Goal: Information Seeking & Learning: Learn about a topic

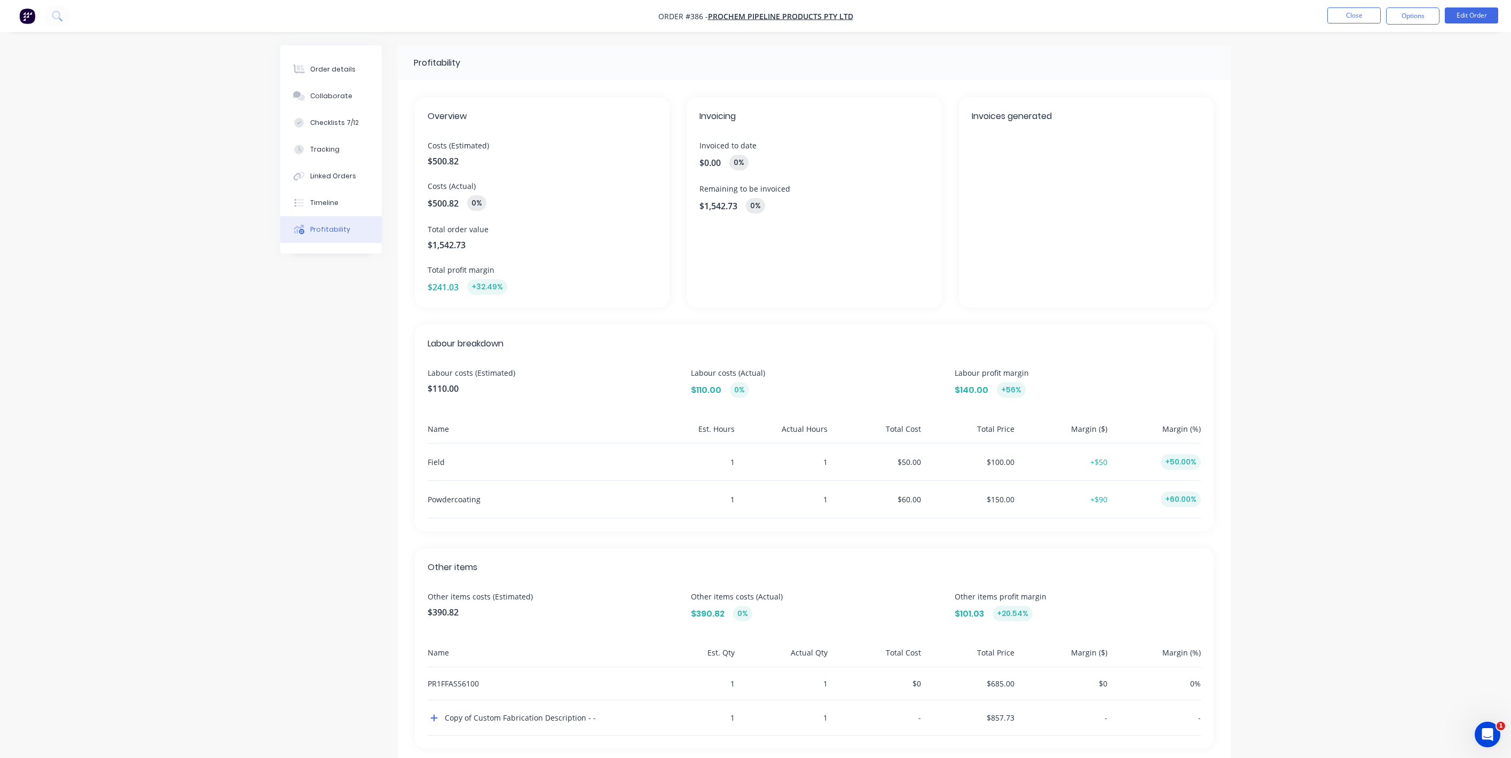
scroll to position [25, 0]
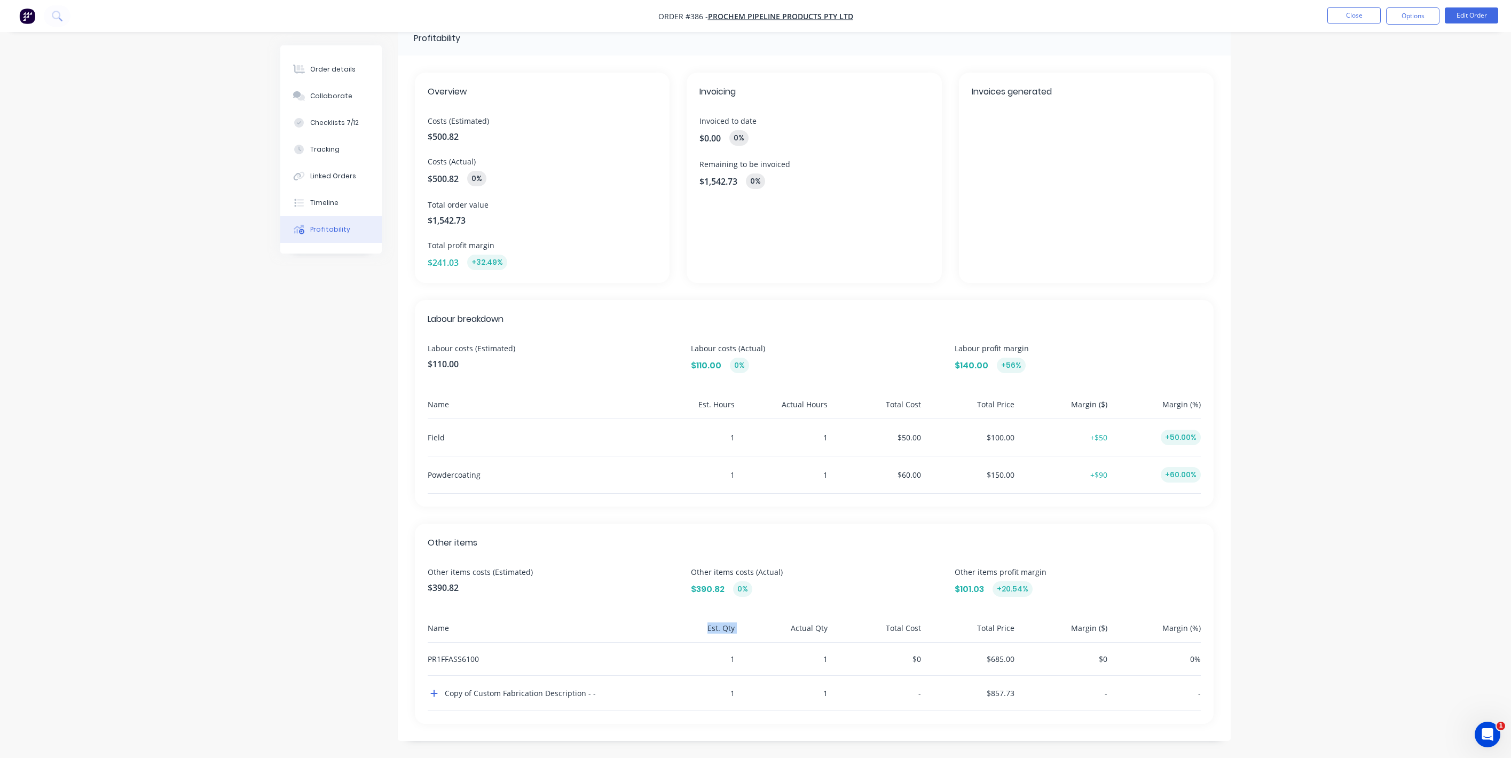
drag, startPoint x: 746, startPoint y: 630, endPoint x: 698, endPoint y: 629, distance: 48.0
click at [698, 629] on div "Name Est. Qty Actual Qty Total Cost Total Price Margin ($) Margin (%)" at bounding box center [814, 632] width 773 height 20
drag, startPoint x: 837, startPoint y: 629, endPoint x: 785, endPoint y: 626, distance: 52.4
click at [785, 626] on div "Name Est. Qty Actual Qty Total Cost Total Price Margin ($) Margin (%)" at bounding box center [814, 632] width 773 height 20
click at [31, 23] on img "button" at bounding box center [27, 16] width 16 height 16
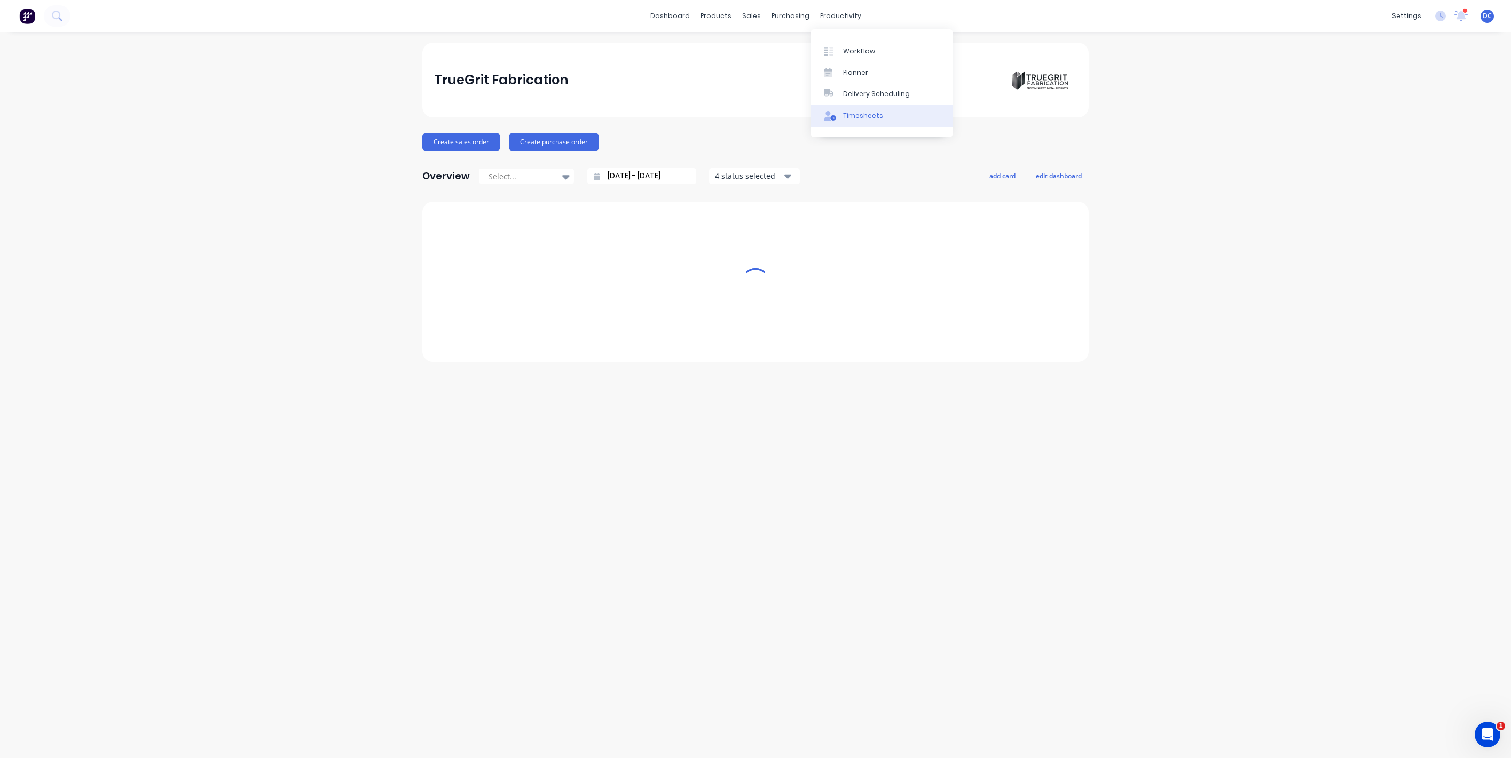
click at [860, 116] on div "Timesheets" at bounding box center [863, 116] width 40 height 10
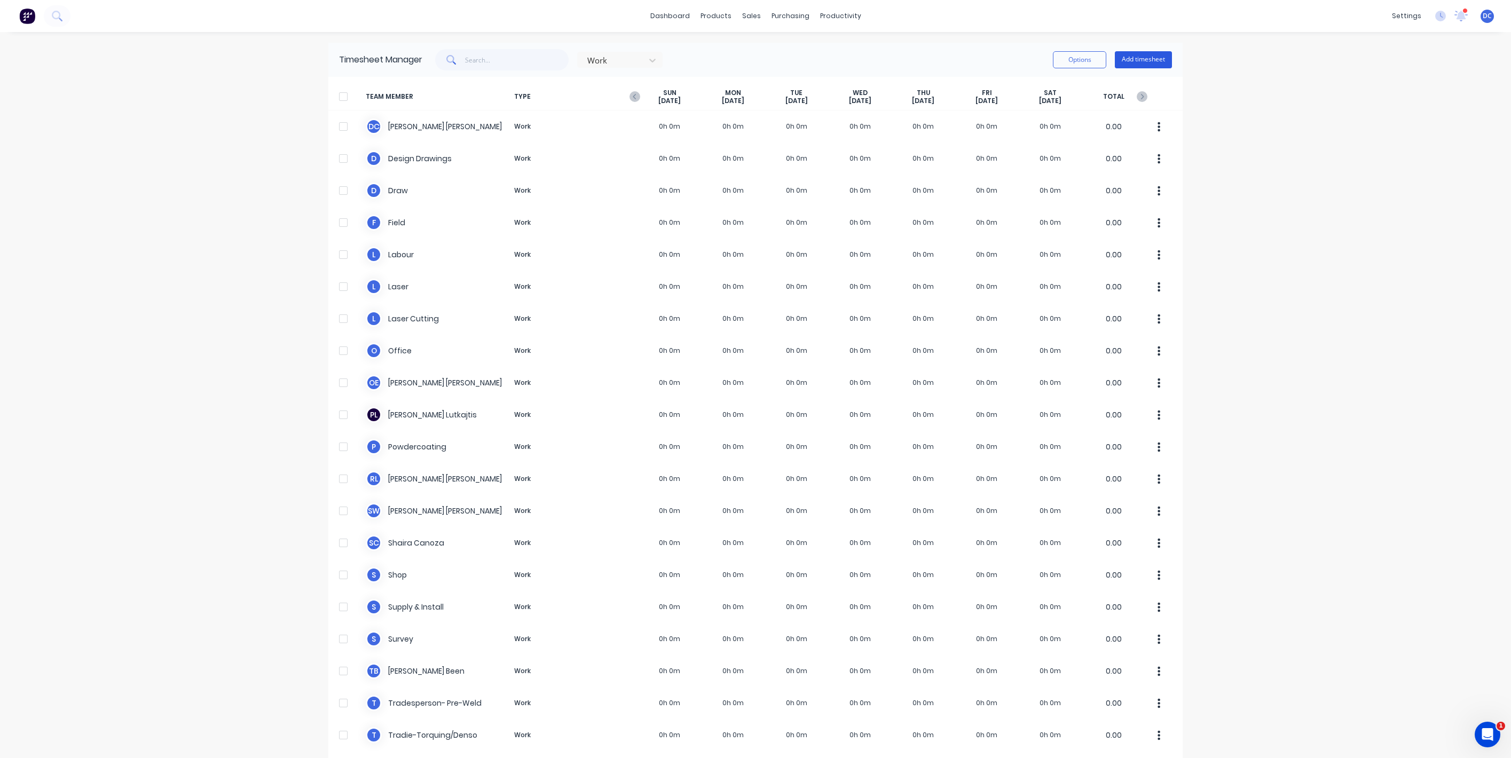
click at [1146, 59] on button "Add timesheet" at bounding box center [1143, 59] width 57 height 17
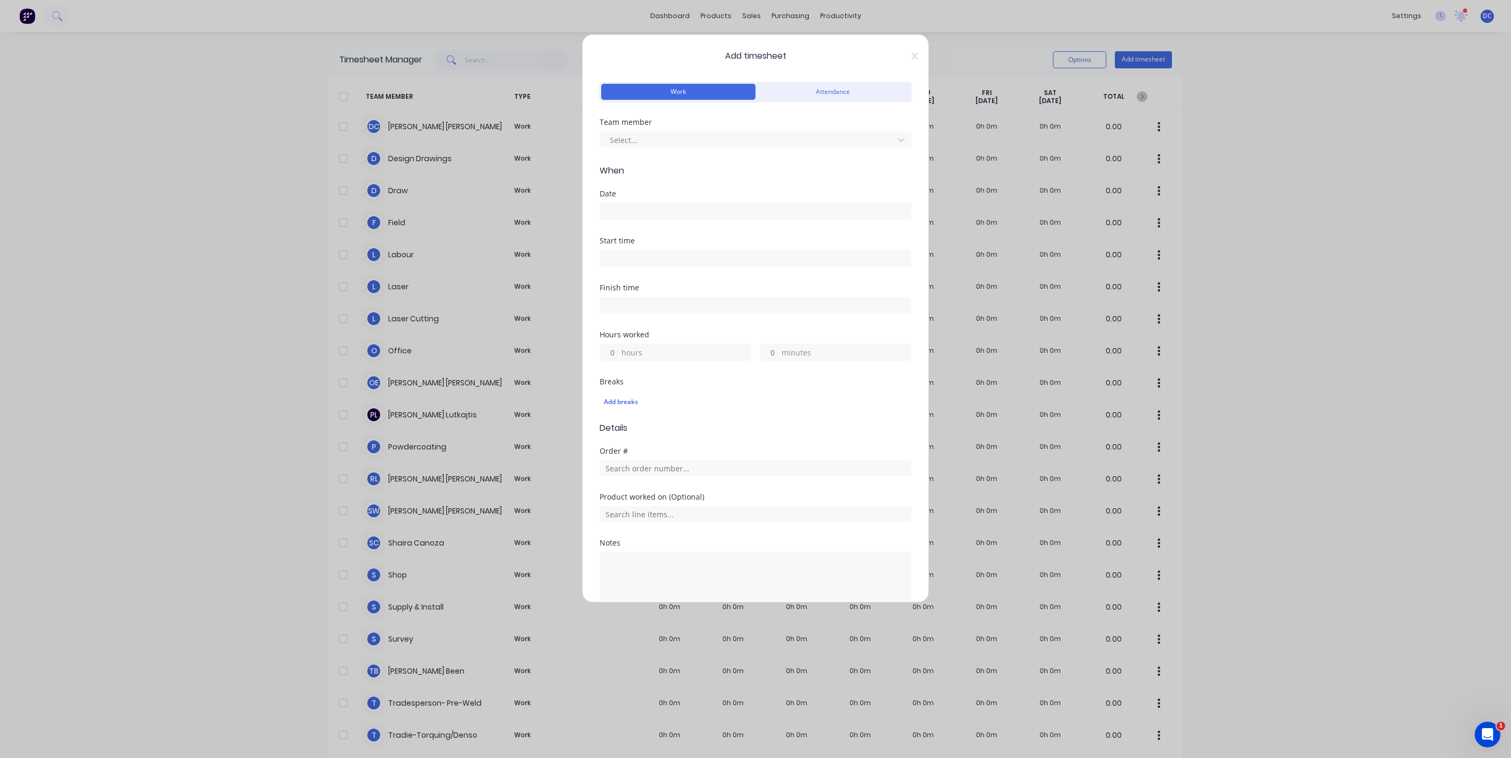
scroll to position [56, 0]
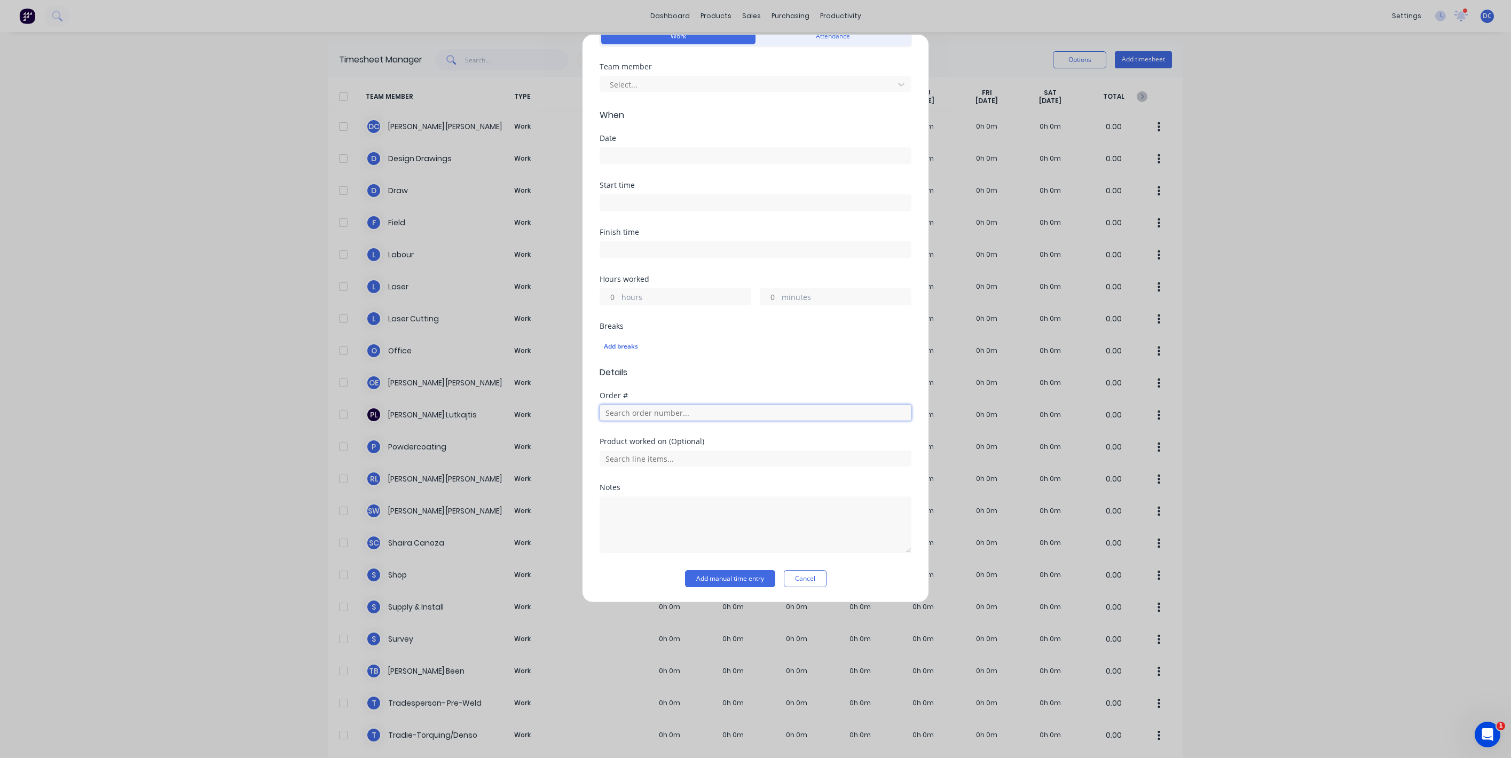
click at [638, 412] on input "text" at bounding box center [755, 413] width 312 height 16
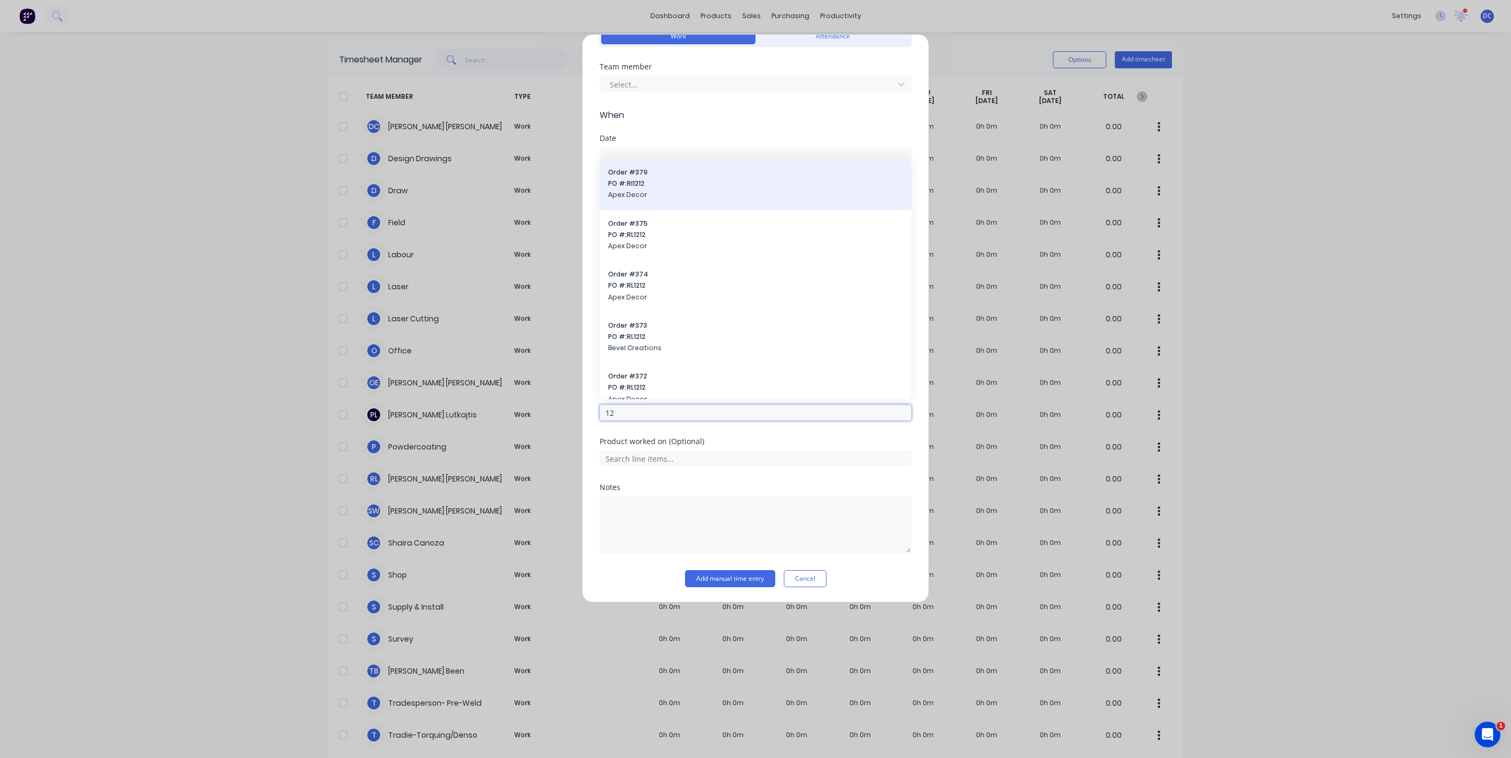
type input "12"
click at [630, 176] on span "Order # 379" at bounding box center [755, 173] width 295 height 10
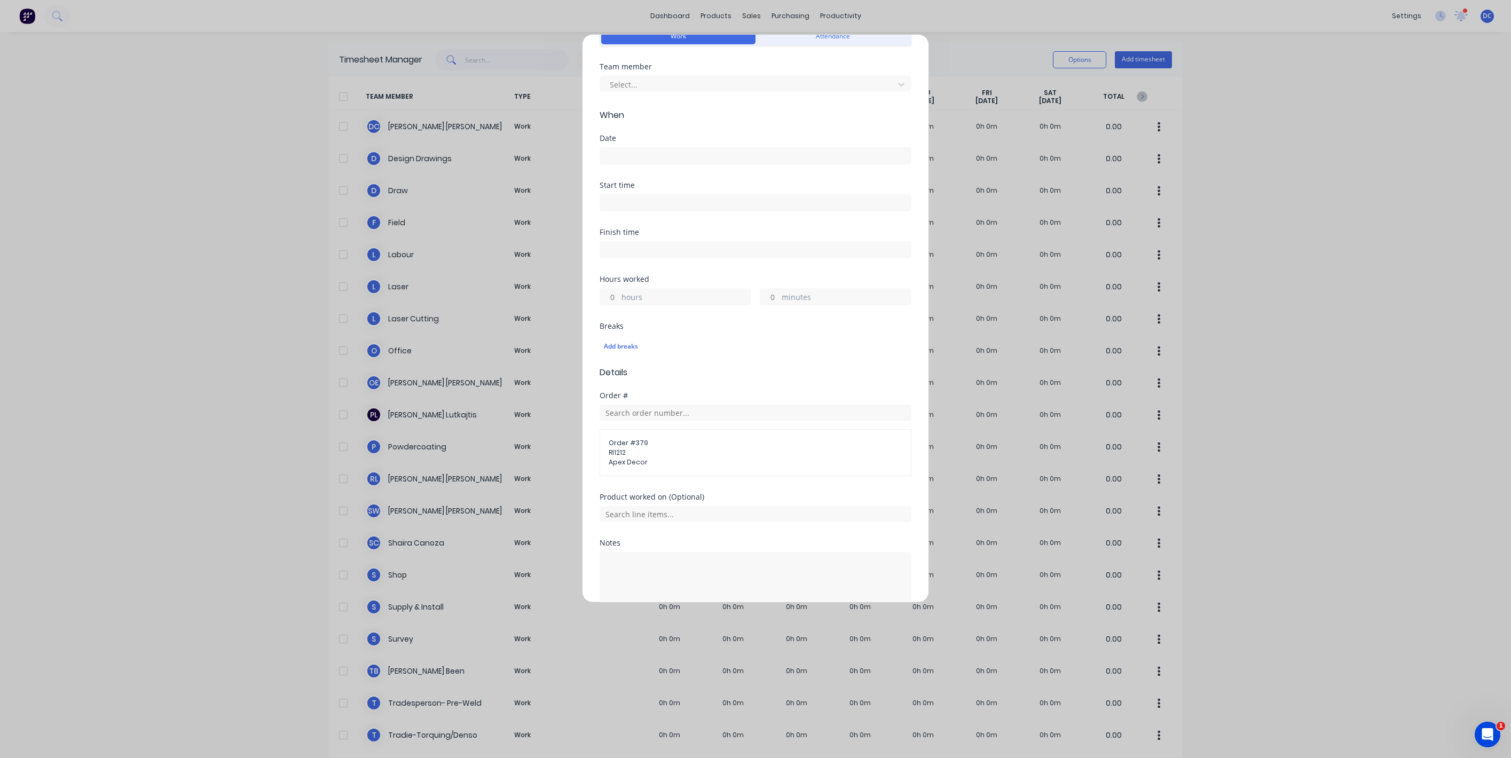
scroll to position [111, 0]
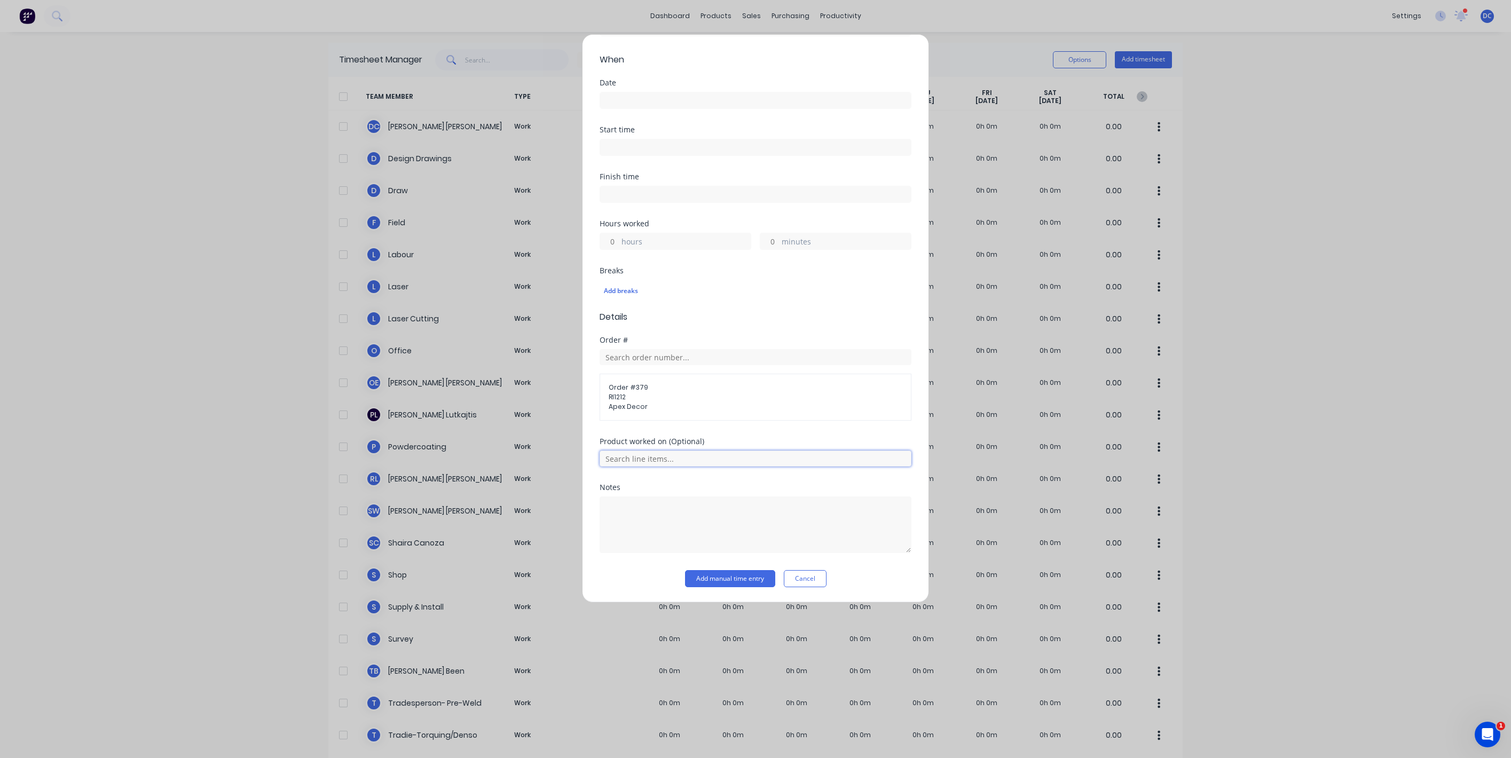
click at [673, 463] on input "text" at bounding box center [755, 459] width 312 height 16
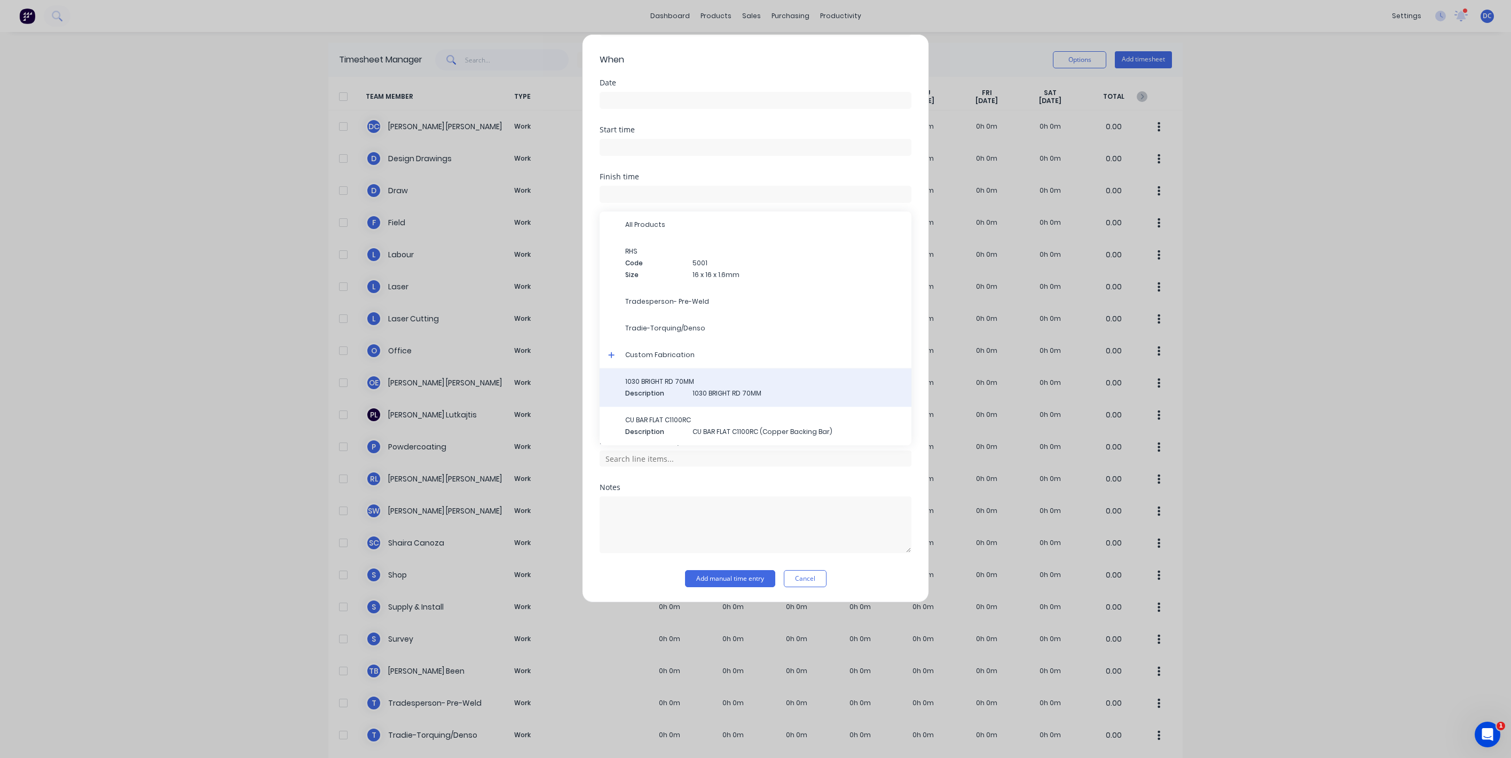
click at [680, 375] on div "1030 BRIGHT RD 70MM Description 1030 BRIGHT RD 70MM" at bounding box center [755, 387] width 312 height 38
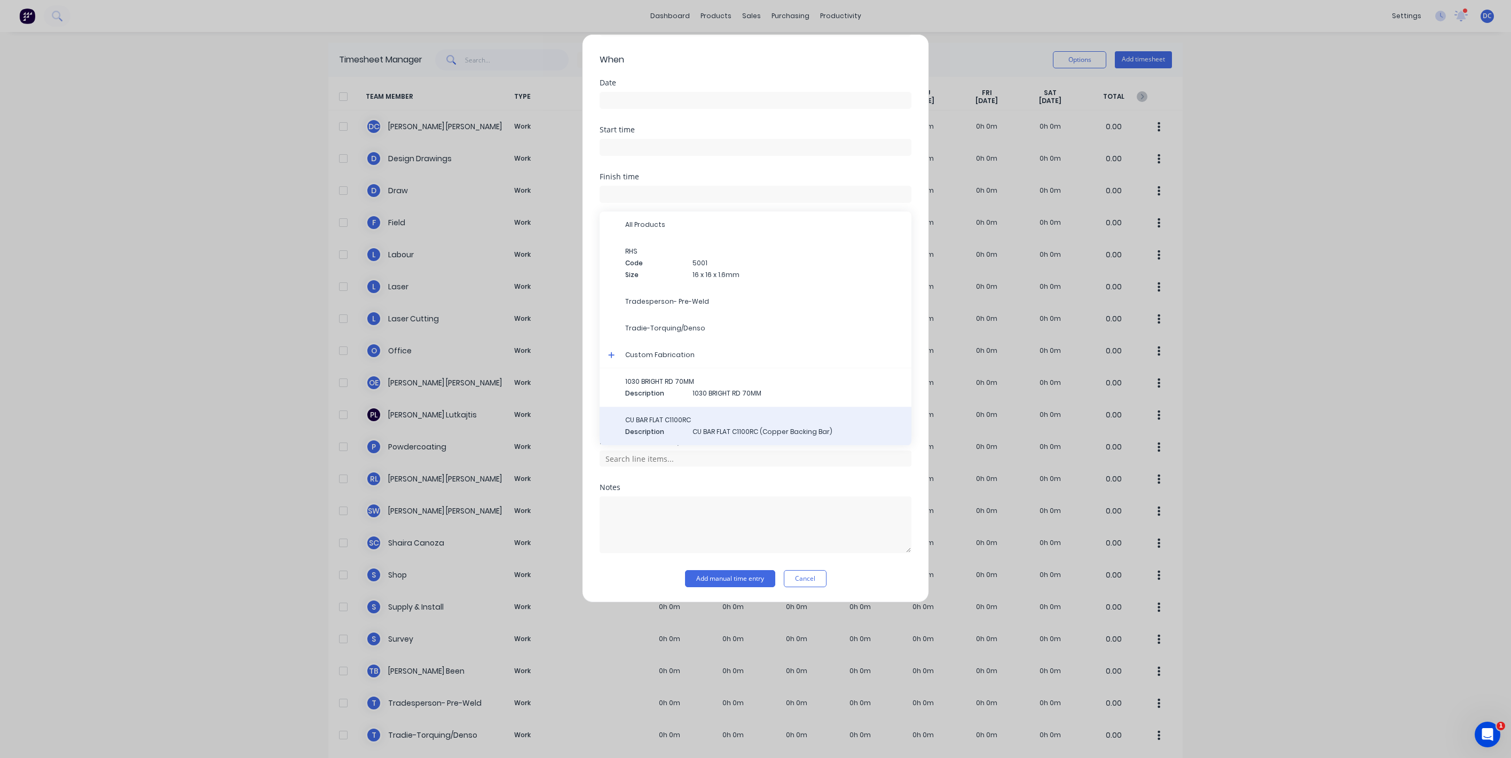
click at [667, 430] on span "Description" at bounding box center [654, 432] width 59 height 10
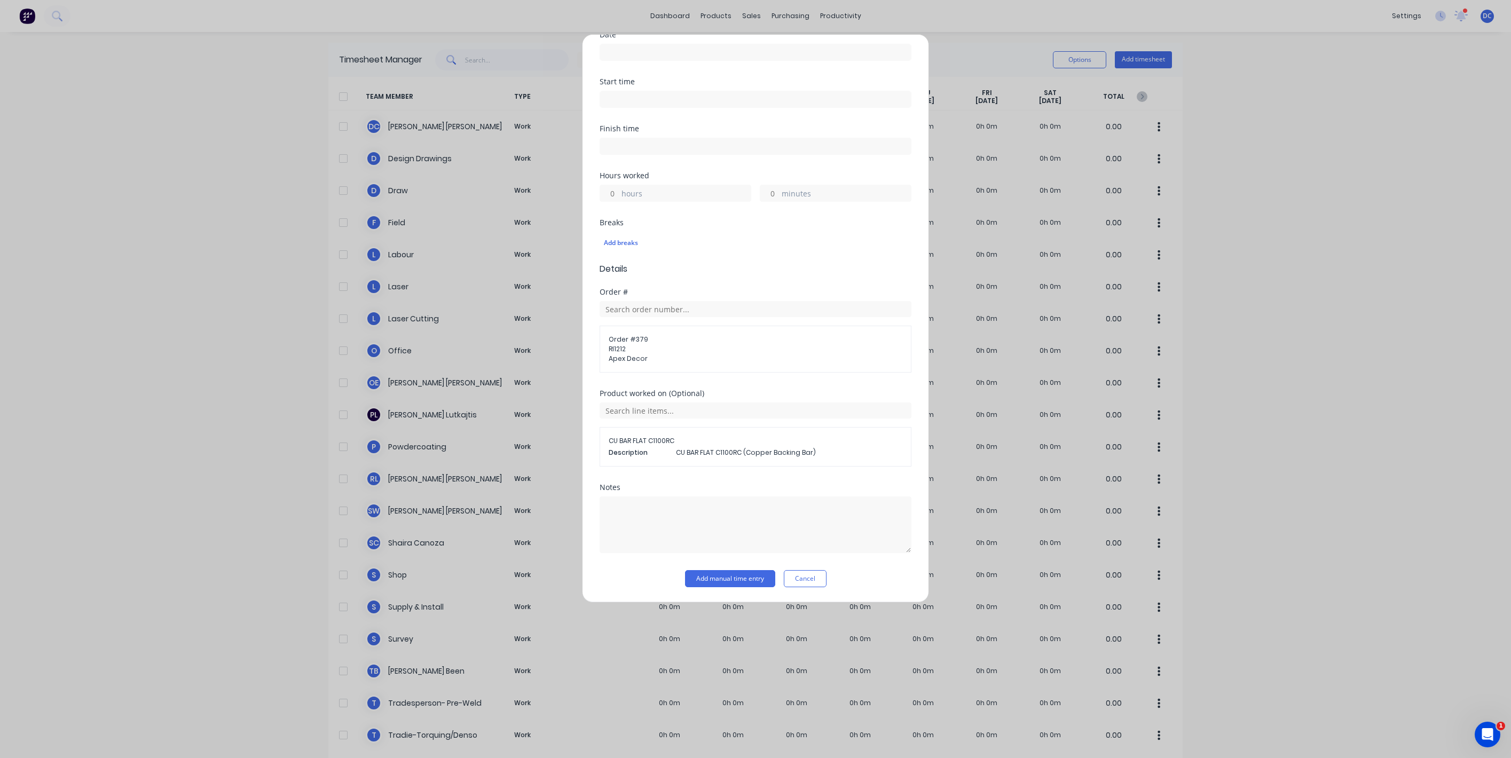
scroll to position [0, 0]
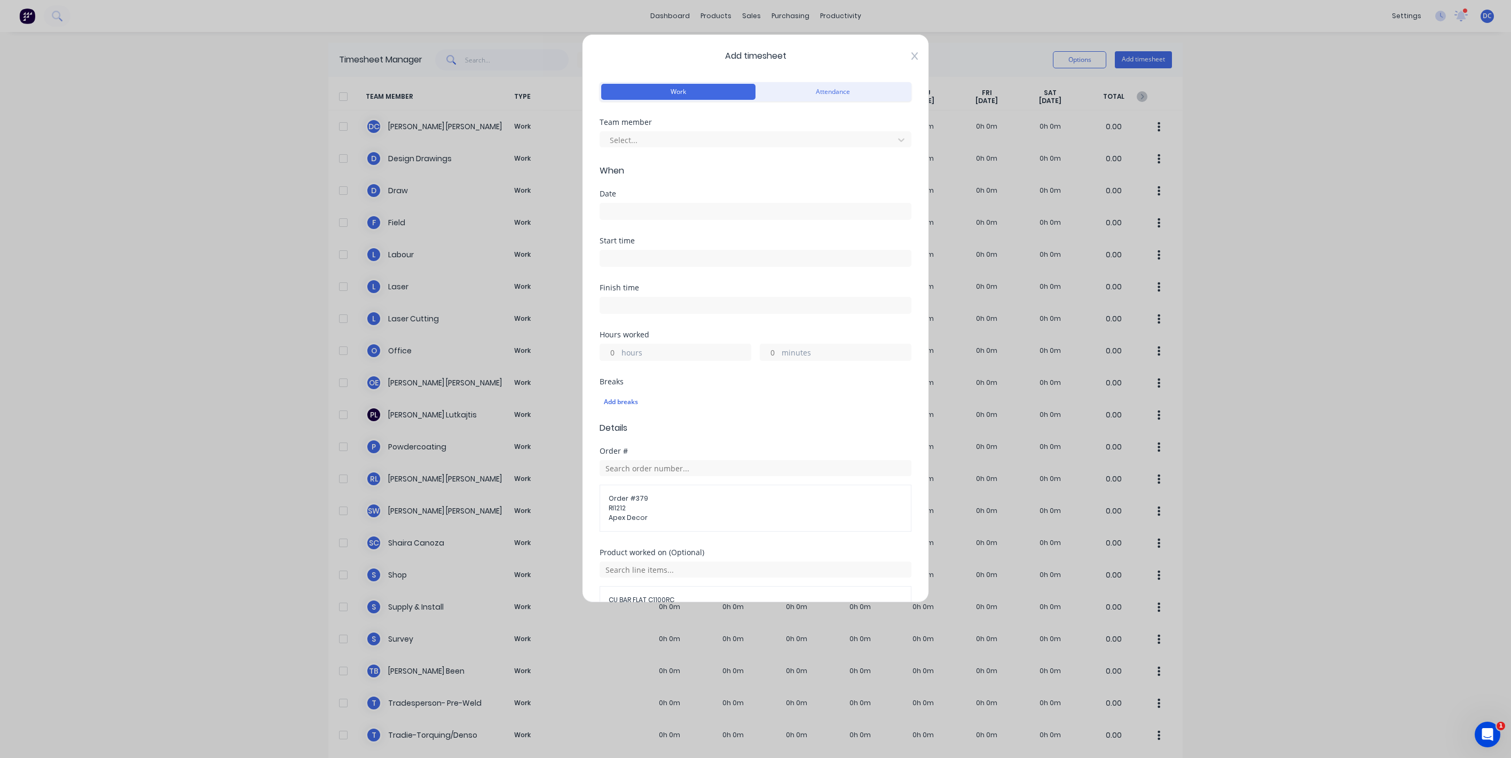
click at [914, 56] on icon at bounding box center [914, 55] width 6 height 7
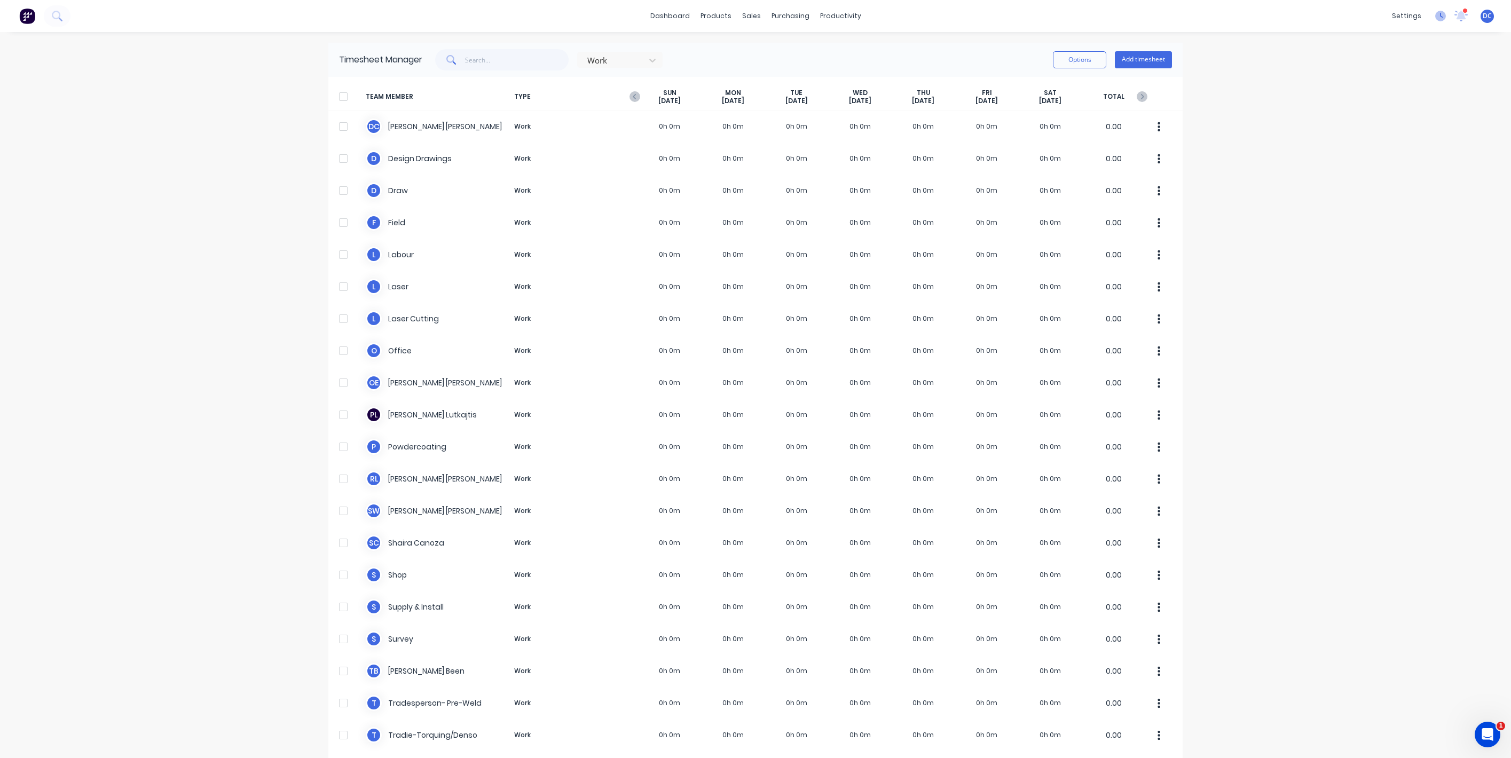
click at [1443, 18] on icon at bounding box center [1440, 16] width 11 height 11
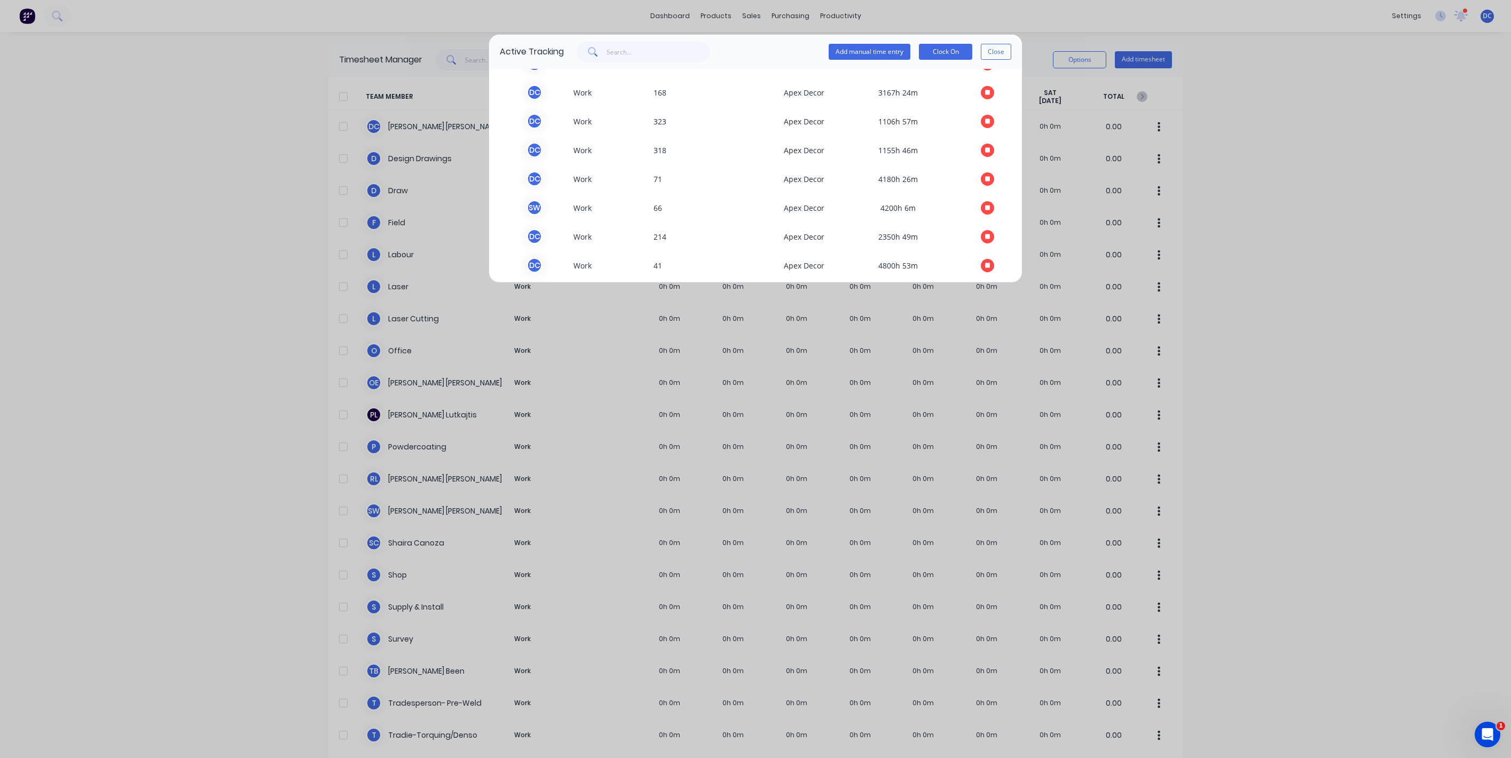
scroll to position [2558, 0]
click at [996, 59] on button "Close" at bounding box center [996, 52] width 30 height 16
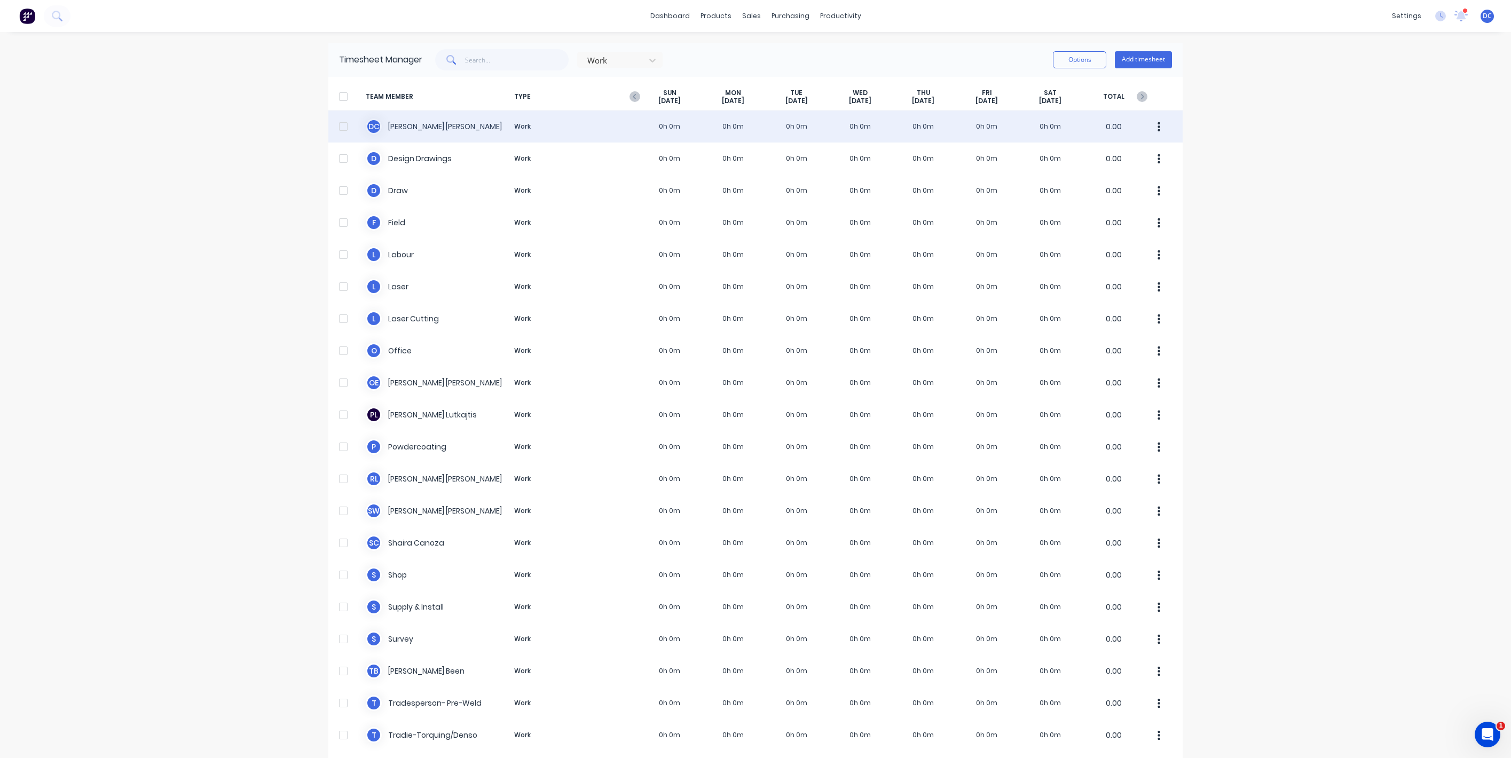
click at [707, 132] on div "D C David Cousley Work 0h 0m 0h 0m 0h 0m 0h 0m 0h 0m 0h 0m 0h 0m 0.00" at bounding box center [755, 126] width 854 height 32
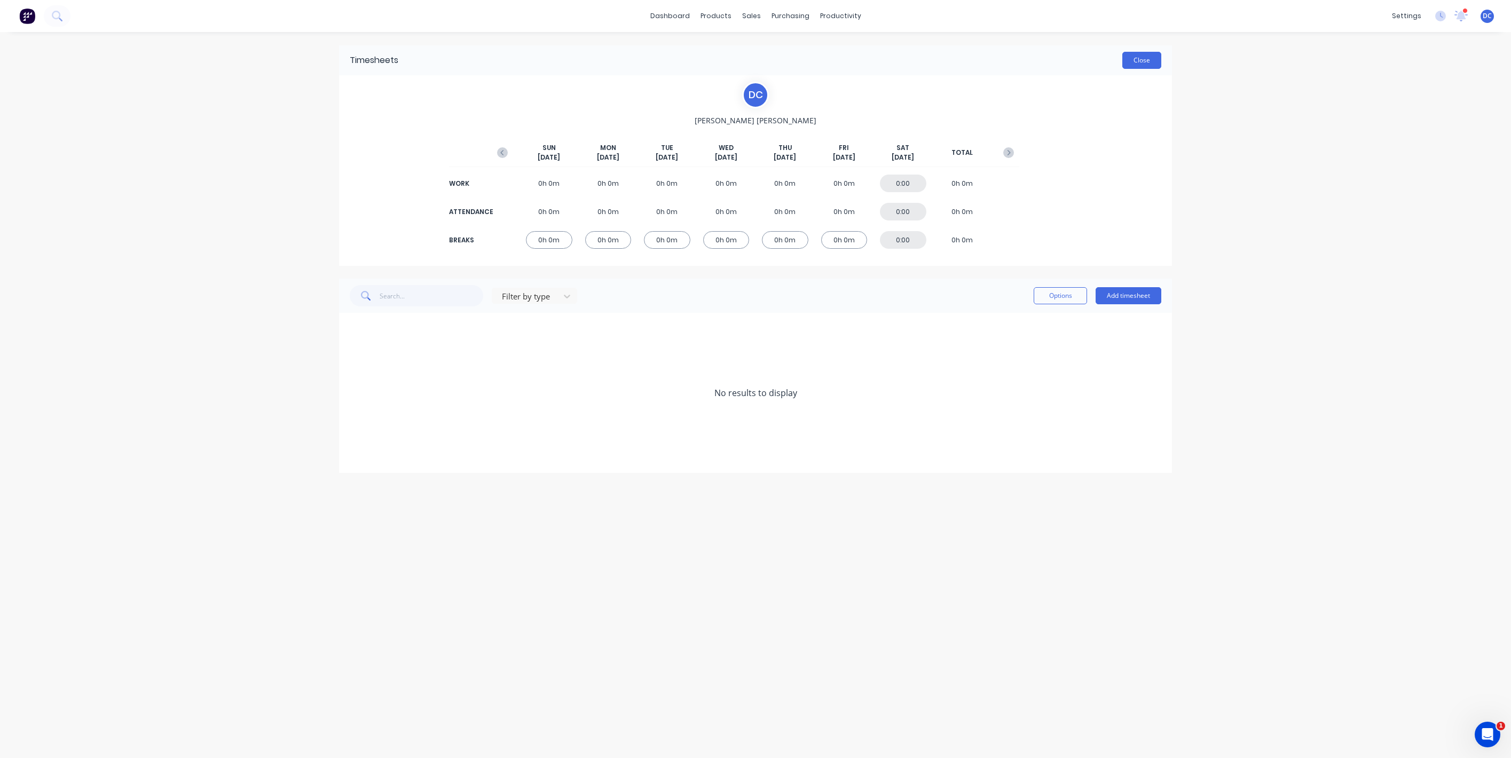
click at [1140, 60] on button "Close" at bounding box center [1141, 60] width 39 height 17
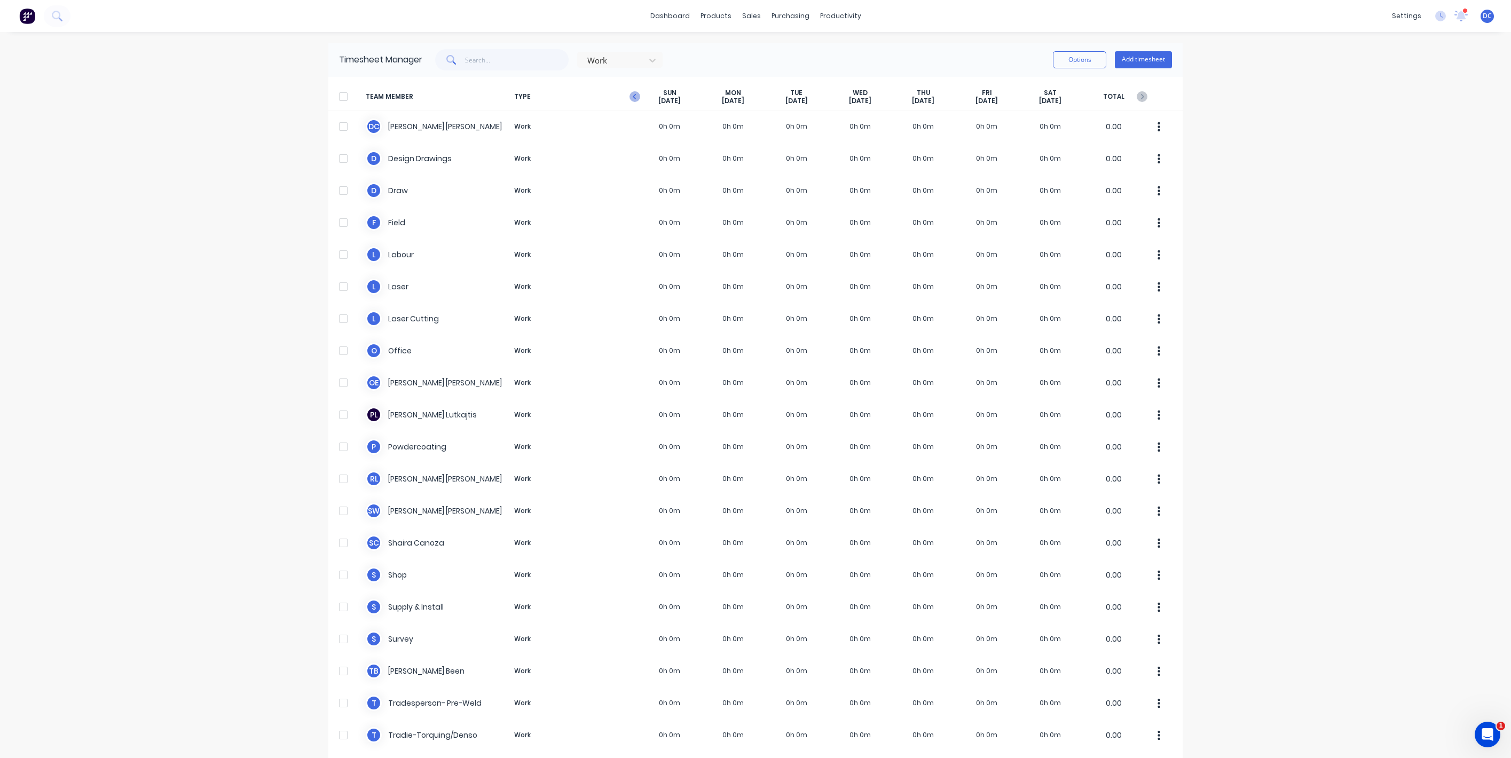
click at [636, 93] on icon "button" at bounding box center [634, 96] width 11 height 11
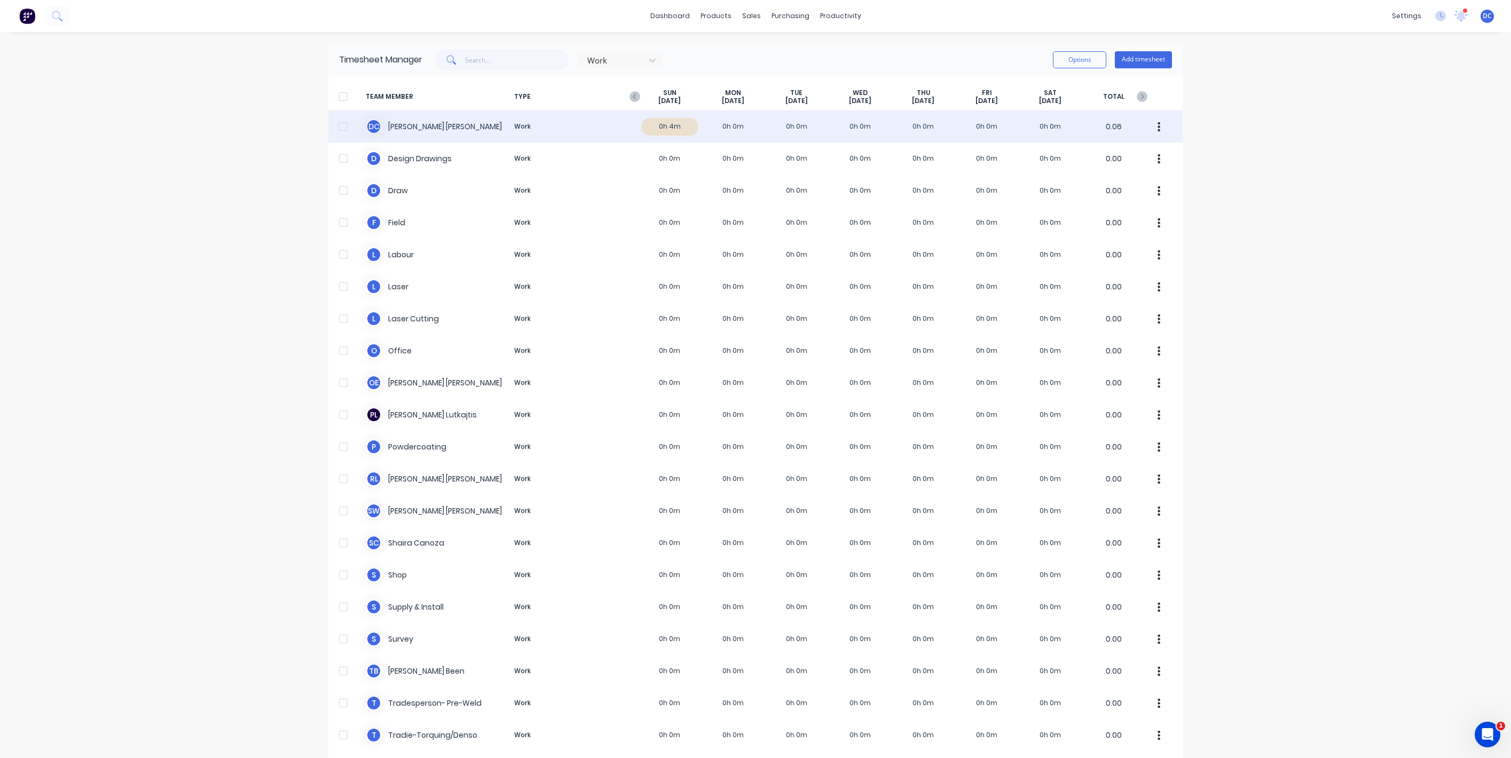
click at [675, 136] on div "D C David Cousley Work 0h 4m 0h 0m 0h 0m 0h 0m 0h 0m 0h 0m 0h 0m 0.06" at bounding box center [755, 126] width 854 height 32
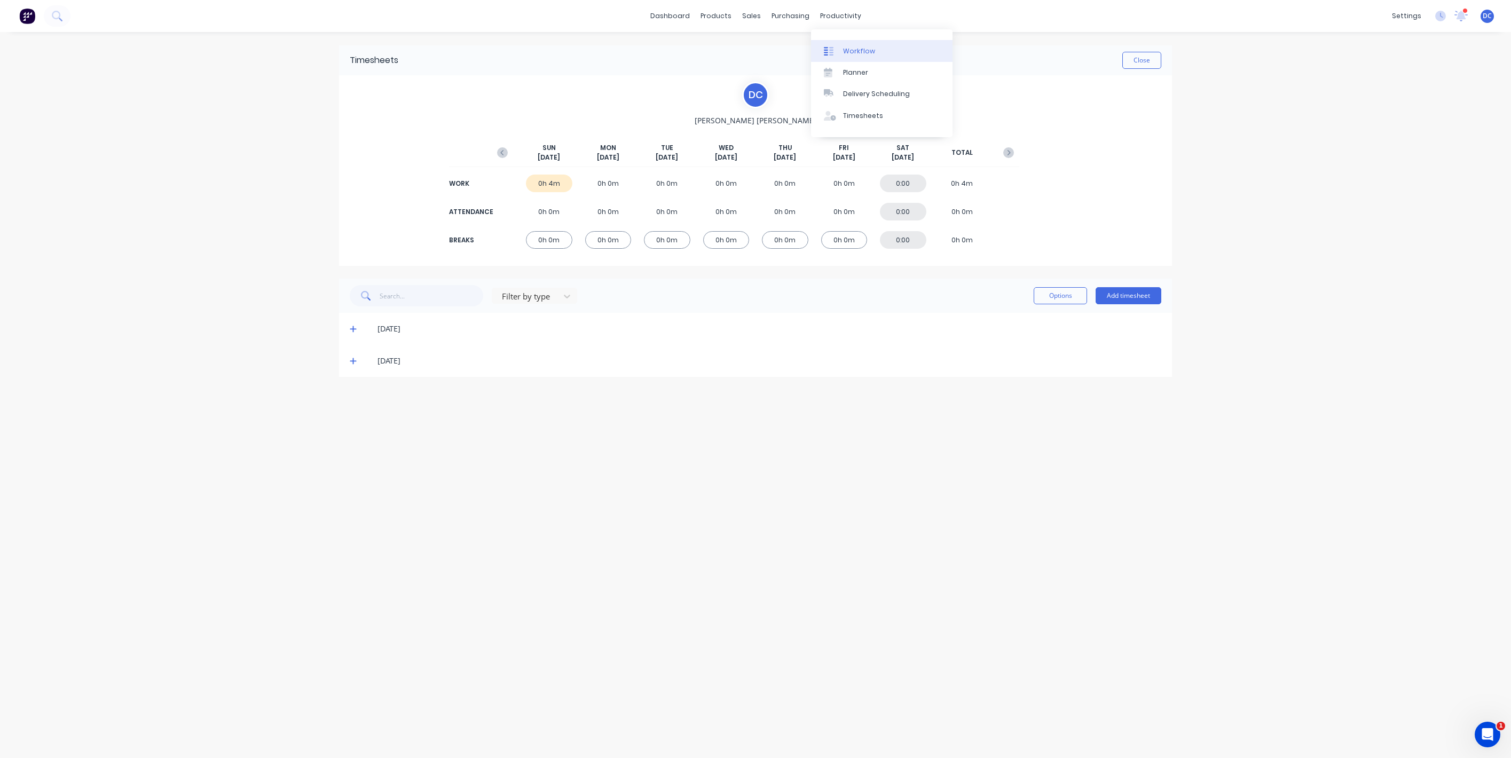
click at [855, 56] on div "Workflow" at bounding box center [859, 51] width 32 height 10
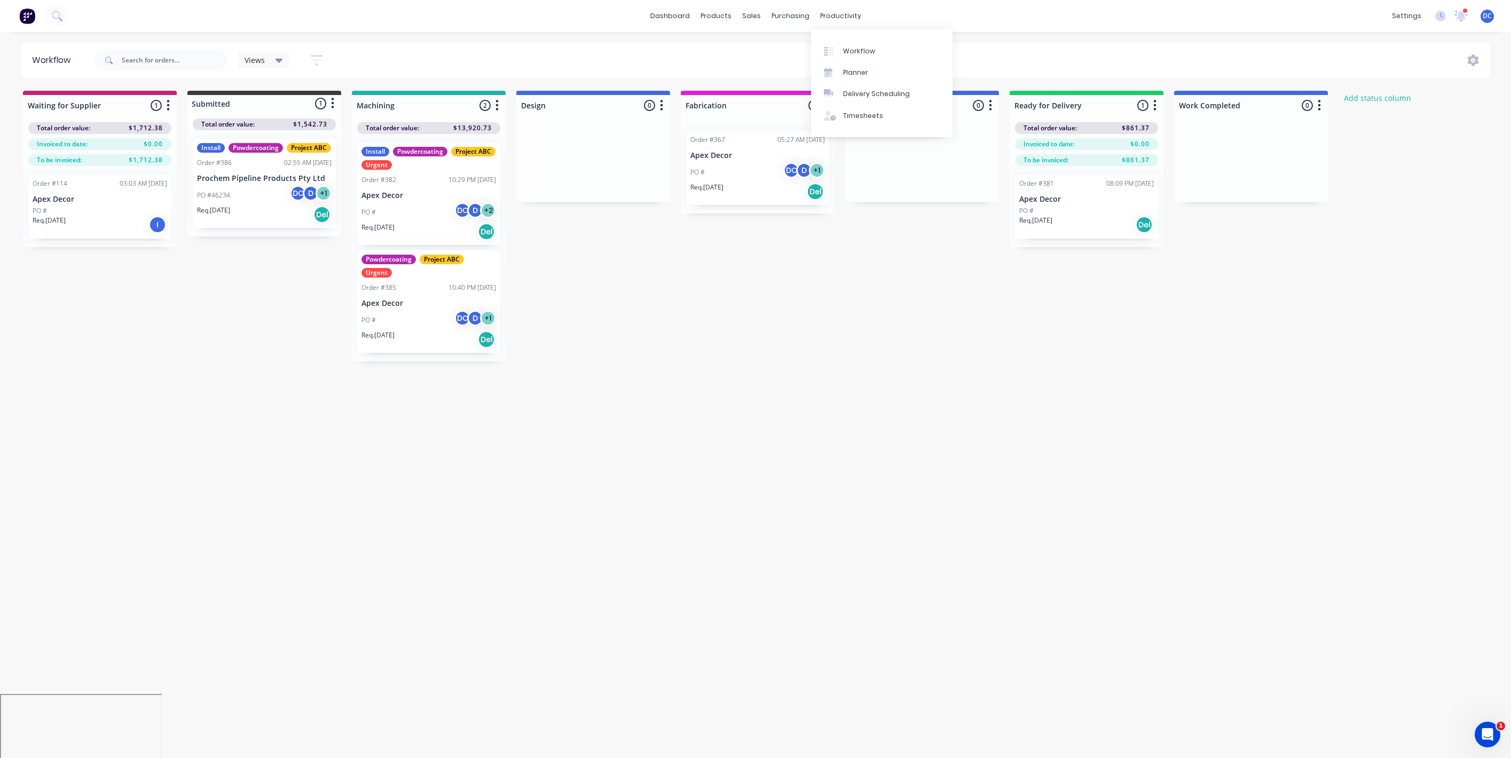
click at [768, 336] on div "Waiting for Supplier 1 Status colour #C32373 hex #C32373 Save Cancel Notificati…" at bounding box center [804, 226] width 1625 height 271
click at [233, 98] on div at bounding box center [264, 103] width 154 height 17
click at [232, 100] on div at bounding box center [264, 103] width 154 height 17
click at [396, 105] on div at bounding box center [429, 105] width 154 height 21
drag, startPoint x: 406, startPoint y: 105, endPoint x: 352, endPoint y: 105, distance: 53.9
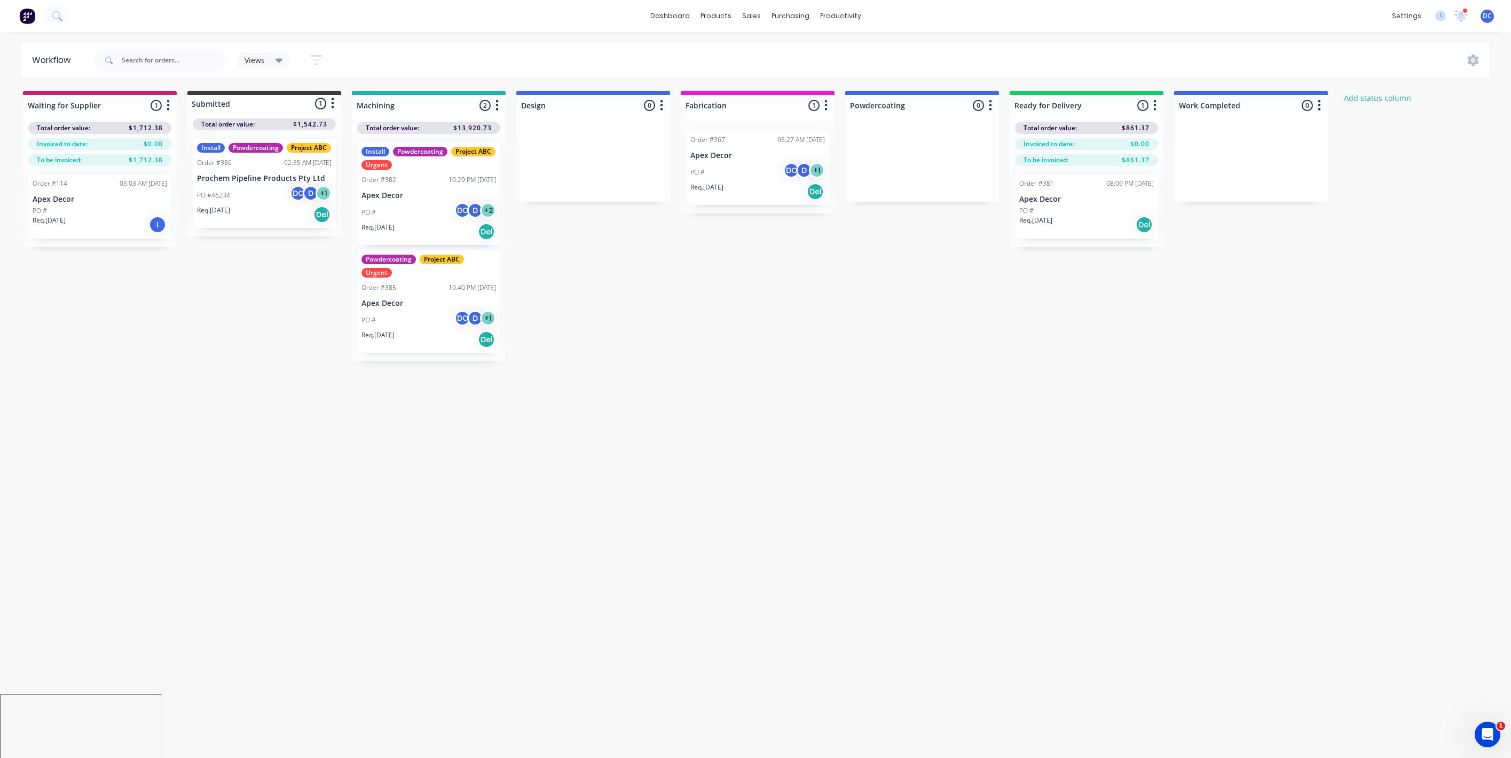
click at [352, 105] on div "Machining 2 Status colour #20B2AA hex #20B2AA Save Cancel Notifications Email S…" at bounding box center [429, 103] width 154 height 25
click at [1235, 101] on div at bounding box center [1251, 105] width 154 height 21
drag, startPoint x: 1248, startPoint y: 104, endPoint x: 1165, endPoint y: 104, distance: 83.3
click at [1165, 104] on div "Waiting for Supplier 1 Status colour #C32373 hex #C32373 Save Cancel Notificati…" at bounding box center [804, 226] width 1625 height 271
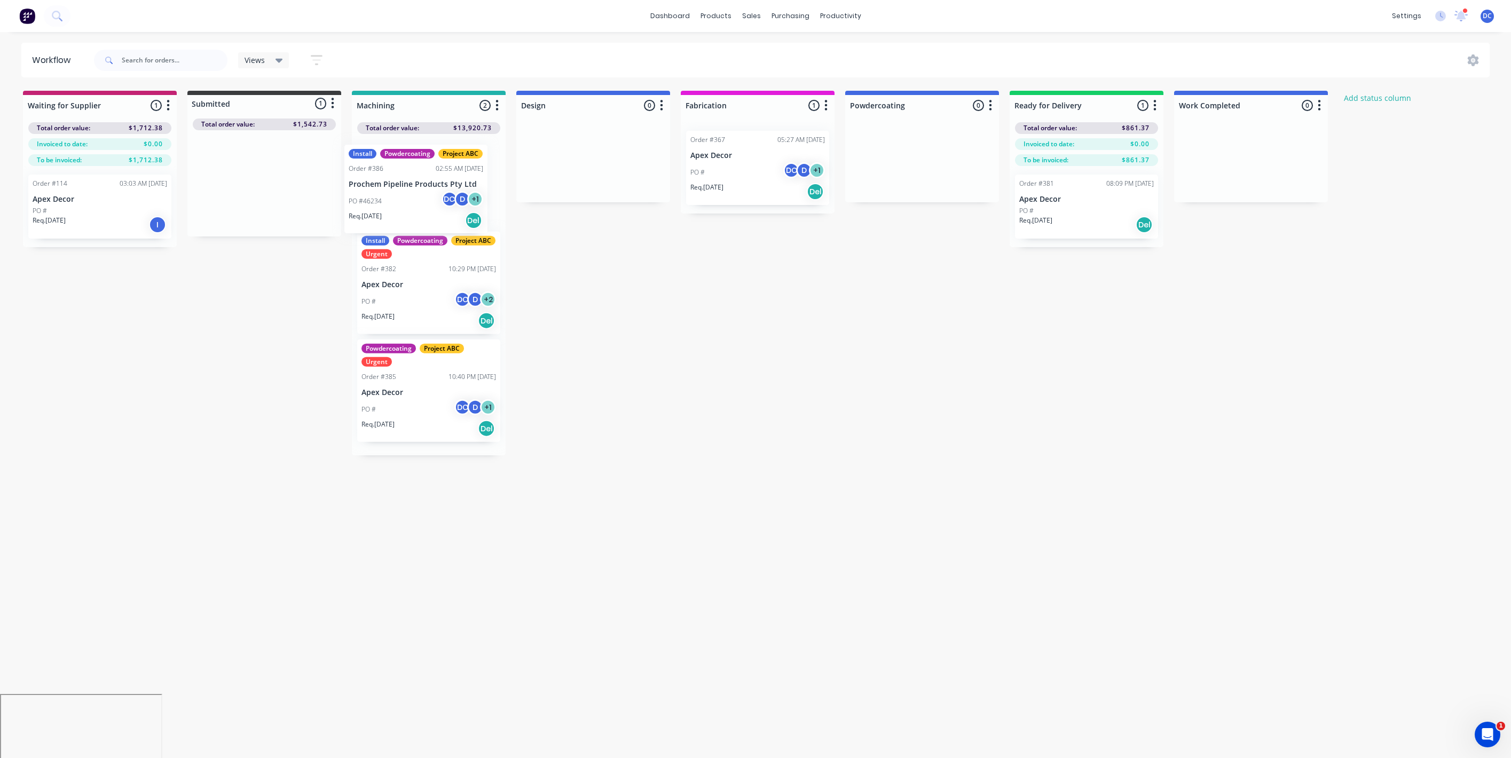
drag, startPoint x: 256, startPoint y: 210, endPoint x: 412, endPoint y: 217, distance: 156.6
click at [412, 217] on div "Waiting for Supplier 1 Status colour #C32373 hex #C32373 Save Cancel Notificati…" at bounding box center [804, 273] width 1625 height 365
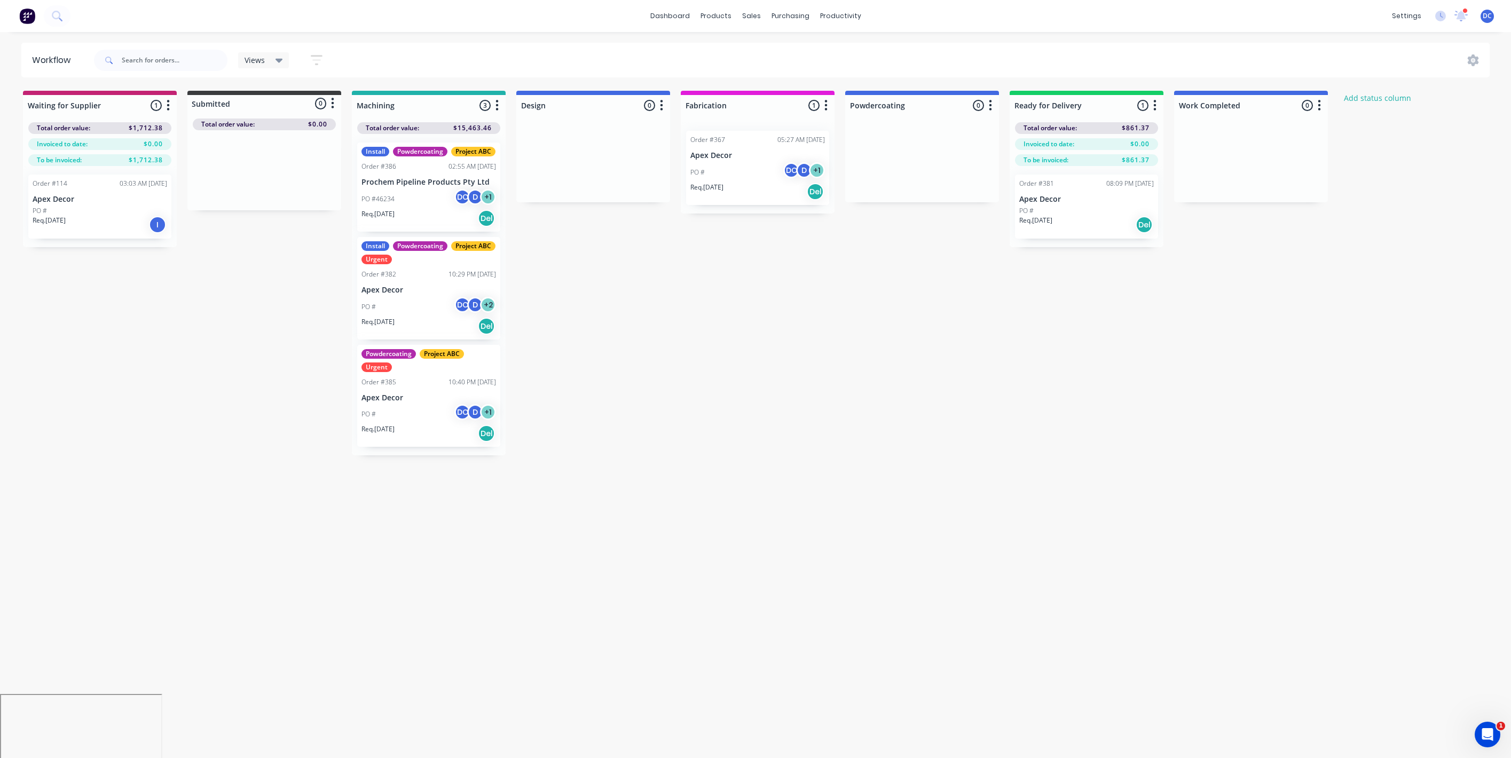
click at [500, 105] on button "button" at bounding box center [497, 105] width 13 height 13
click at [449, 148] on button "Notifications" at bounding box center [450, 146] width 107 height 18
click at [731, 251] on div "Waiting for Supplier 1 Status colour #C32373 hex #C32373 Save Cancel Notificati…" at bounding box center [804, 273] width 1625 height 365
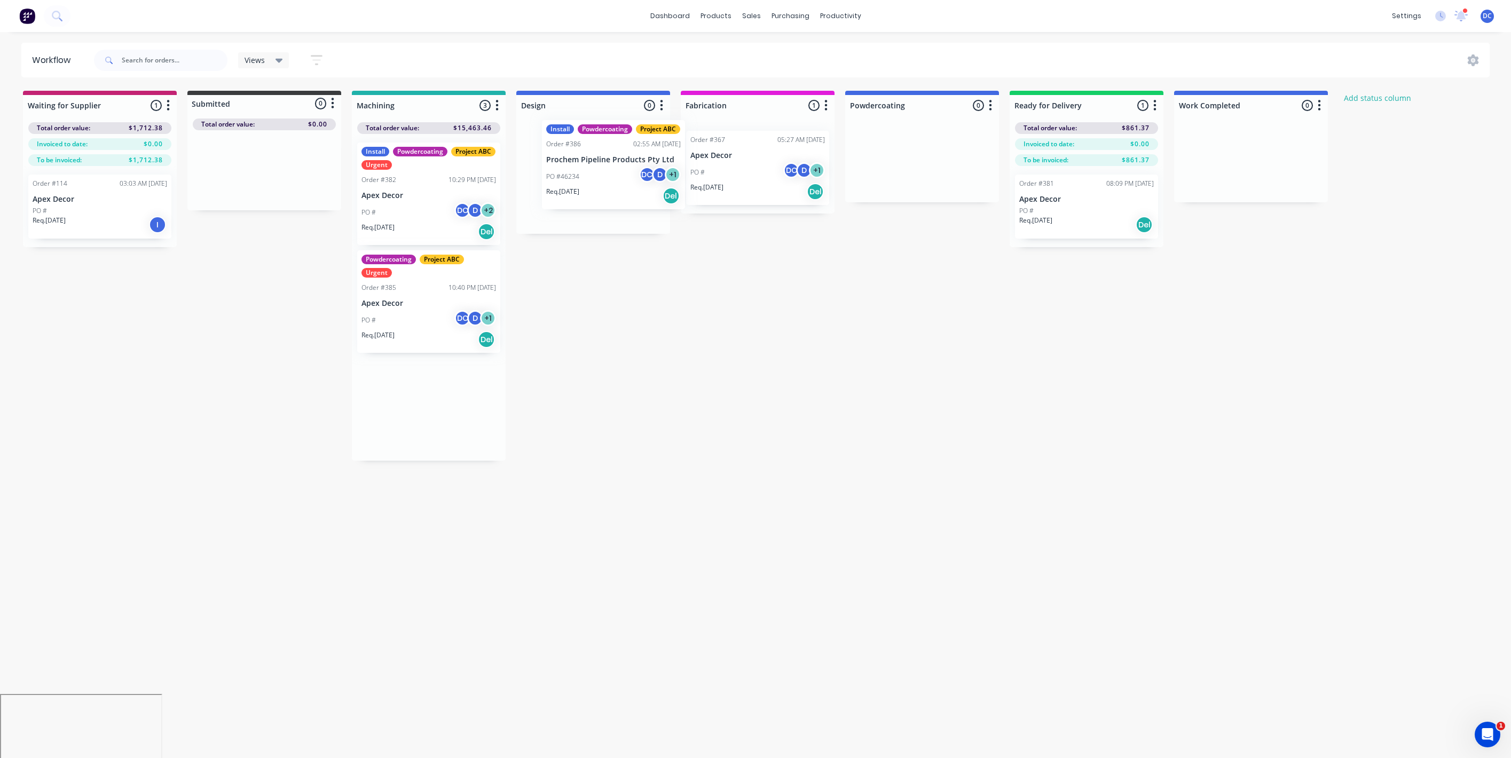
drag, startPoint x: 434, startPoint y: 201, endPoint x: 622, endPoint y: 177, distance: 189.5
click at [622, 177] on div "Waiting for Supplier 1 Status colour #C32373 hex #C32373 Save Cancel Notificati…" at bounding box center [804, 276] width 1625 height 370
click at [316, 59] on icon "button" at bounding box center [317, 59] width 12 height 13
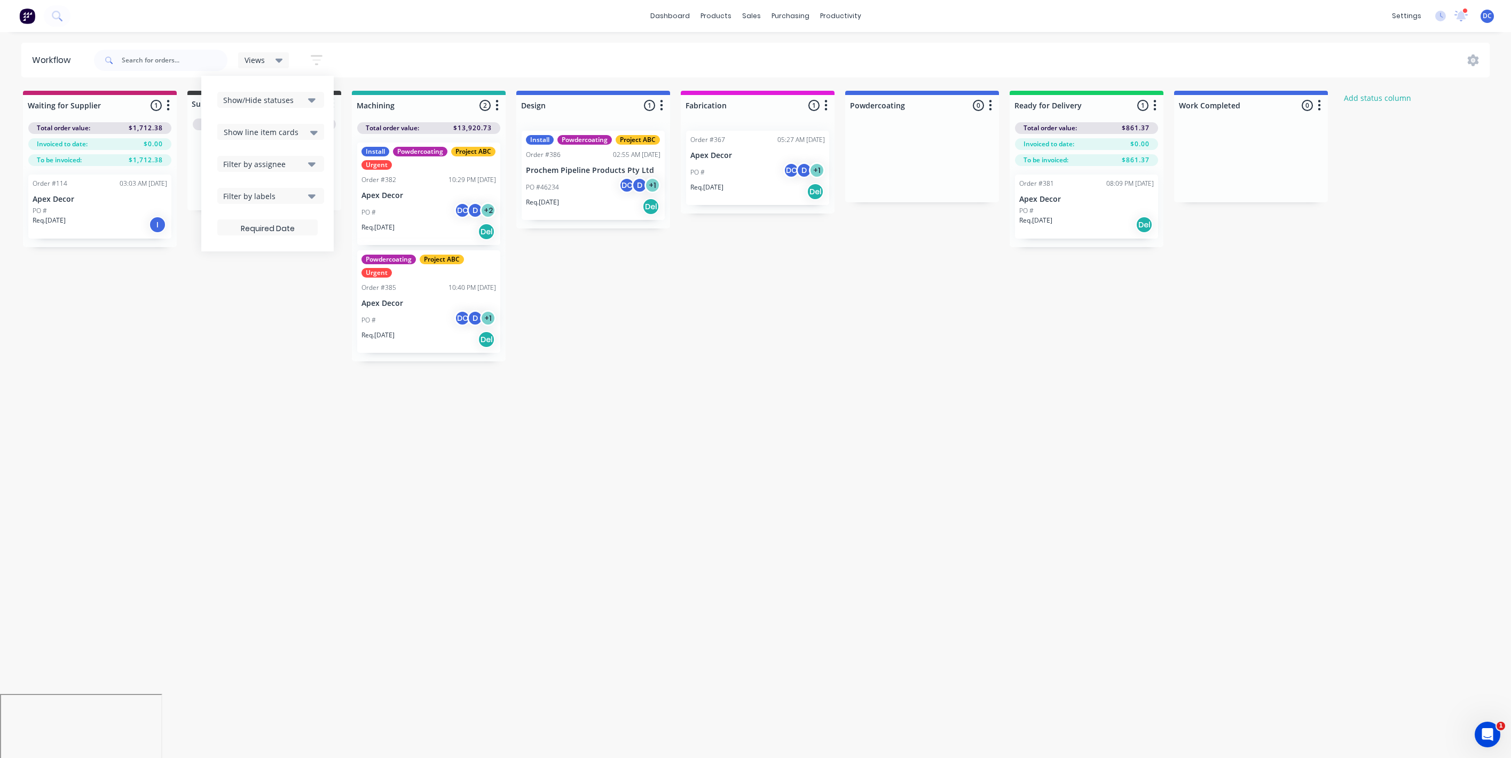
click at [619, 280] on div "Waiting for Supplier 1 Status colour #C32373 hex #C32373 Save Cancel Notificati…" at bounding box center [804, 226] width 1625 height 271
click at [850, 72] on div "Planner" at bounding box center [855, 73] width 25 height 10
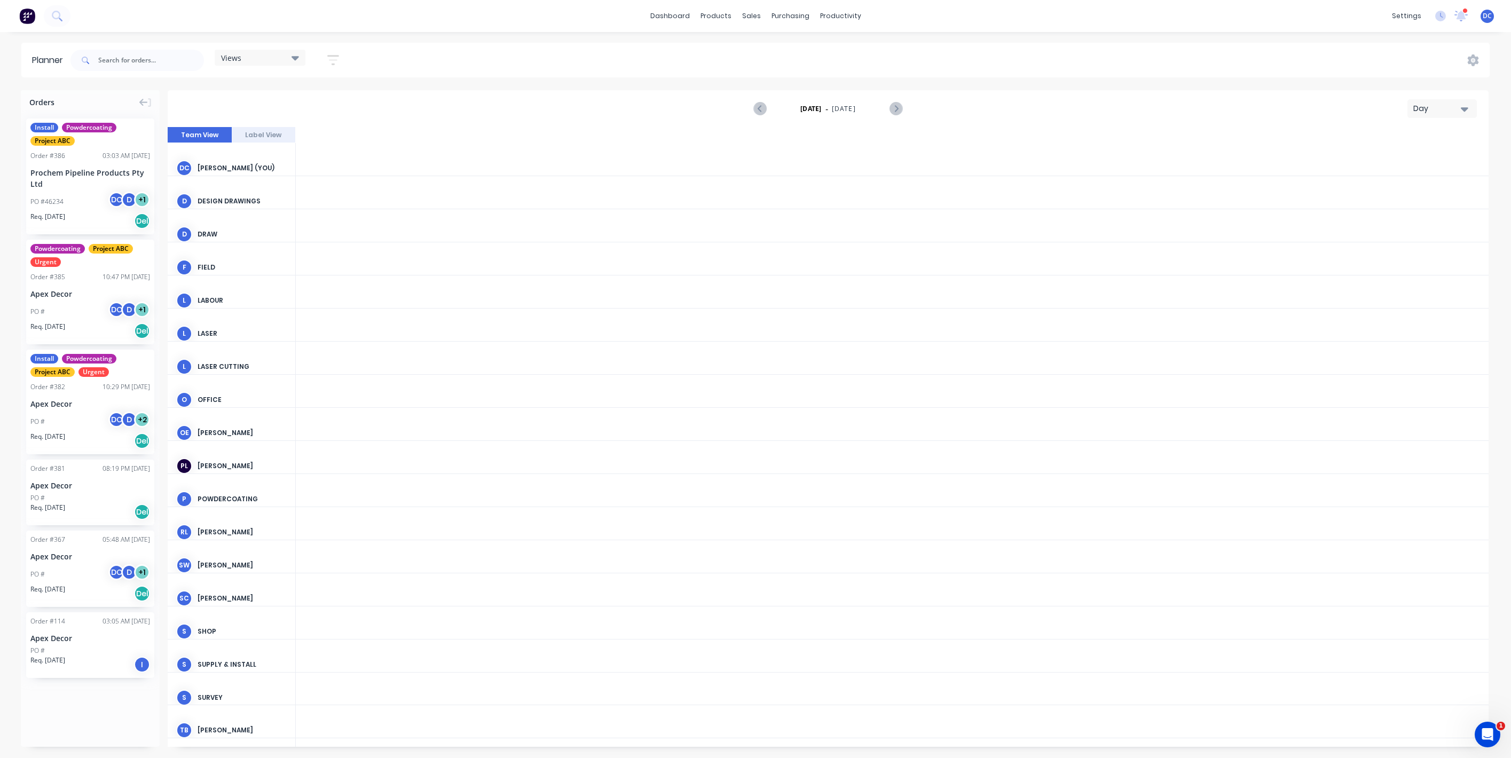
scroll to position [0, 2221]
click at [1443, 108] on div "Day" at bounding box center [1437, 108] width 49 height 11
click at [1458, 152] on div "Week" at bounding box center [1423, 158] width 106 height 21
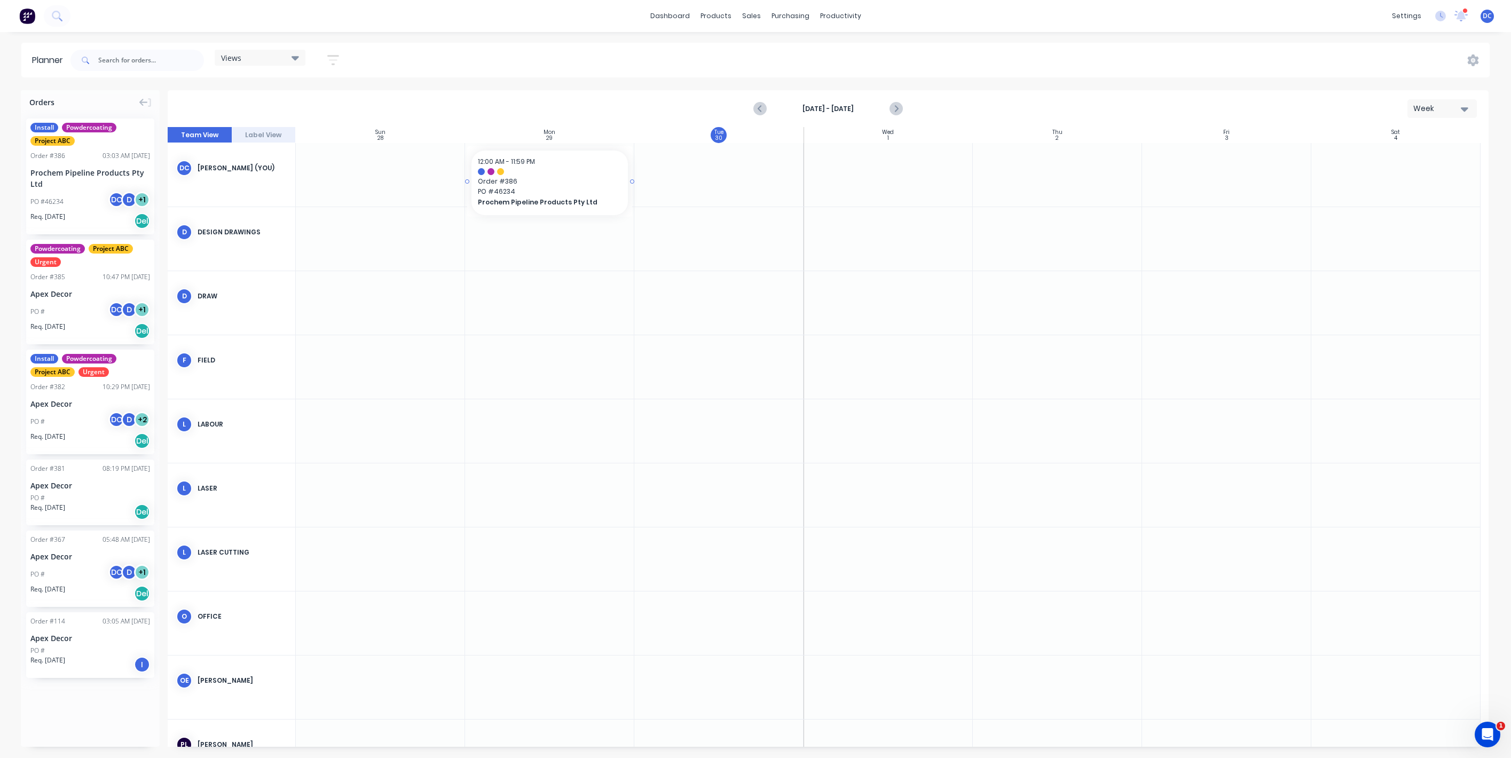
drag, startPoint x: 114, startPoint y: 144, endPoint x: 506, endPoint y: 178, distance: 393.3
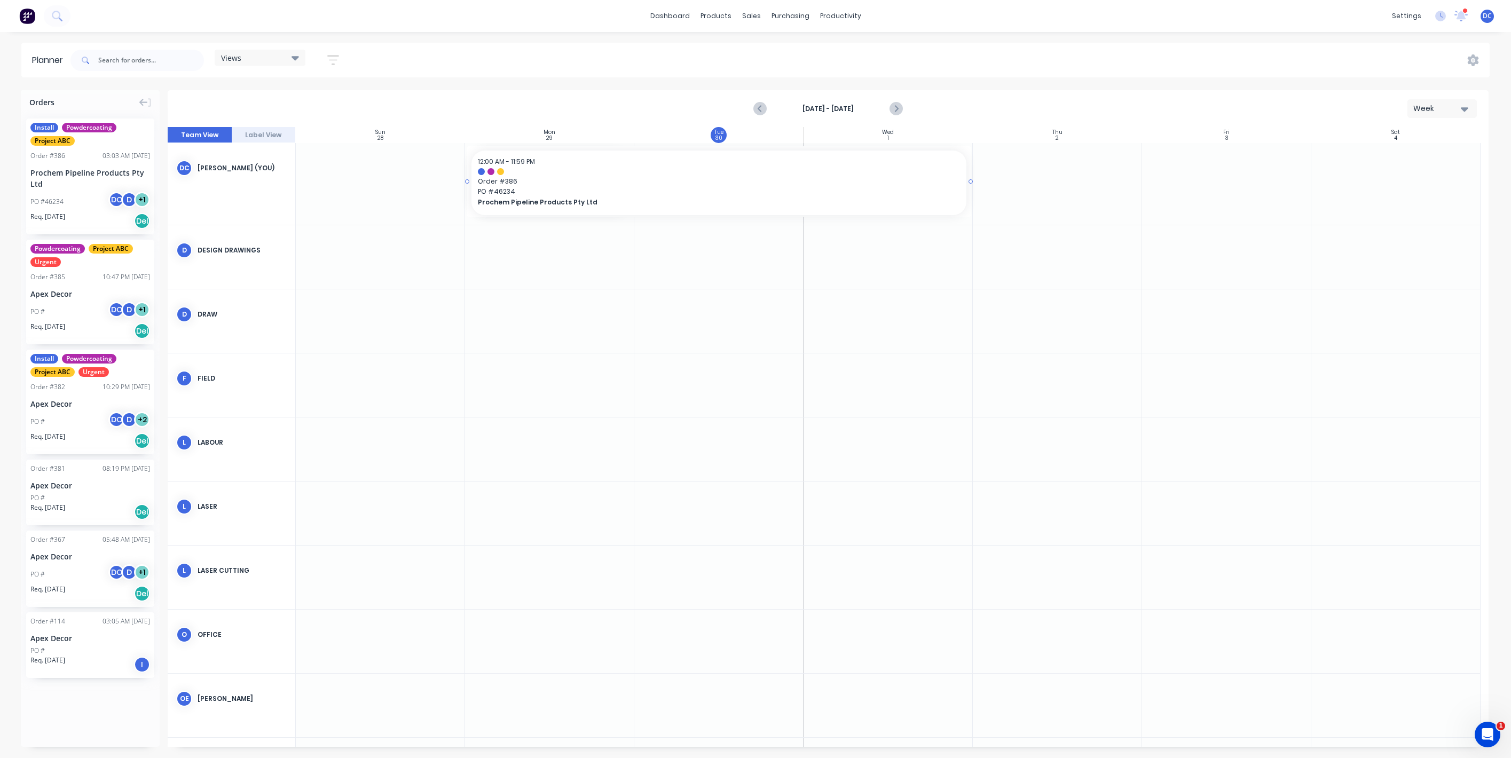
drag, startPoint x: 632, startPoint y: 184, endPoint x: 909, endPoint y: 195, distance: 277.3
click at [716, 283] on div "Mark as done" at bounding box center [732, 277] width 114 height 22
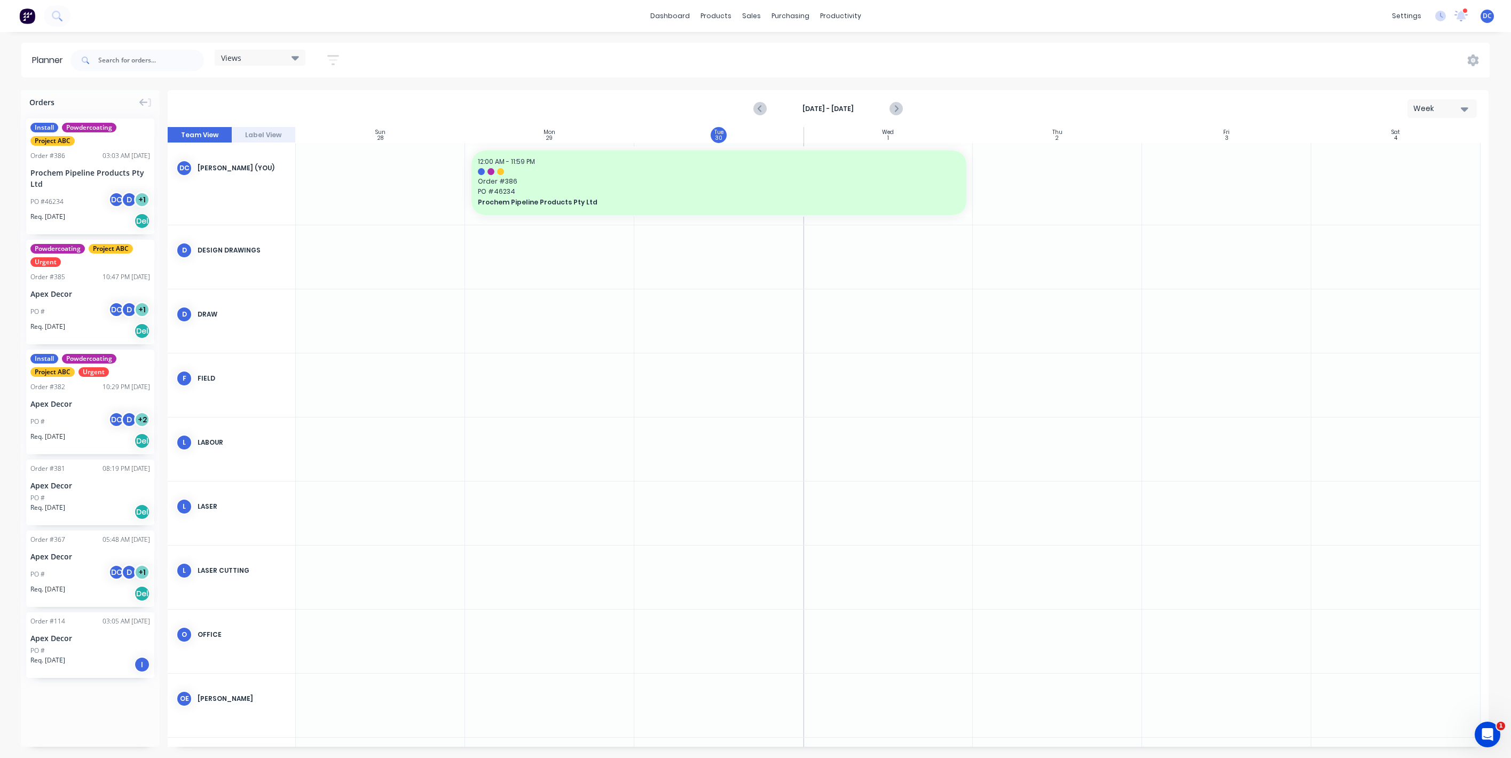
click at [1064, 203] on div at bounding box center [1057, 184] width 169 height 82
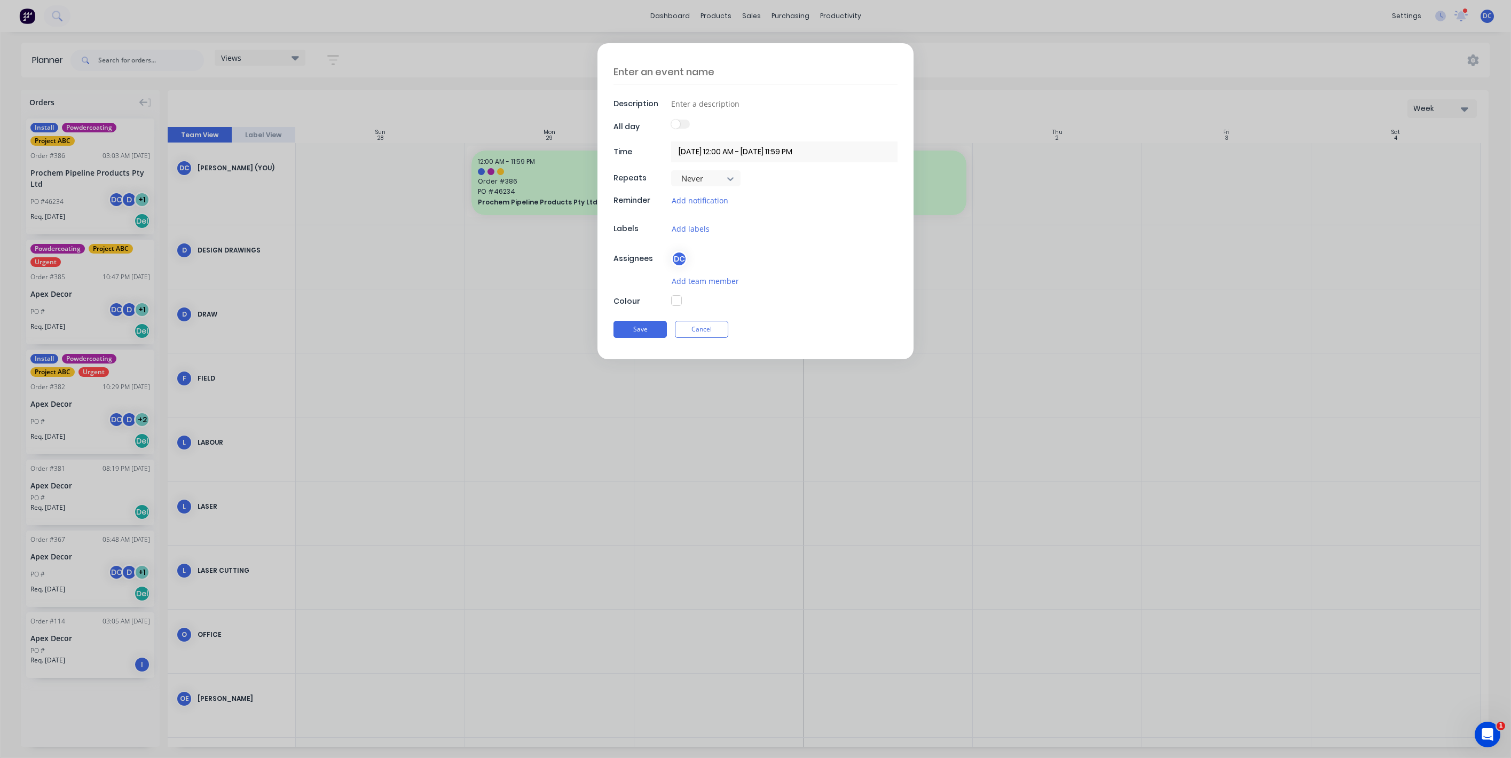
click at [702, 69] on textarea at bounding box center [755, 71] width 284 height 25
type textarea "Sick Day"
click at [715, 104] on input at bounding box center [784, 104] width 226 height 16
type input "i"
type input "s"
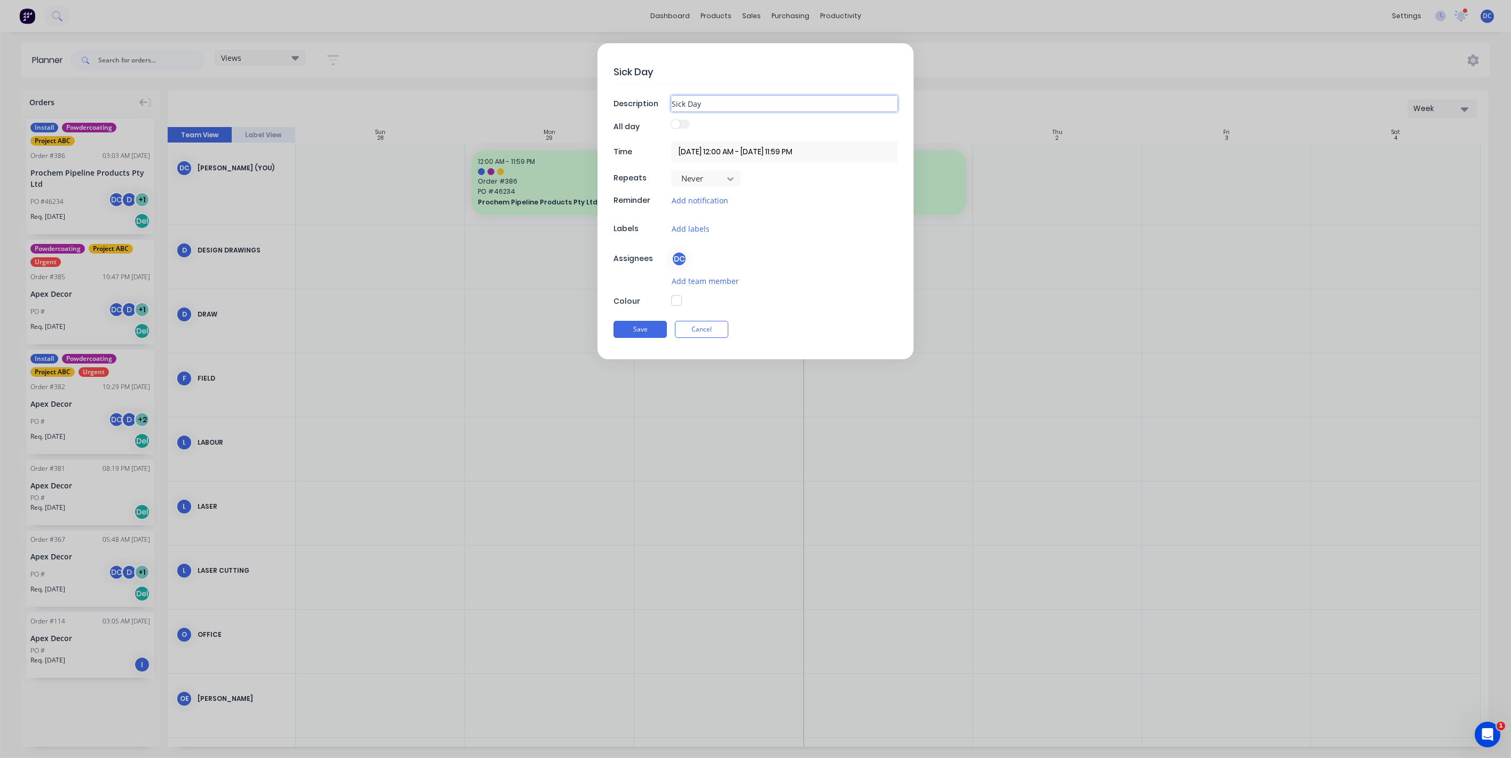
type input "Sick Day"
click at [680, 302] on button "button" at bounding box center [676, 300] width 11 height 11
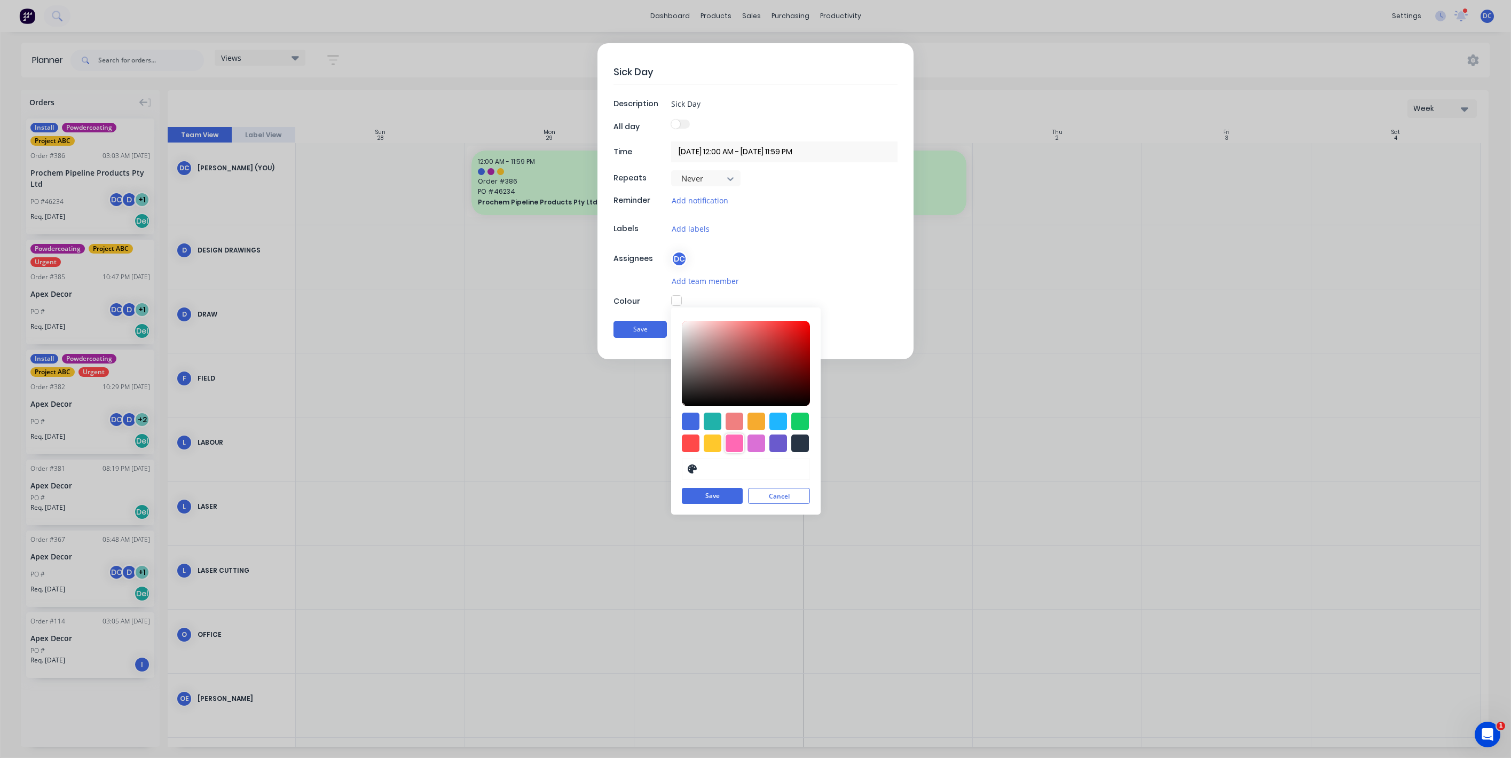
click at [734, 443] on div at bounding box center [734, 444] width 18 height 18
type input "#FF69B4"
click at [715, 498] on button "Save" at bounding box center [712, 496] width 61 height 16
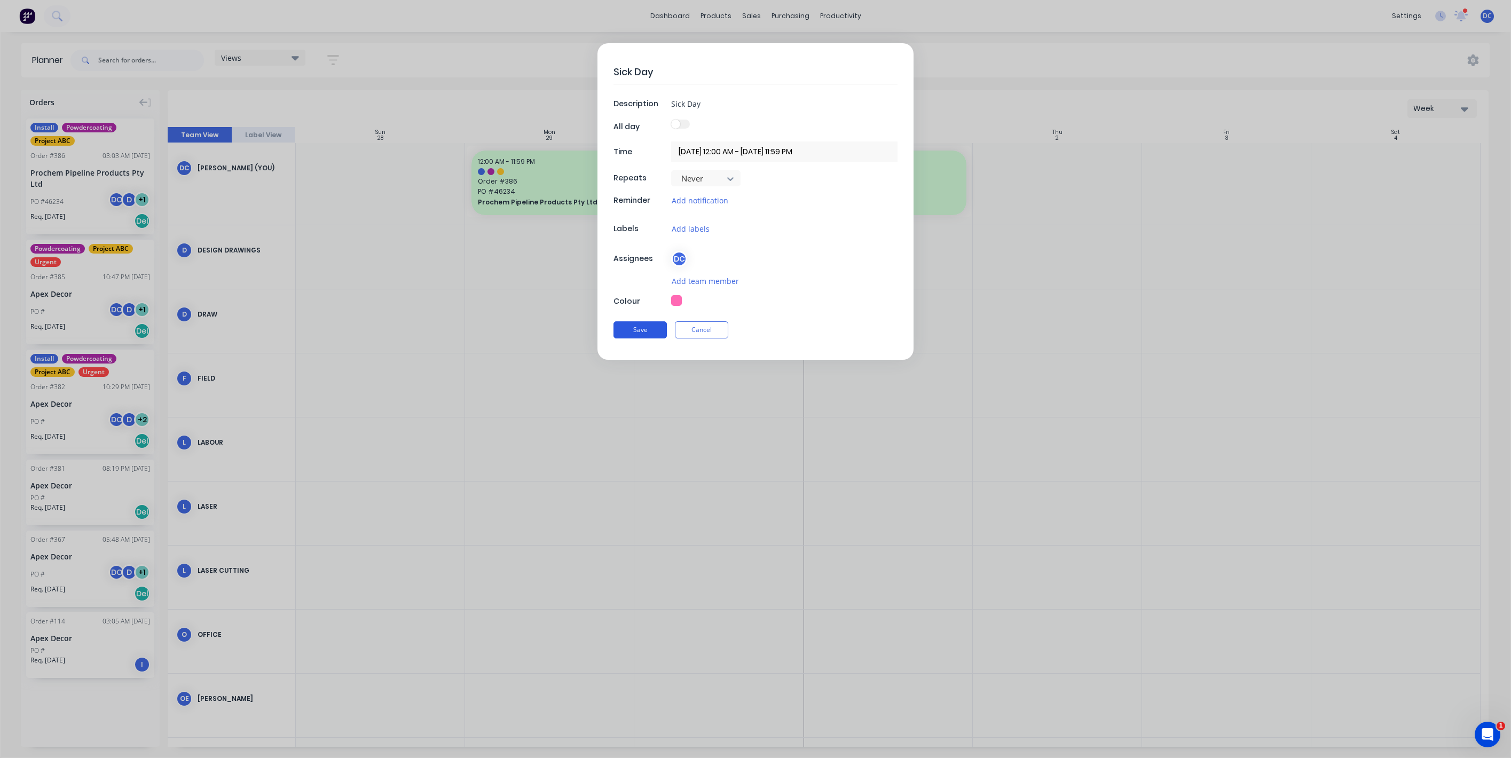
click at [635, 329] on button "Save" at bounding box center [639, 329] width 53 height 17
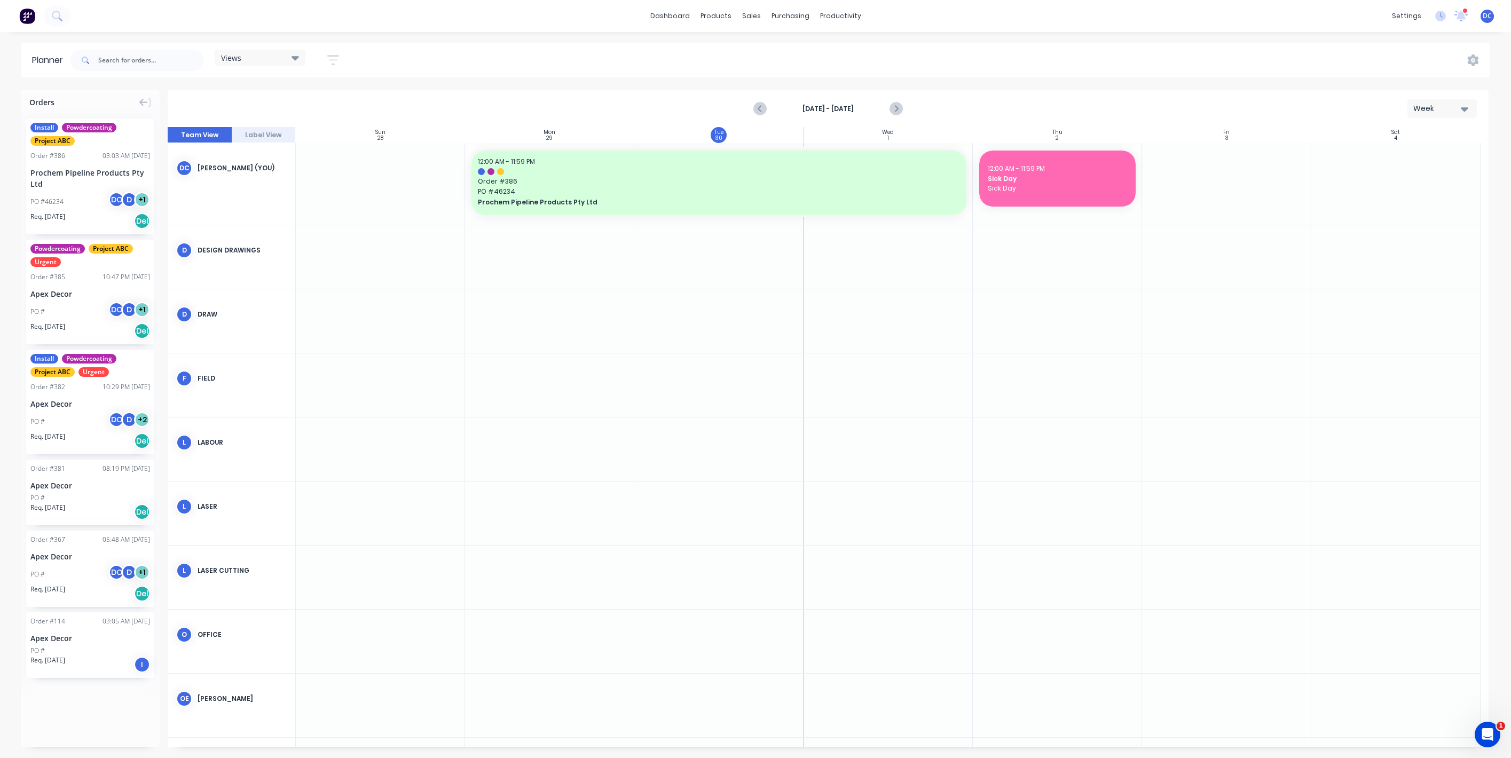
click at [1430, 107] on div "Week" at bounding box center [1437, 108] width 49 height 11
click at [1409, 173] on div "Month" at bounding box center [1423, 179] width 106 height 21
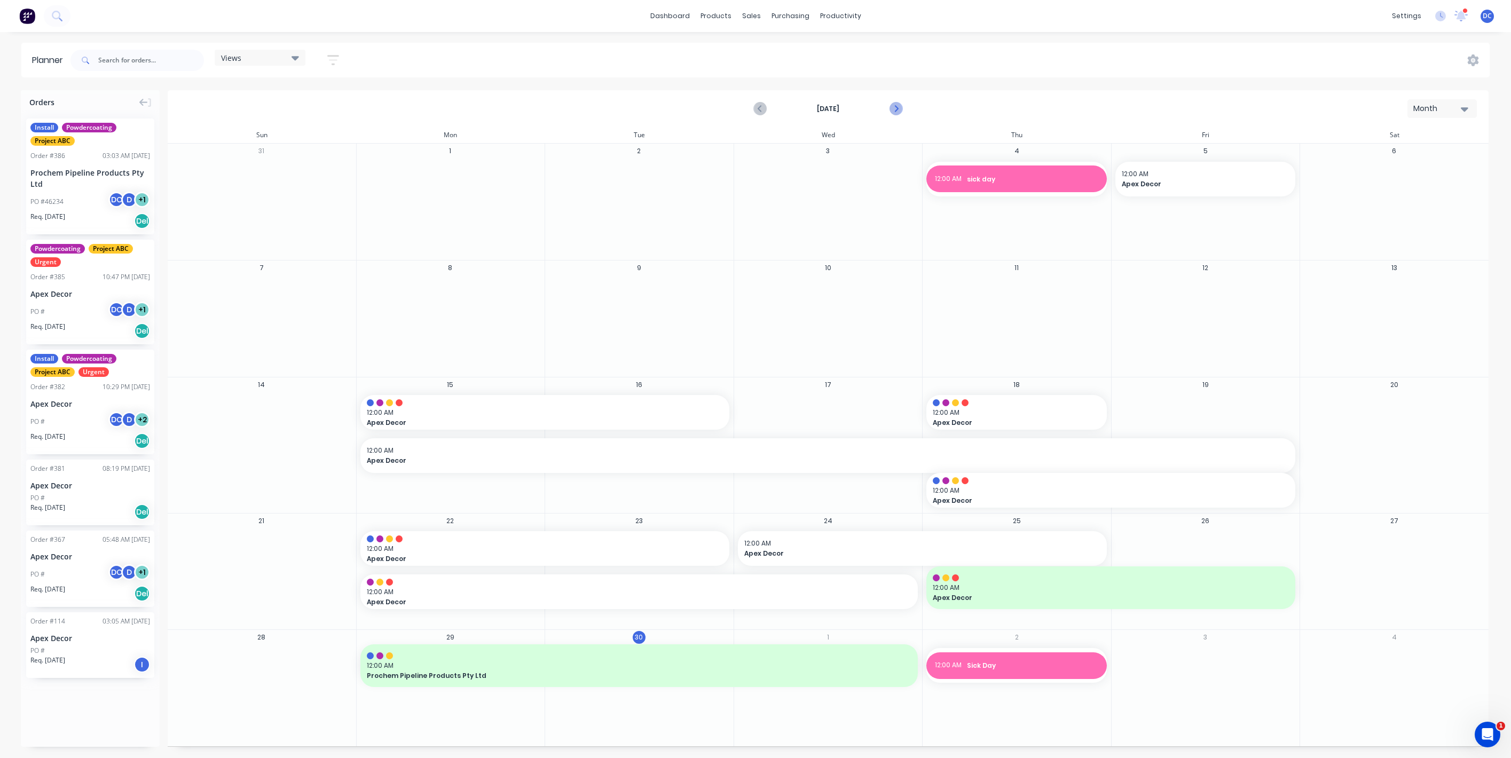
click at [896, 114] on icon "Next page" at bounding box center [895, 108] width 13 height 13
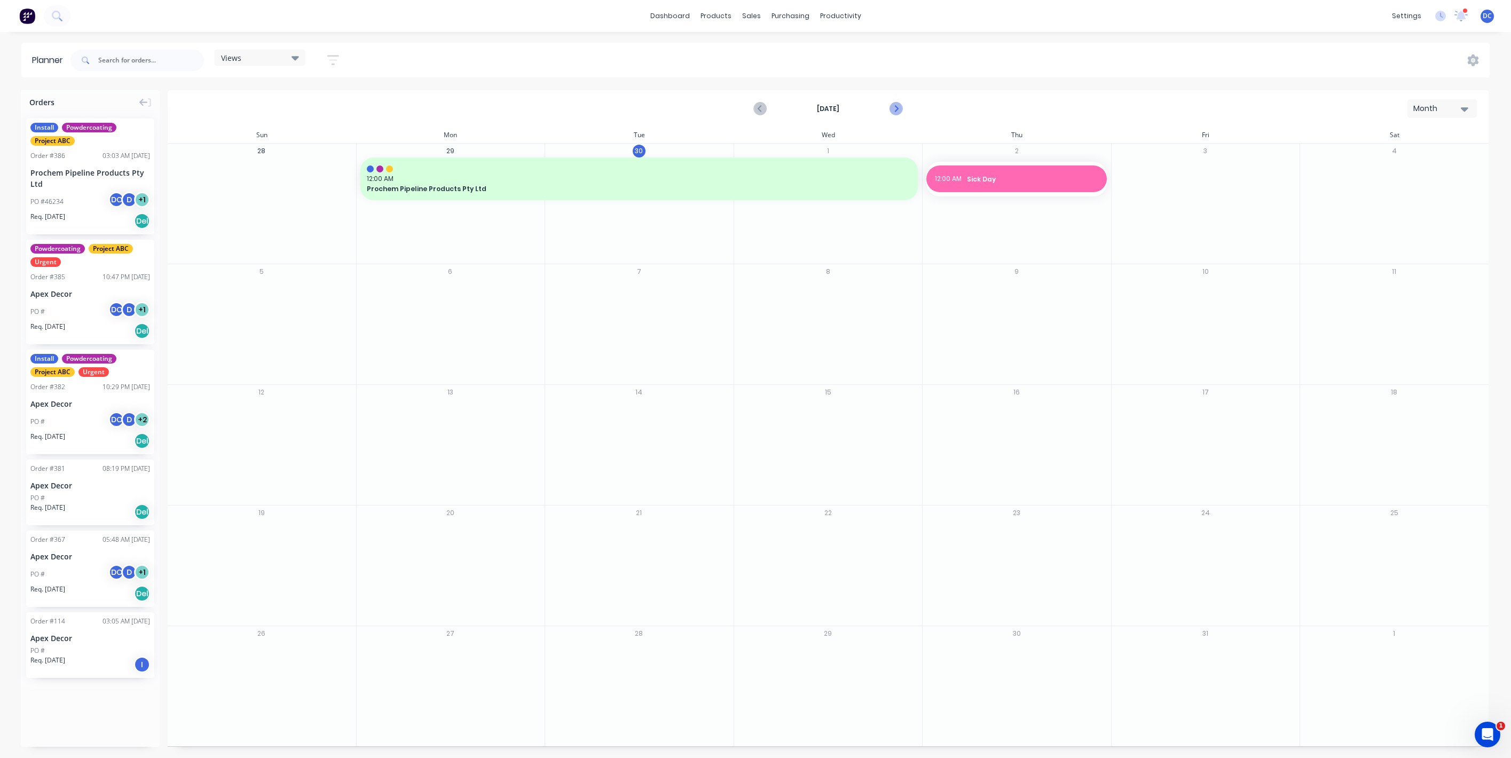
click at [896, 114] on icon "Next page" at bounding box center [895, 108] width 13 height 13
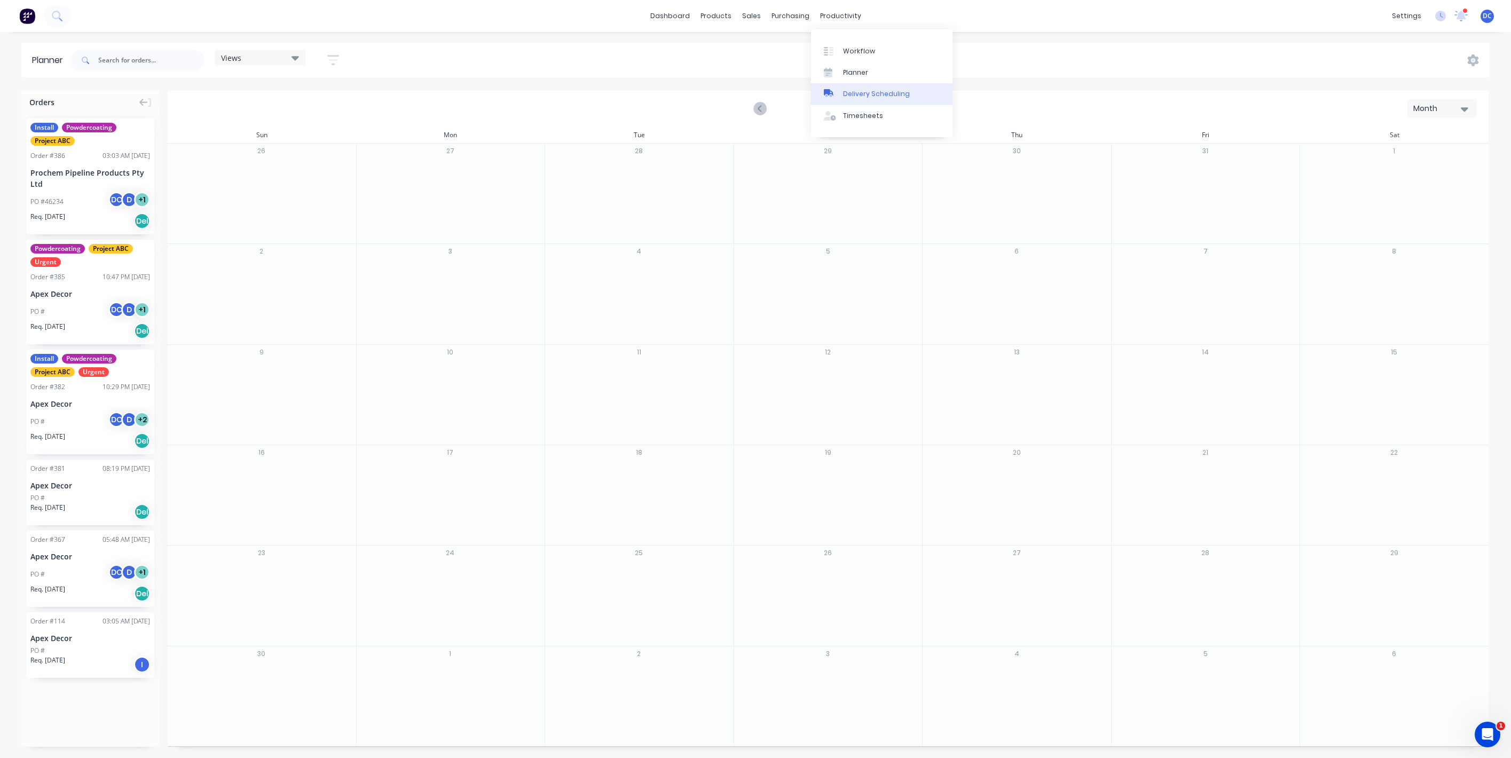
click at [852, 96] on div "Delivery Scheduling" at bounding box center [876, 94] width 67 height 10
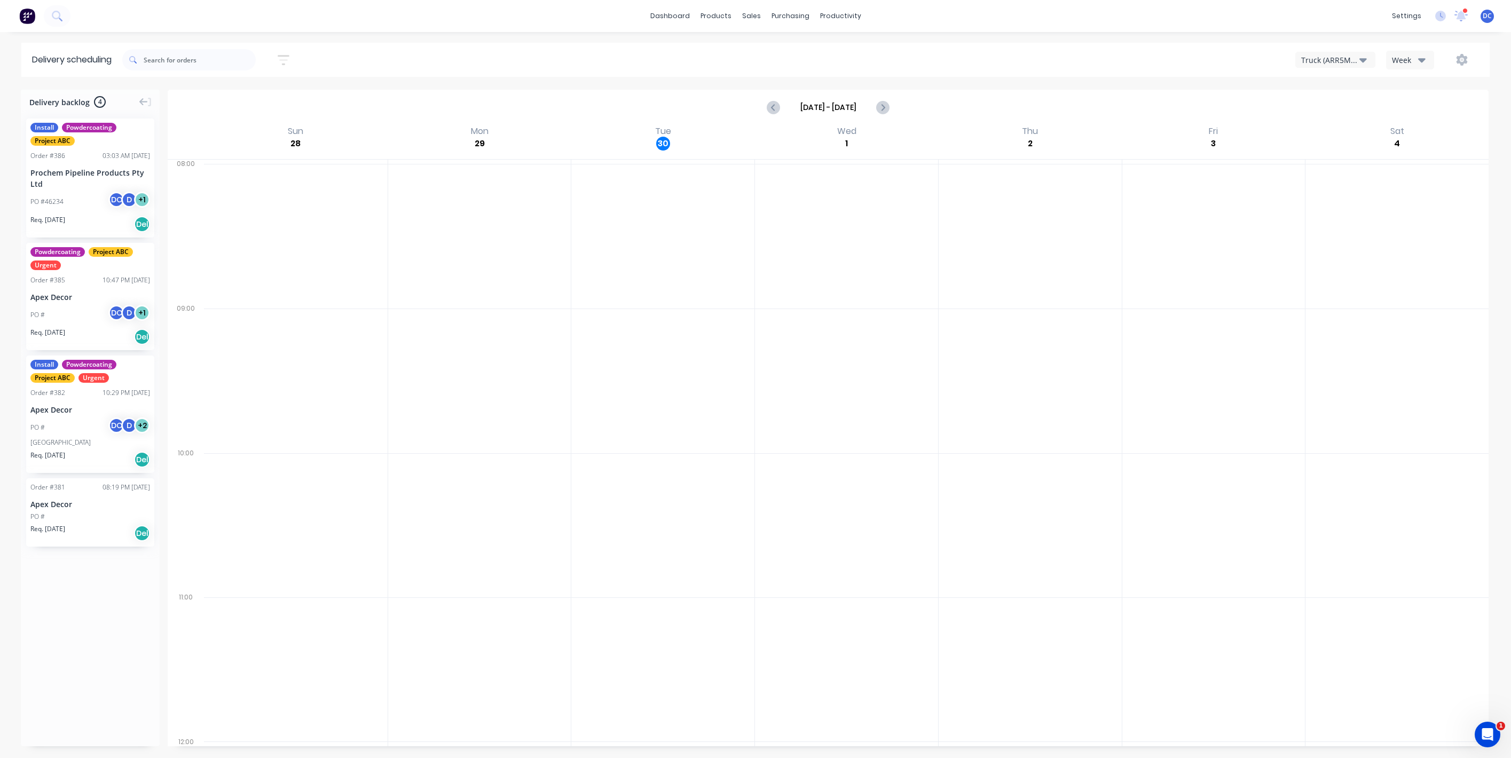
click at [1306, 63] on div "Truck (ARR5MM)" at bounding box center [1330, 59] width 58 height 11
click at [1401, 58] on div "Week" at bounding box center [1407, 59] width 31 height 11
click at [1402, 110] on div "Vehicle" at bounding box center [1439, 109] width 106 height 21
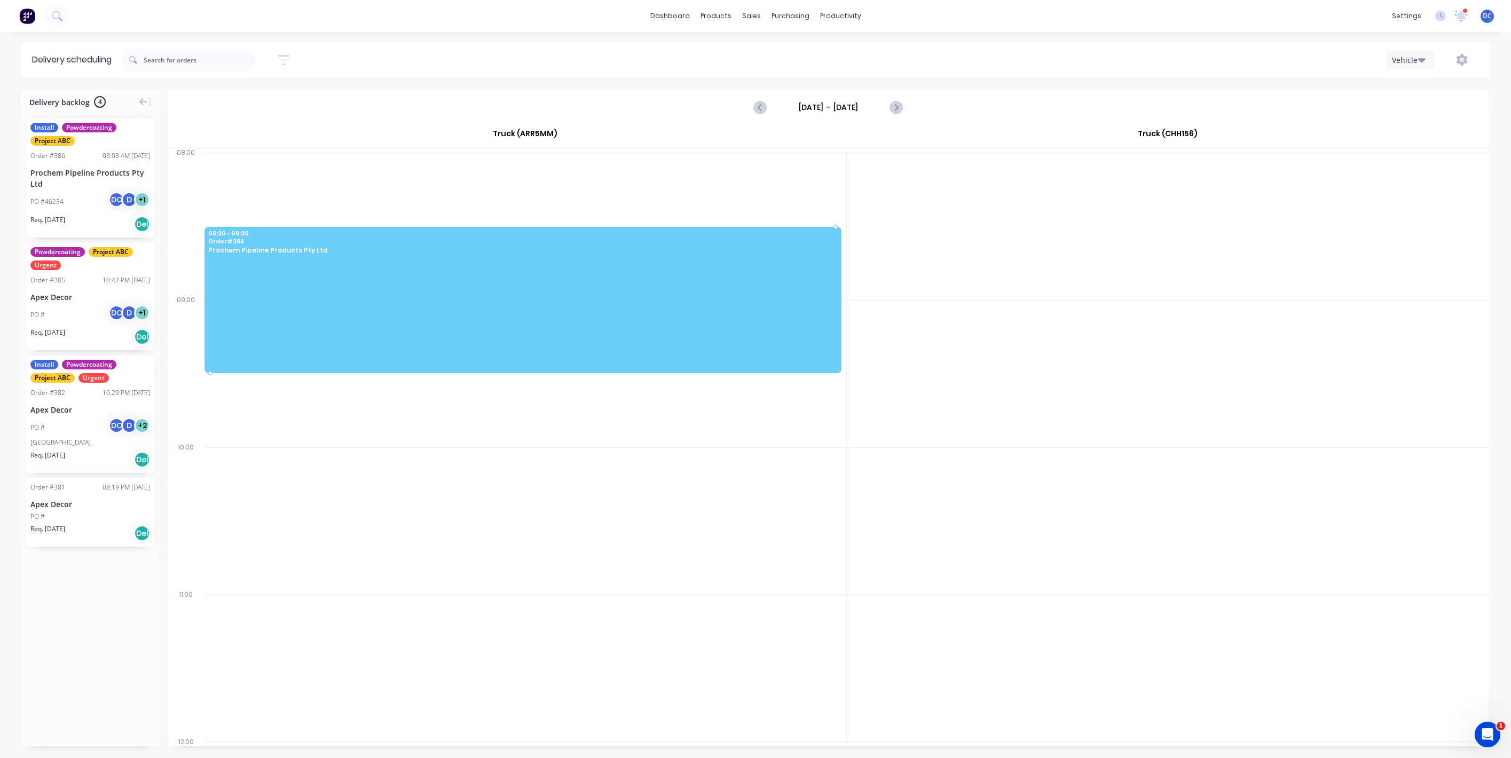
drag, startPoint x: 121, startPoint y: 199, endPoint x: 495, endPoint y: 231, distance: 375.6
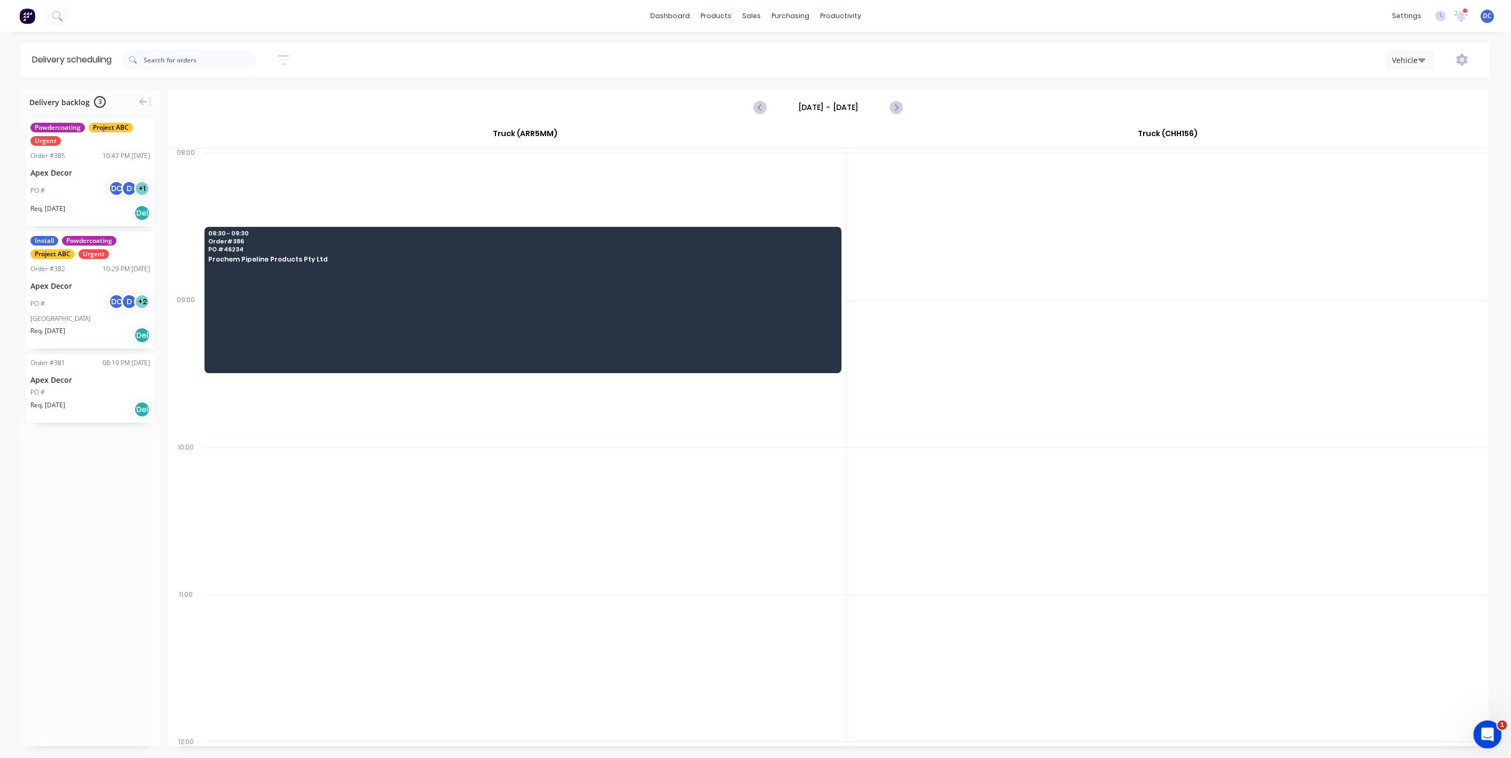
click at [1485, 724] on div "Open Intercom Messenger" at bounding box center [1485, 732] width 35 height 35
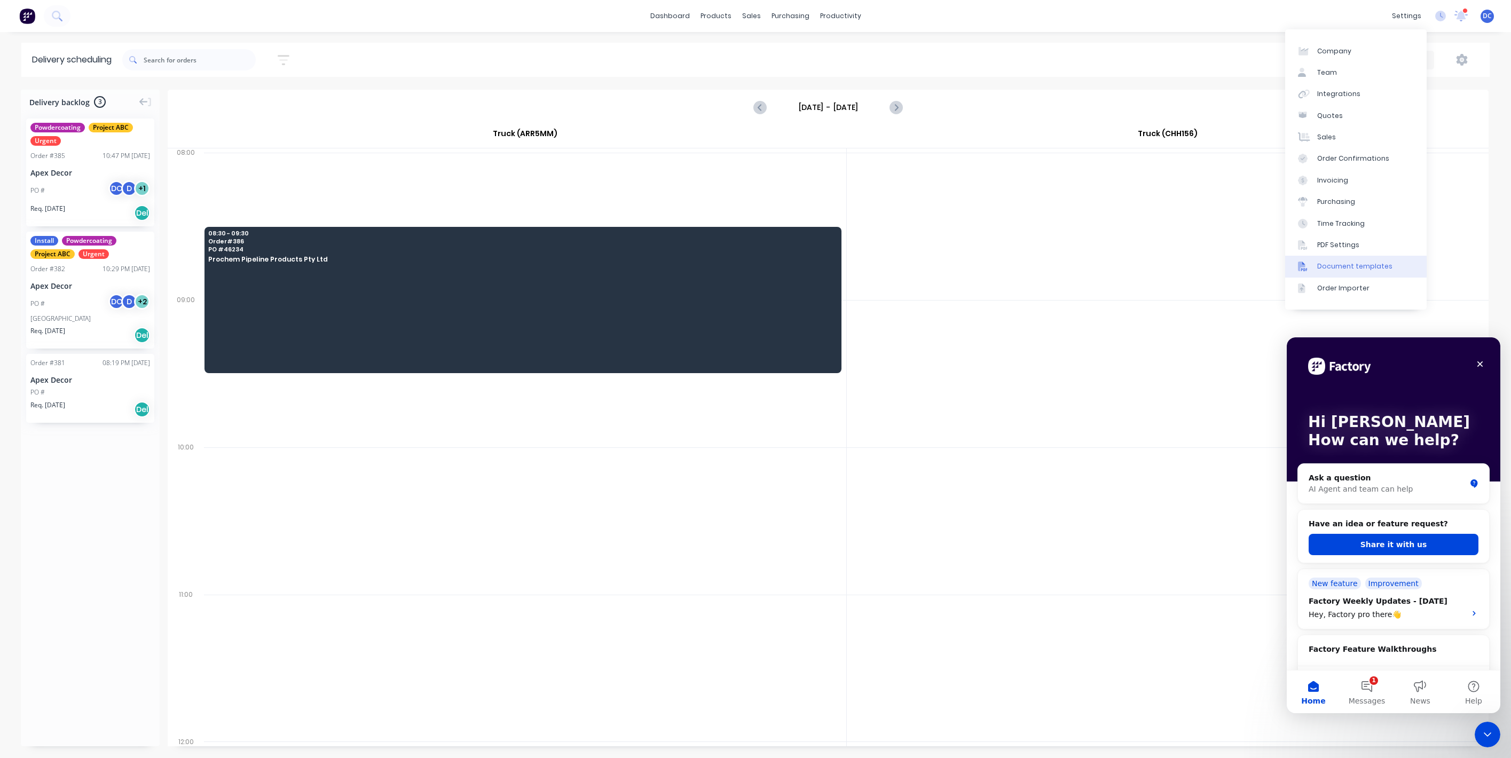
click at [1312, 269] on div at bounding box center [1306, 267] width 16 height 10
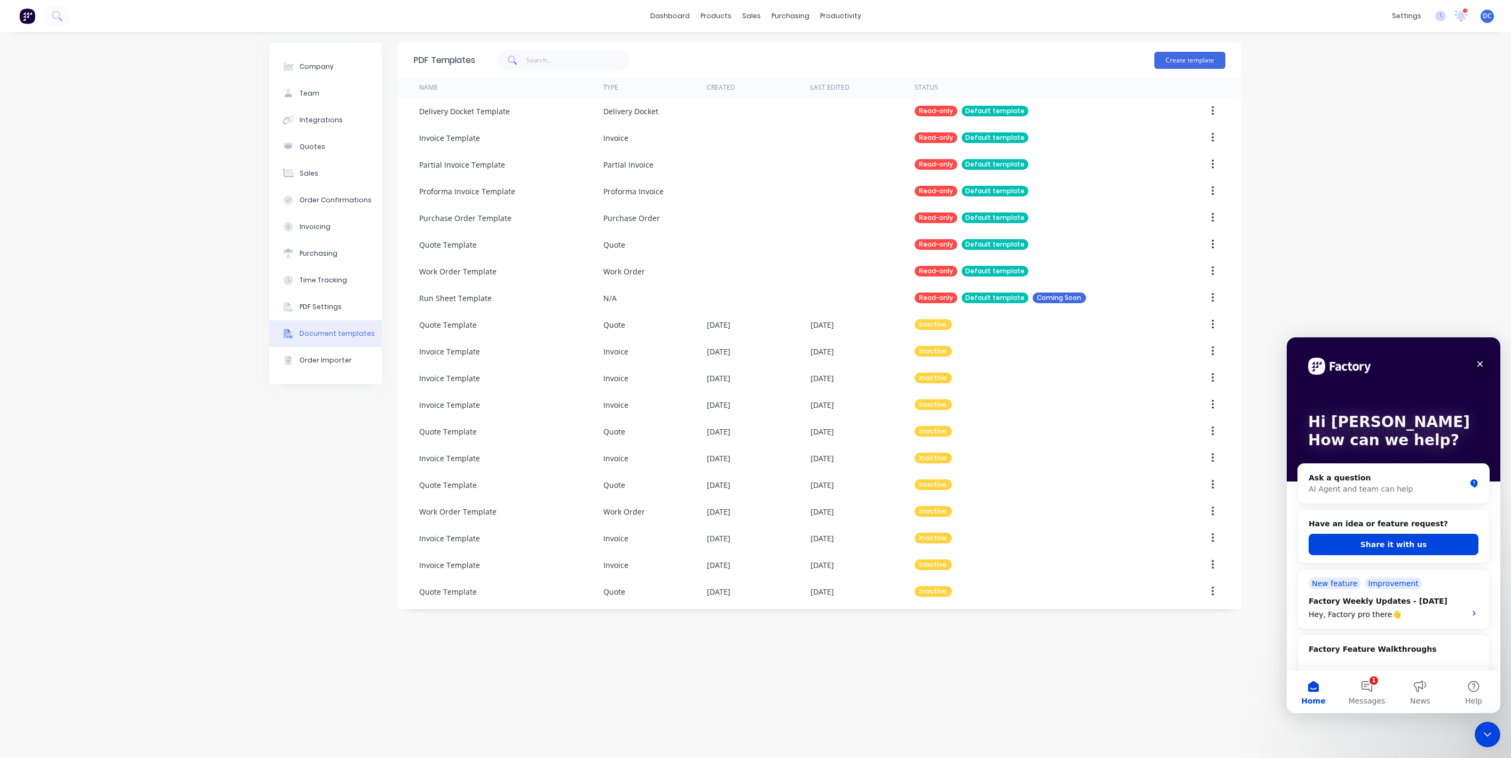
click at [1480, 360] on icon "Close" at bounding box center [1479, 364] width 9 height 9
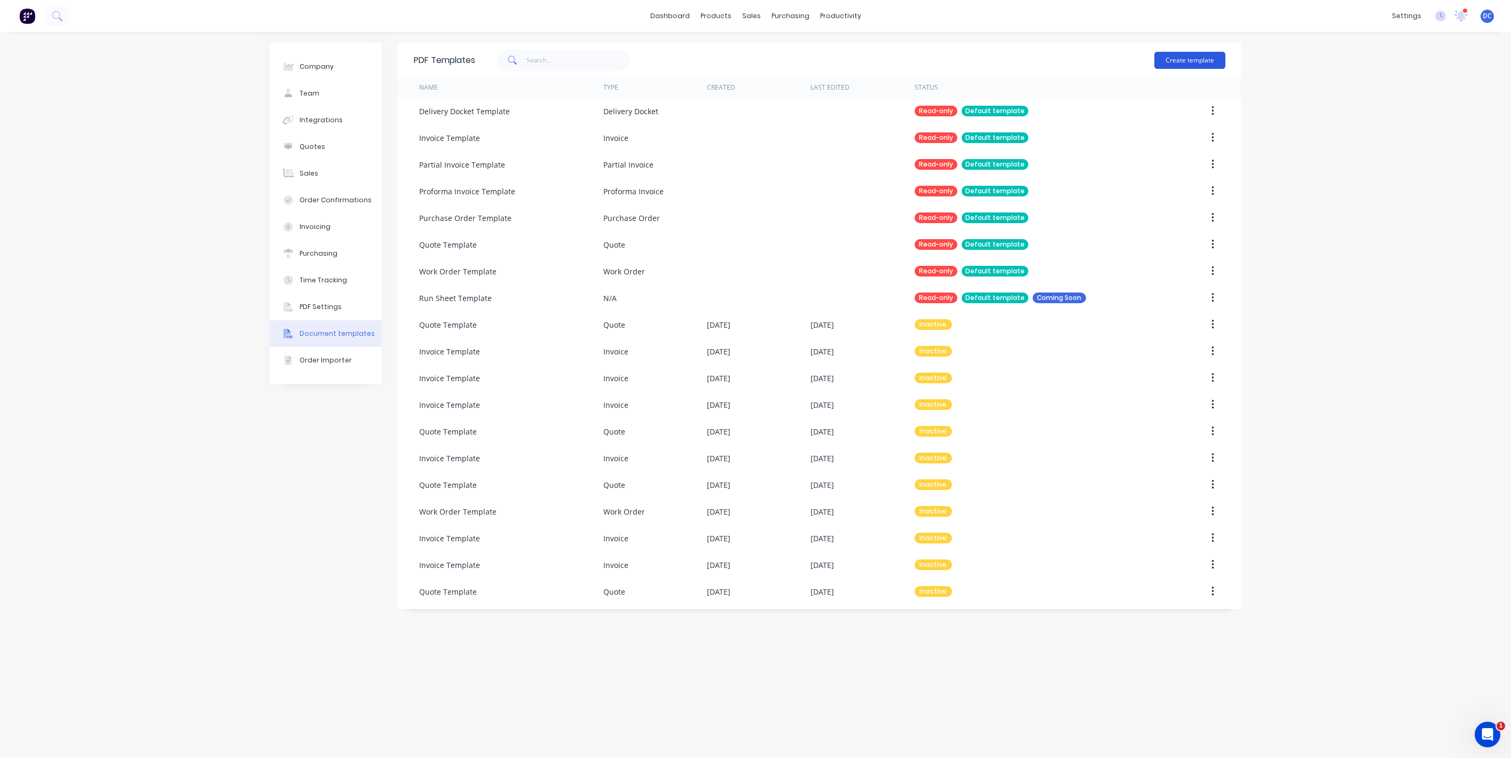
click at [1185, 54] on button "Create template" at bounding box center [1189, 60] width 71 height 17
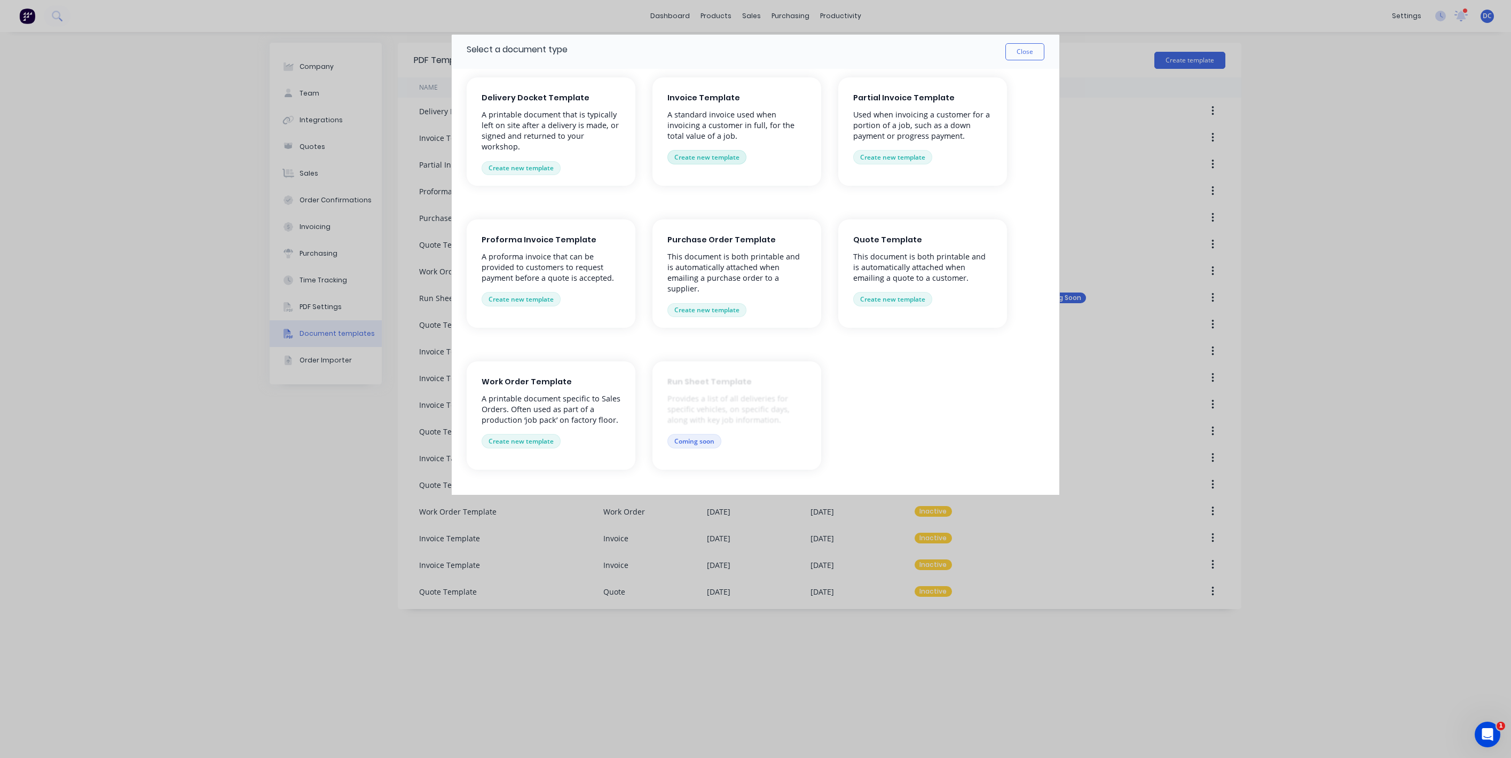
click at [695, 157] on button "Create new template" at bounding box center [706, 157] width 79 height 14
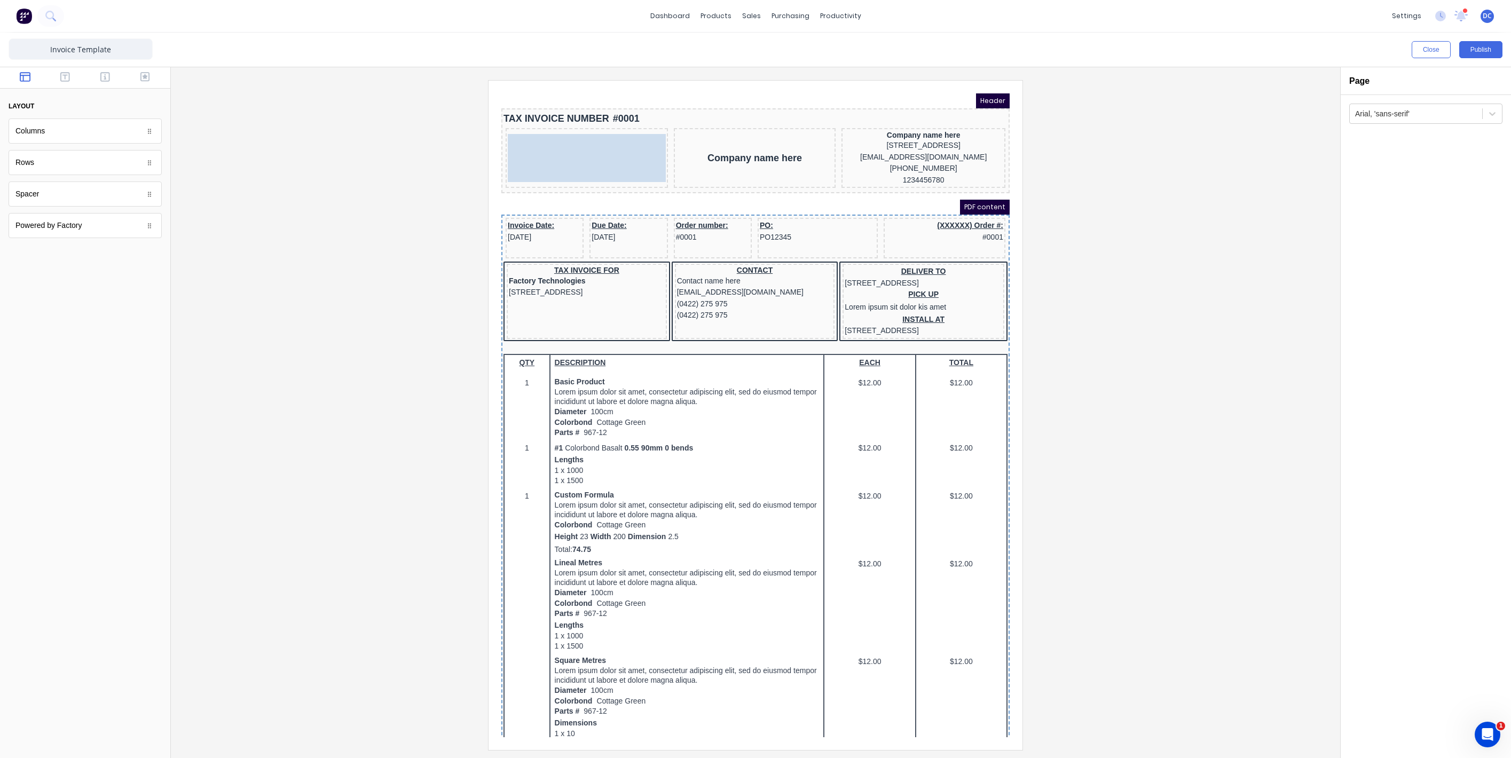
drag, startPoint x: 488, startPoint y: 81, endPoint x: 637, endPoint y: 156, distance: 167.1
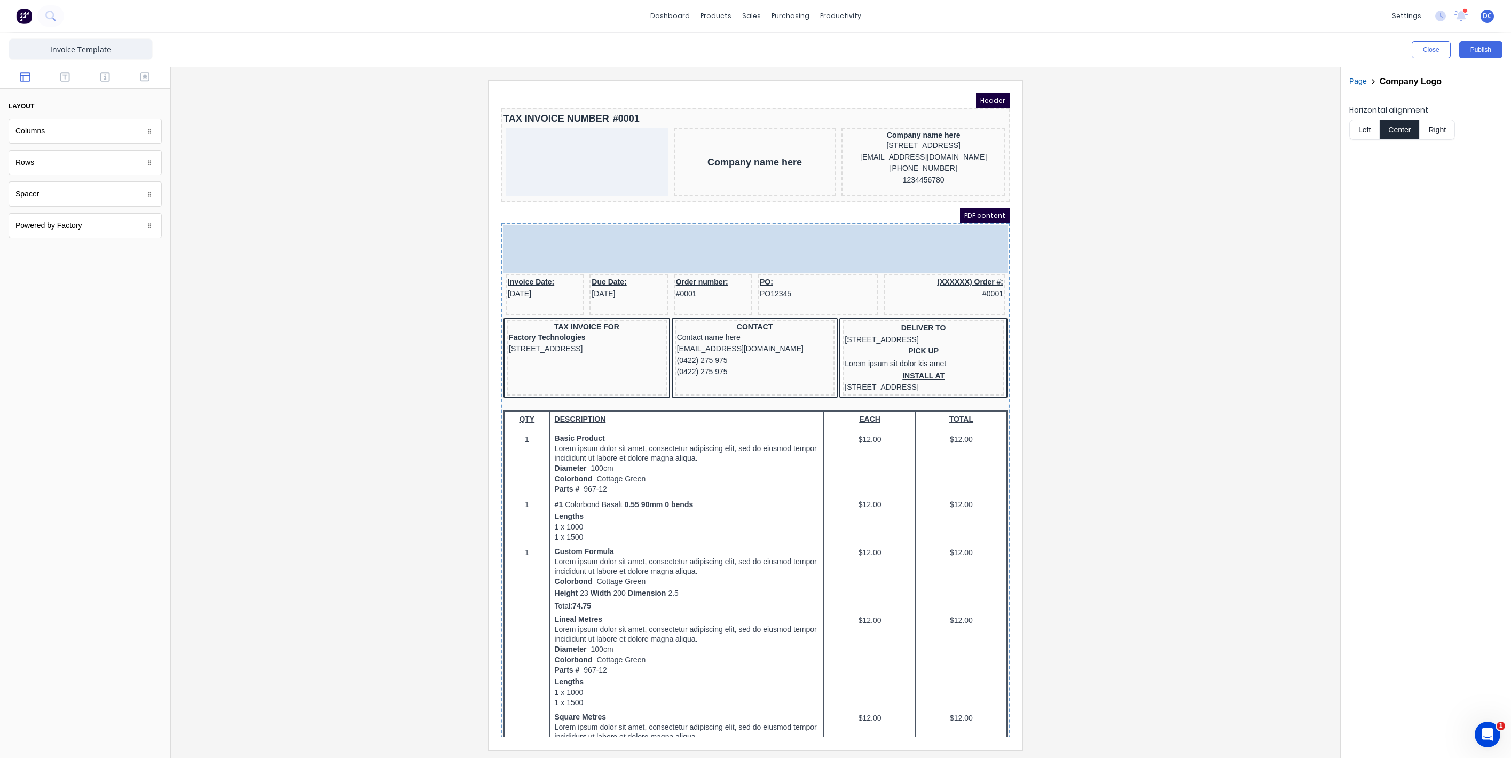
drag, startPoint x: 739, startPoint y: 217, endPoint x: 605, endPoint y: 152, distance: 149.2
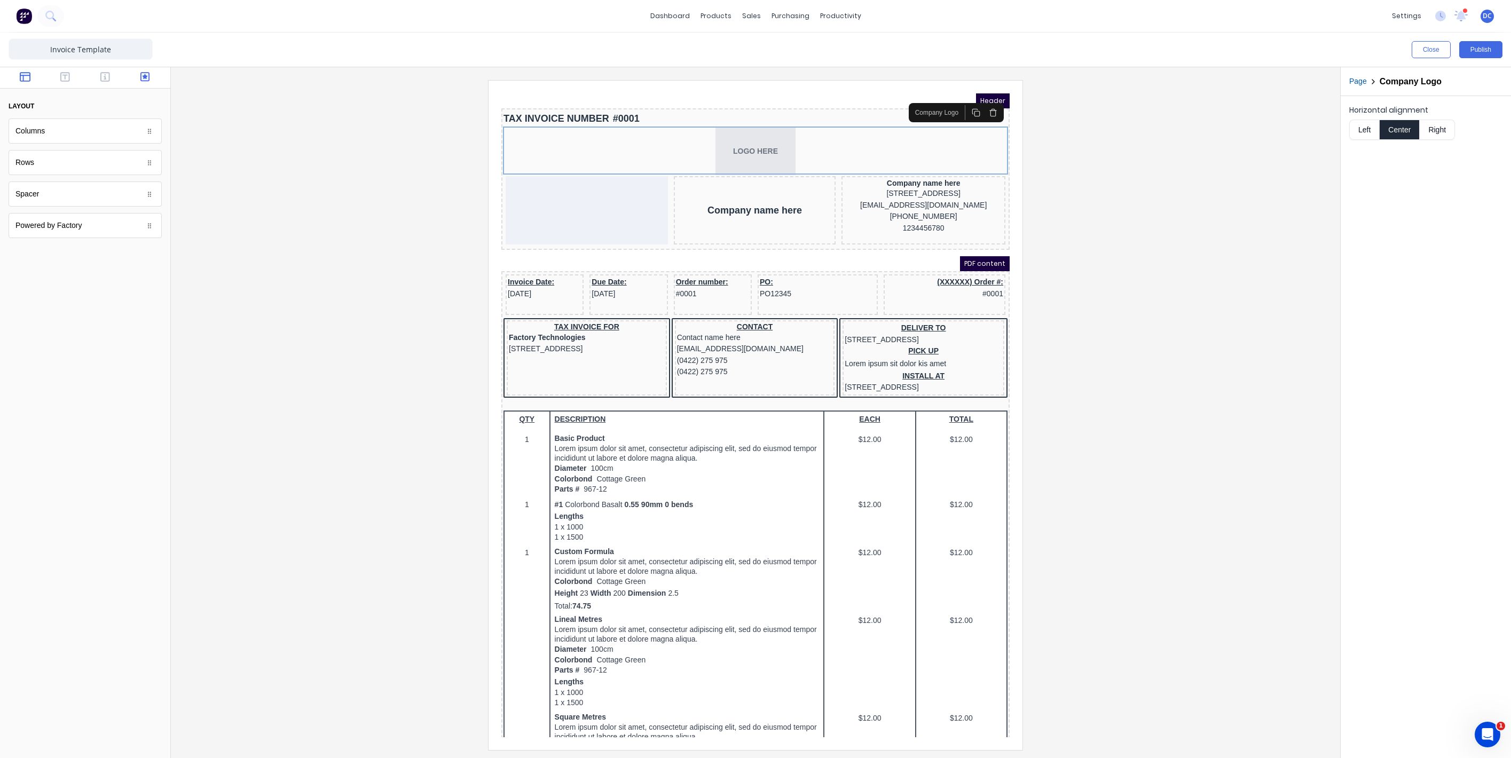
click at [149, 75] on icon "button" at bounding box center [145, 77] width 10 height 10
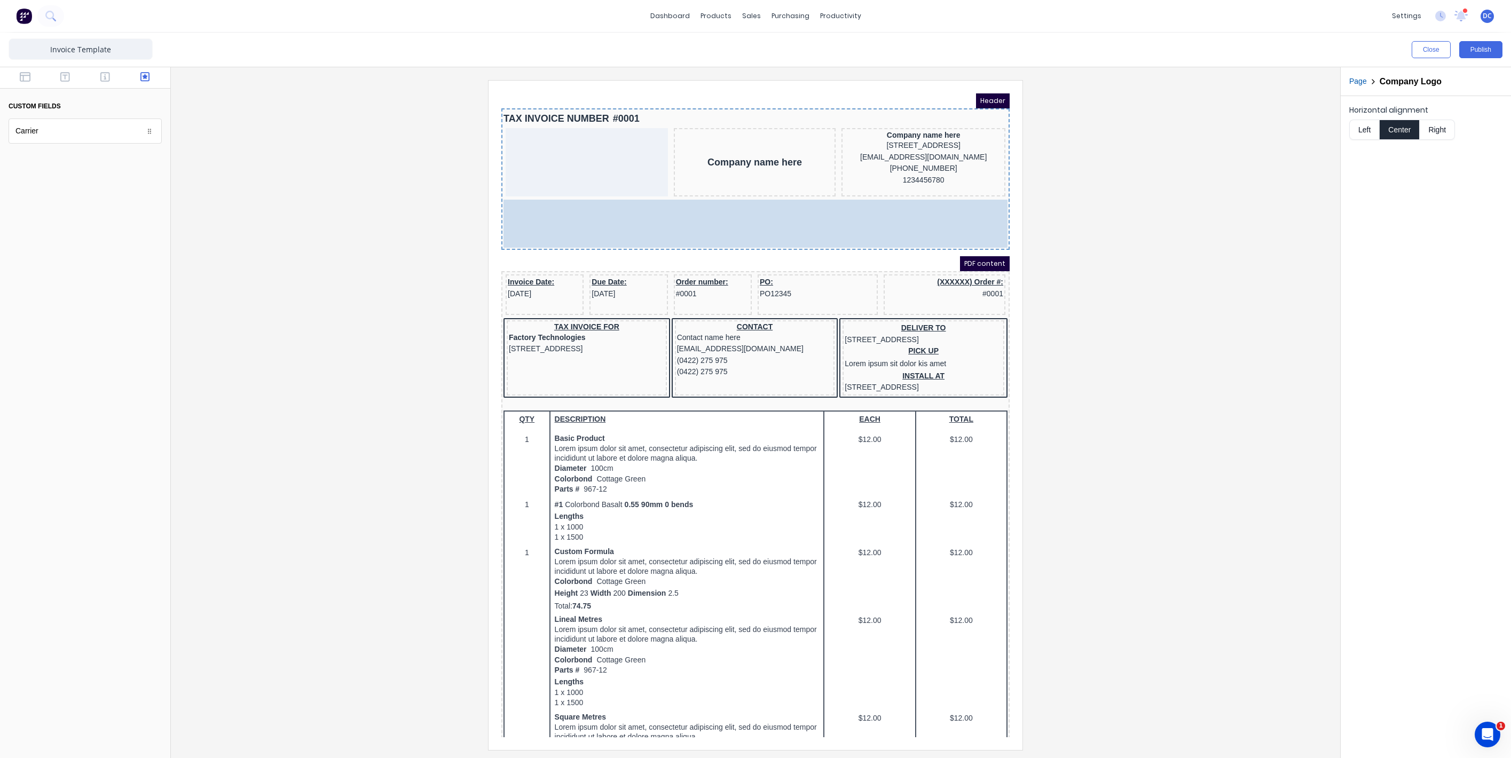
drag, startPoint x: 724, startPoint y: 143, endPoint x: 603, endPoint y: 204, distance: 135.6
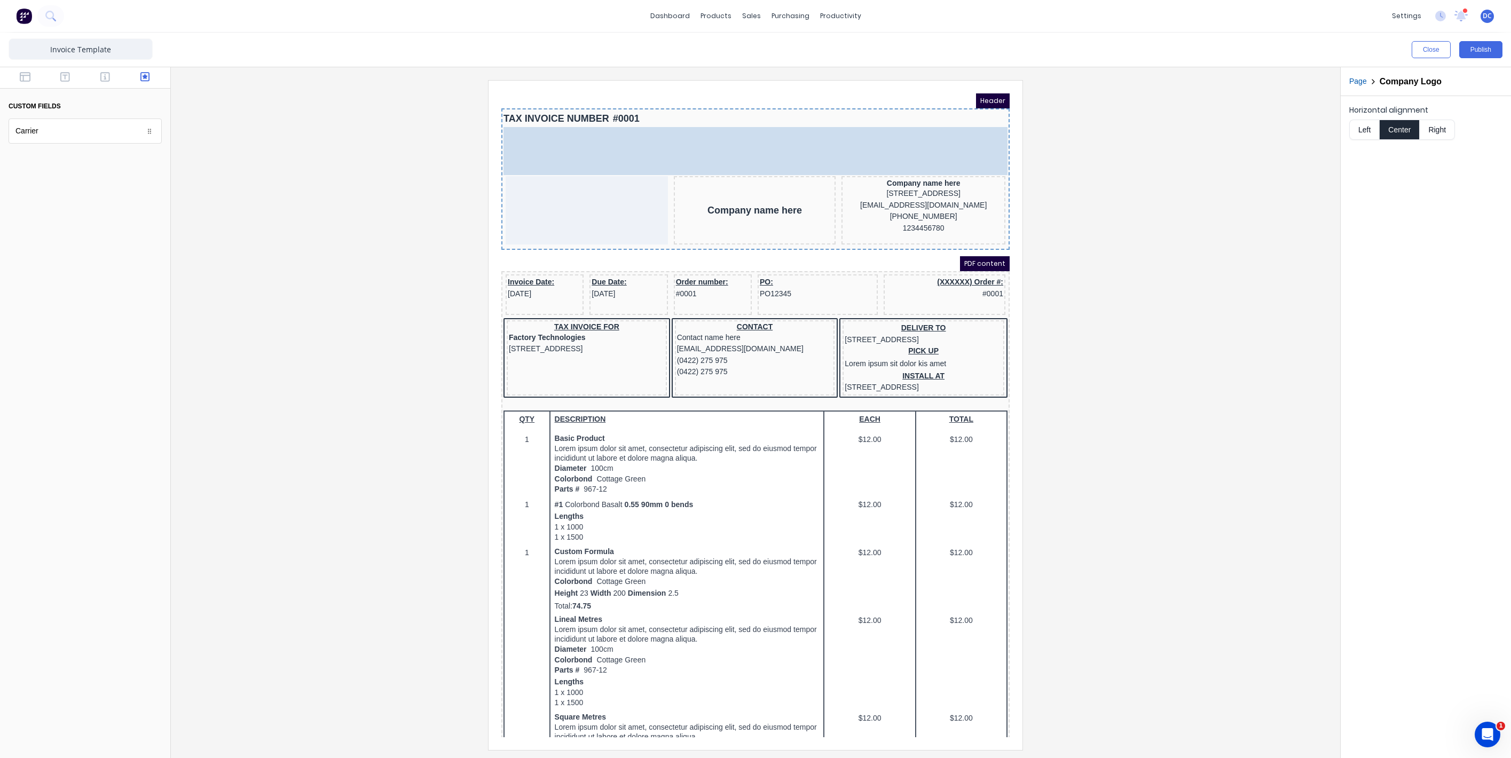
drag, startPoint x: 738, startPoint y: 192, endPoint x: 541, endPoint y: 123, distance: 209.3
click at [541, 123] on body "Header TAX INVOICE NUMBER #0001 LOGO HERE LOGO HERE Company name here Company n…" at bounding box center [742, 403] width 508 height 644
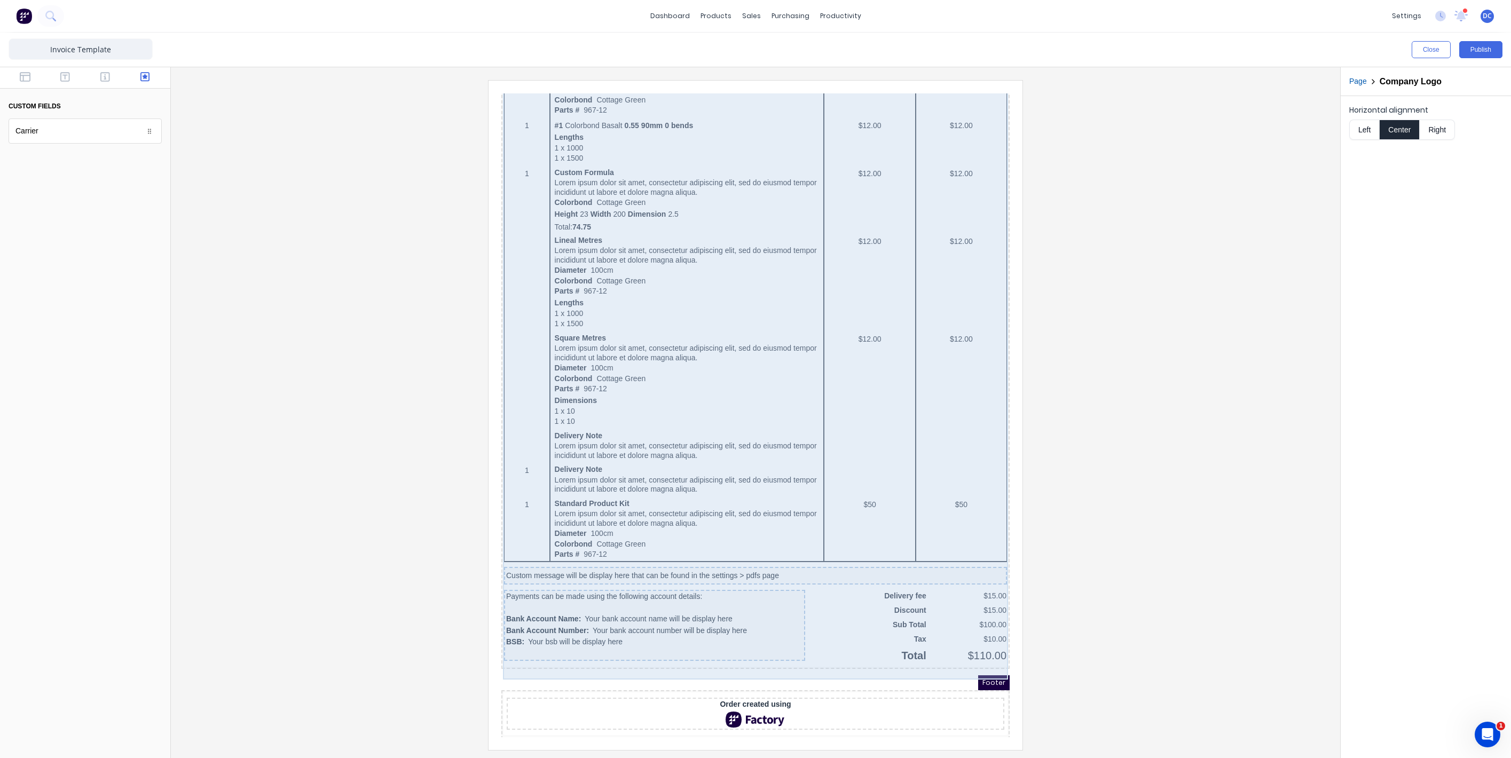
scroll to position [397, 0]
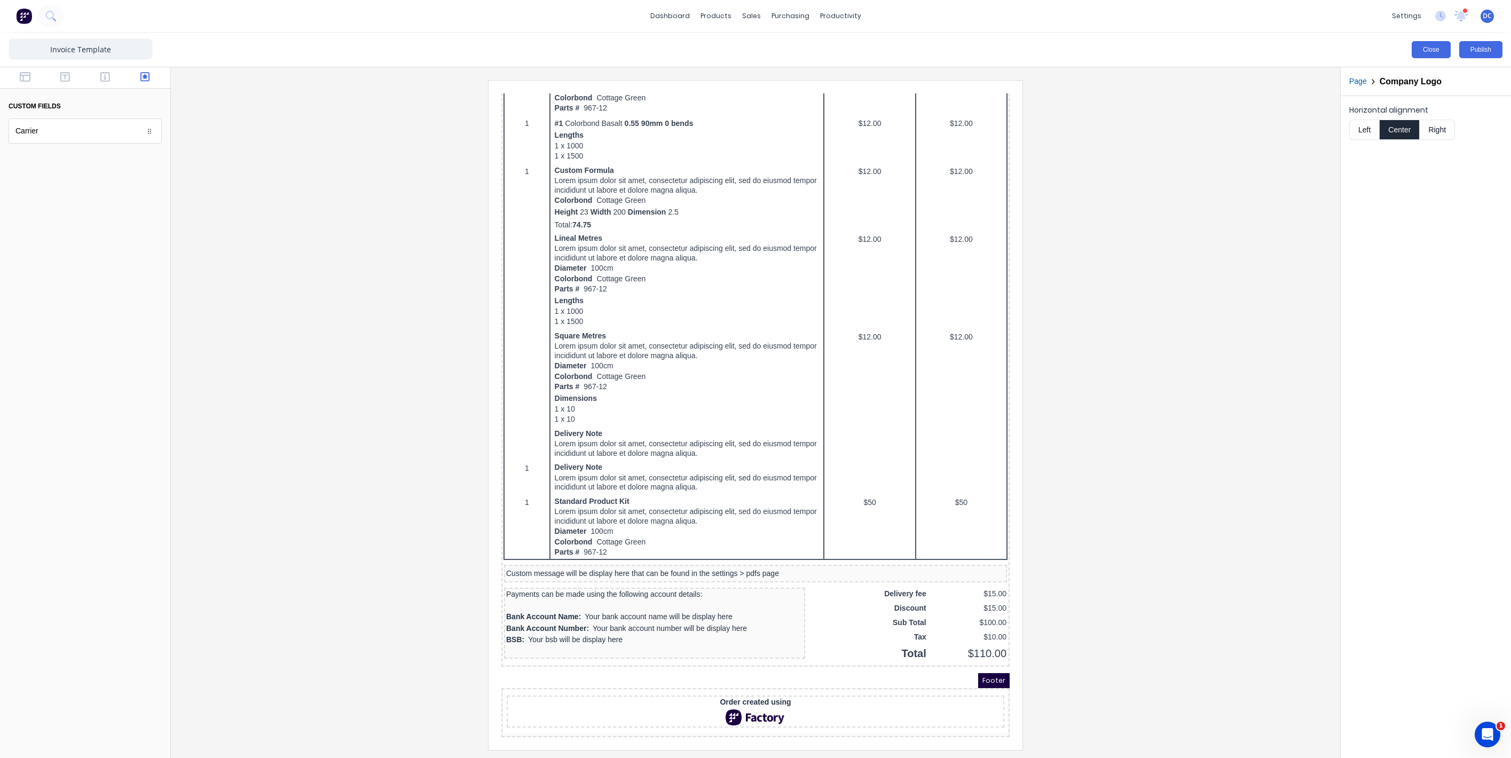
click at [1420, 47] on button "Close" at bounding box center [1430, 49] width 39 height 17
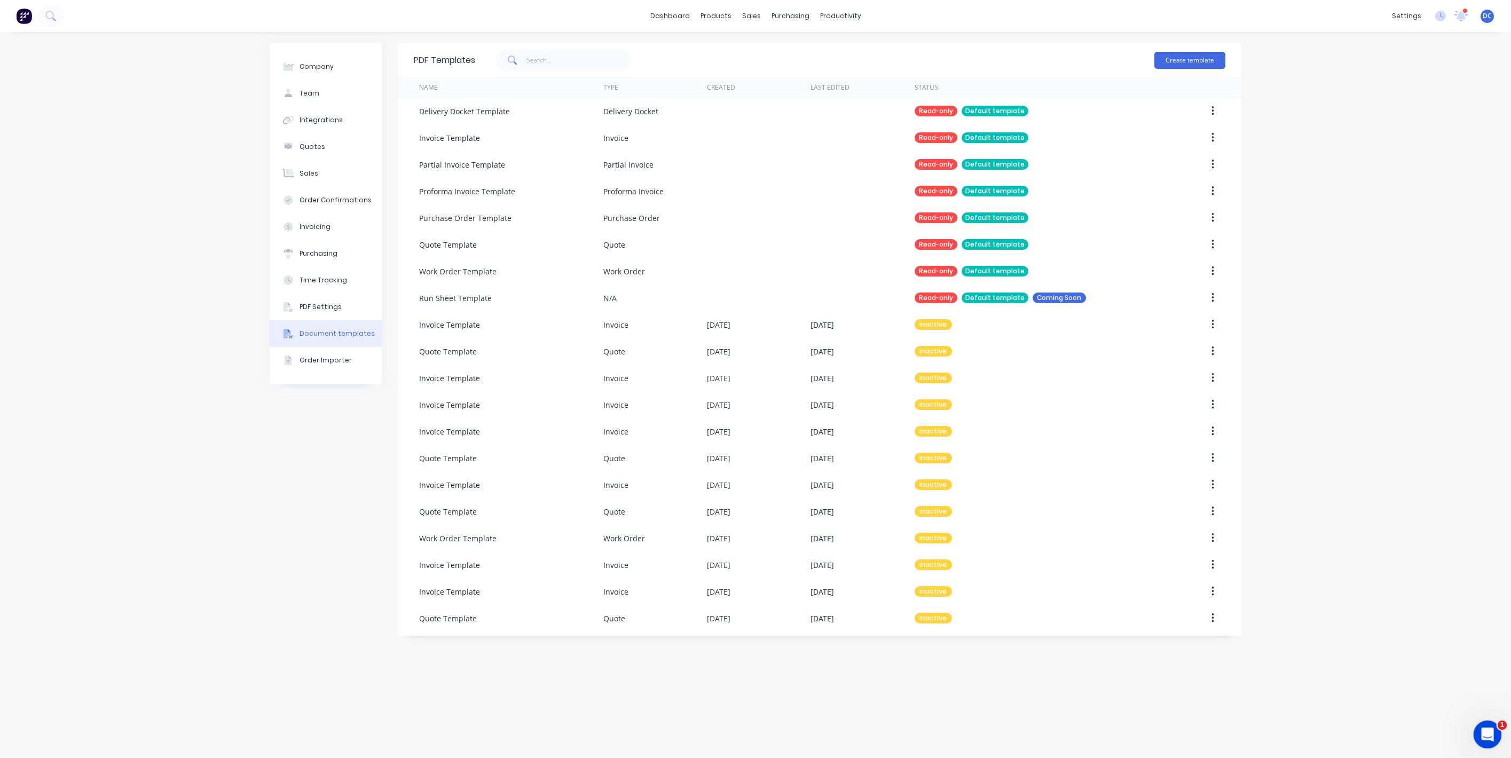
click at [1484, 730] on icon "Open Intercom Messenger" at bounding box center [1486, 733] width 18 height 18
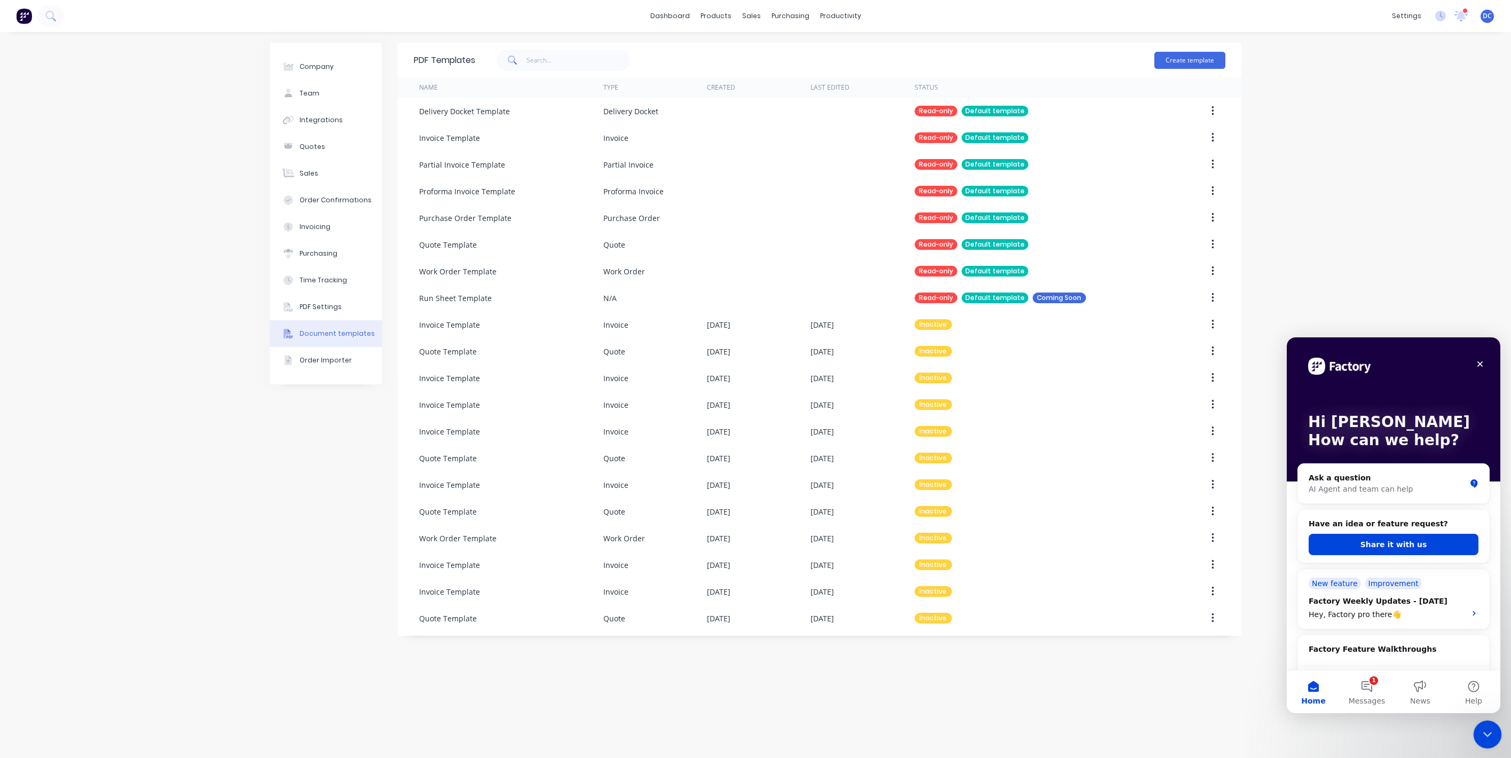
click at [1493, 736] on div "Close Intercom Messenger" at bounding box center [1486, 733] width 26 height 26
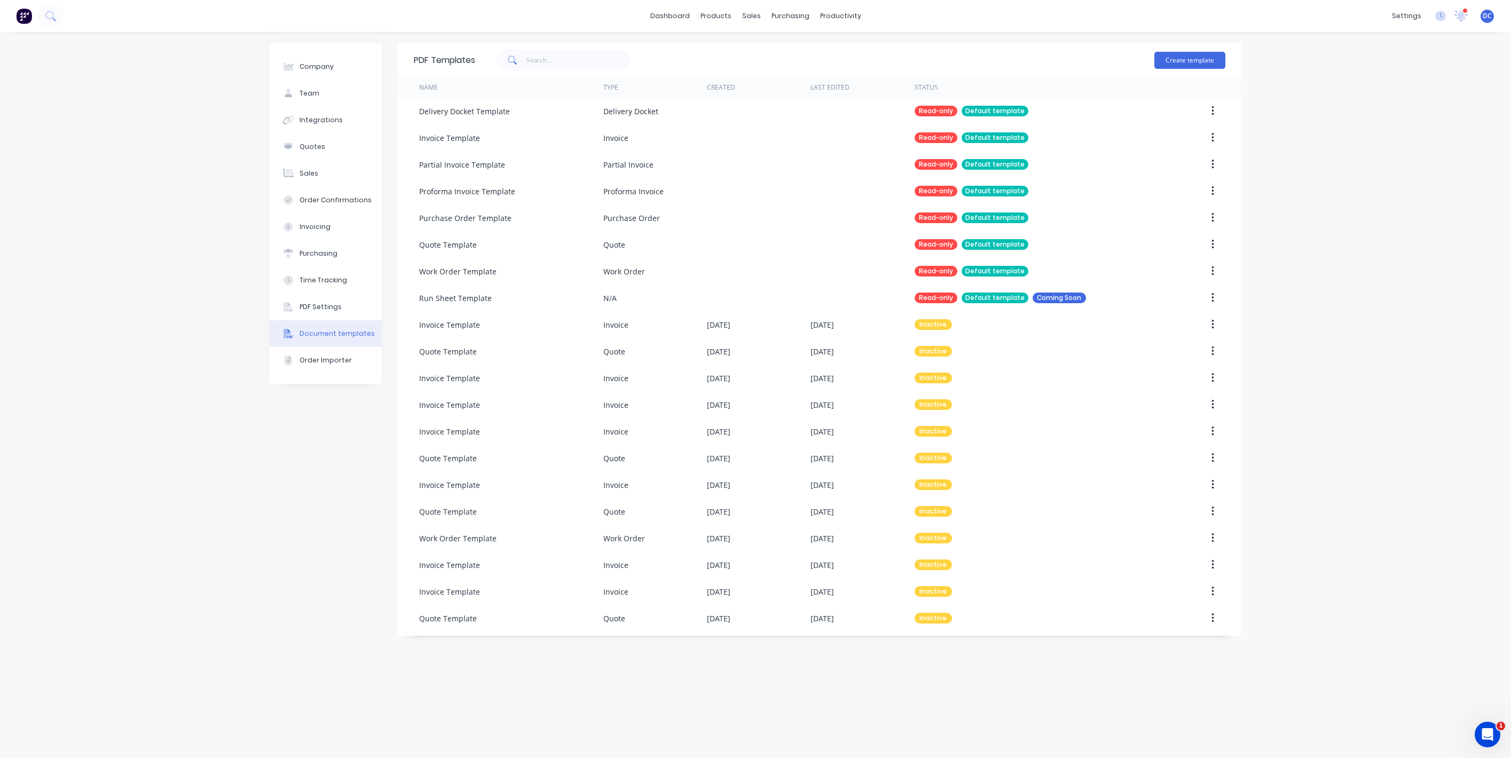
click at [26, 21] on img at bounding box center [24, 16] width 16 height 16
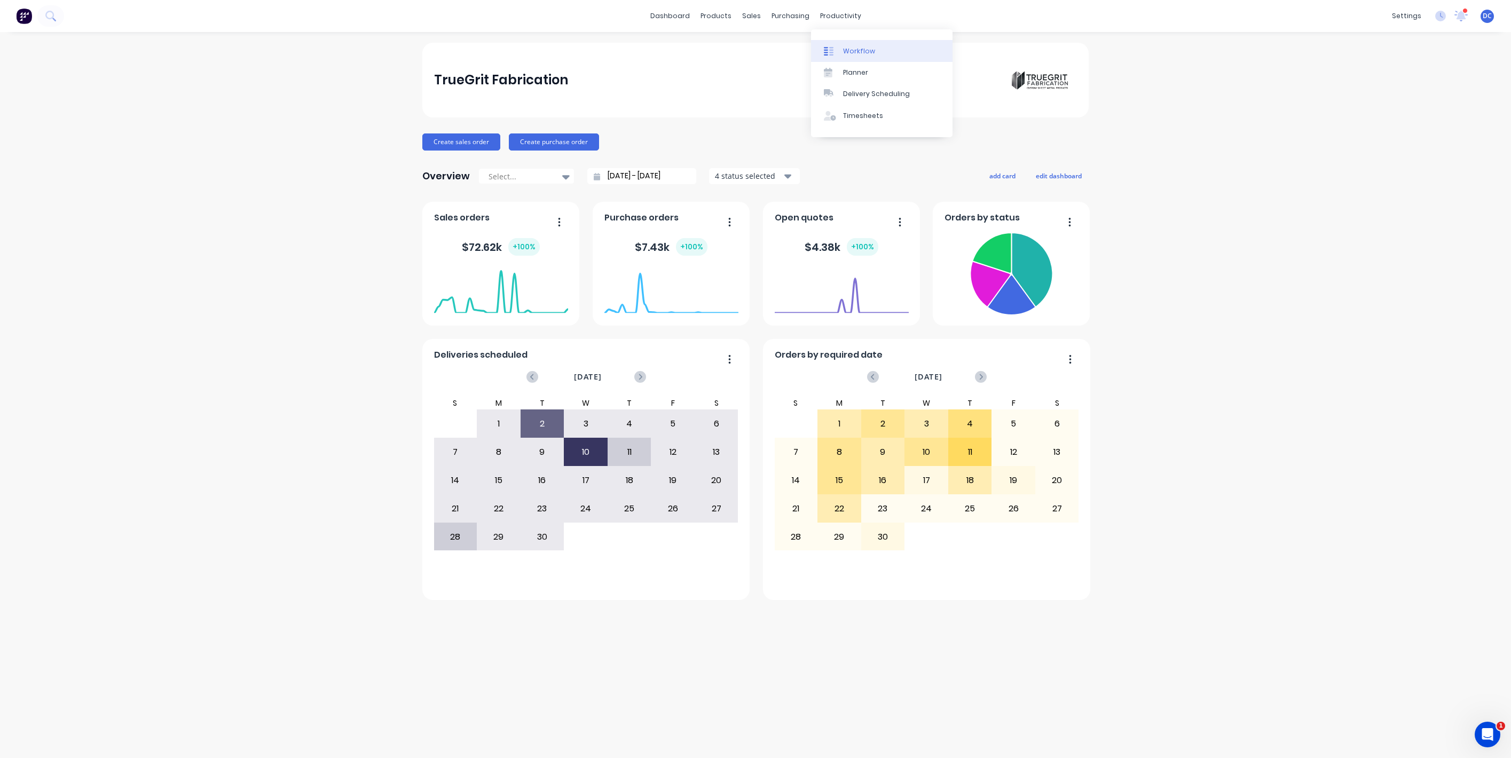
click at [854, 49] on div "Workflow" at bounding box center [859, 51] width 32 height 10
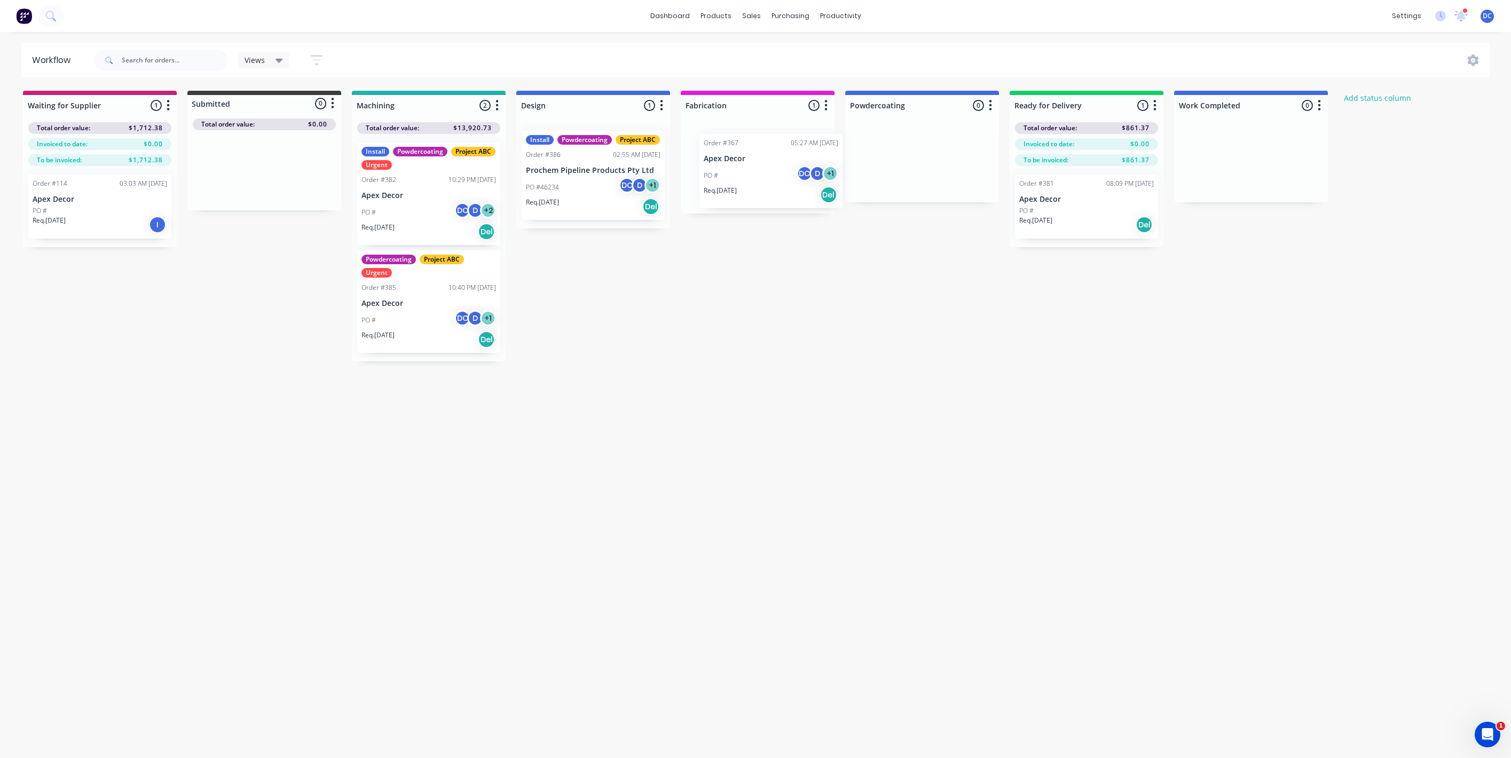
drag, startPoint x: 722, startPoint y: 187, endPoint x: 738, endPoint y: 190, distance: 16.9
click at [738, 190] on div "Order #367 05:27 AM 04/09/25 Apex Decor PO # DC D + 1 Req. 04/09/25 Del" at bounding box center [758, 167] width 154 height 91
click at [771, 70] on div "Customers" at bounding box center [788, 73] width 38 height 10
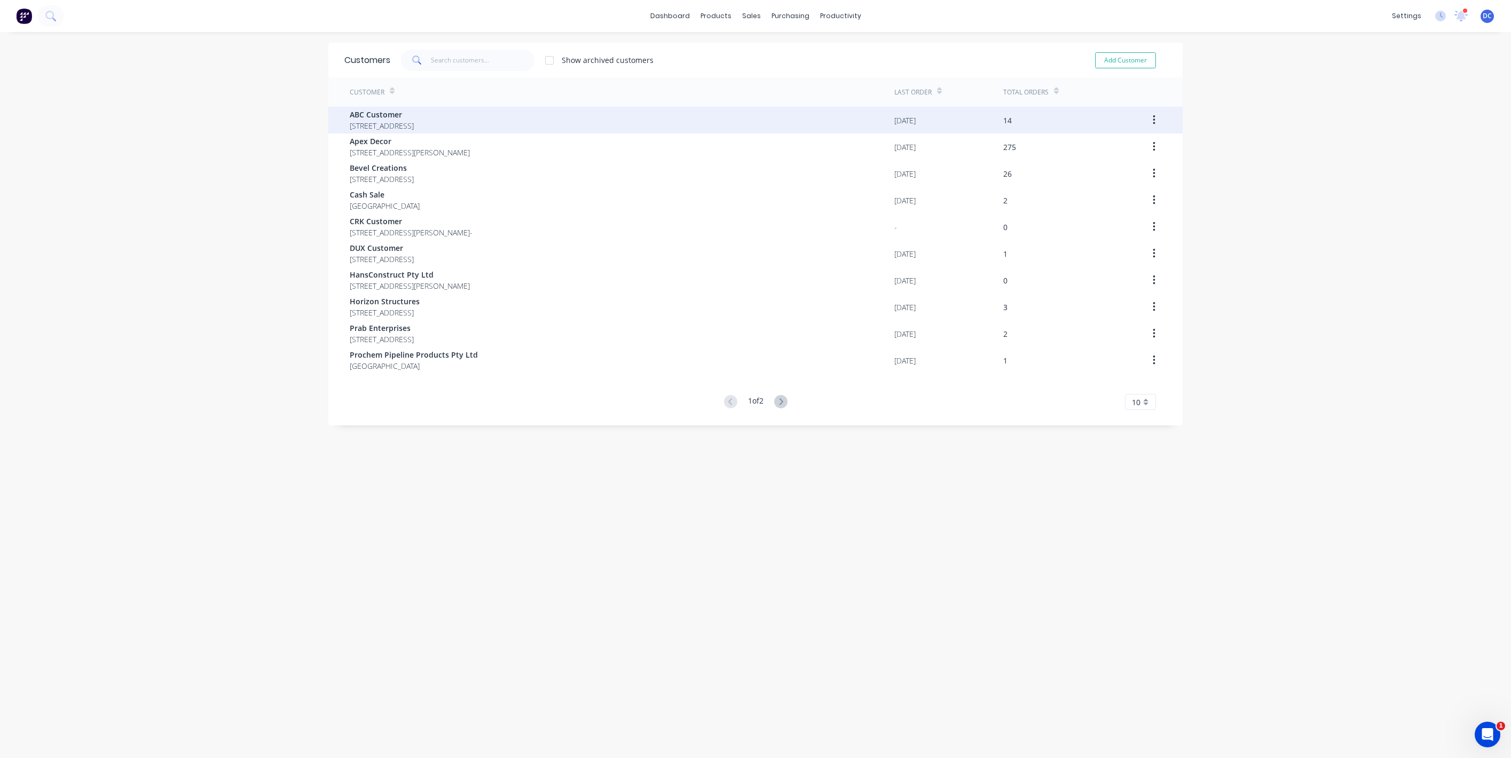
click at [657, 126] on div "ABC Customer 16 Broadarrow Rd Peakhurst New South Wales Australia 2210" at bounding box center [622, 120] width 544 height 27
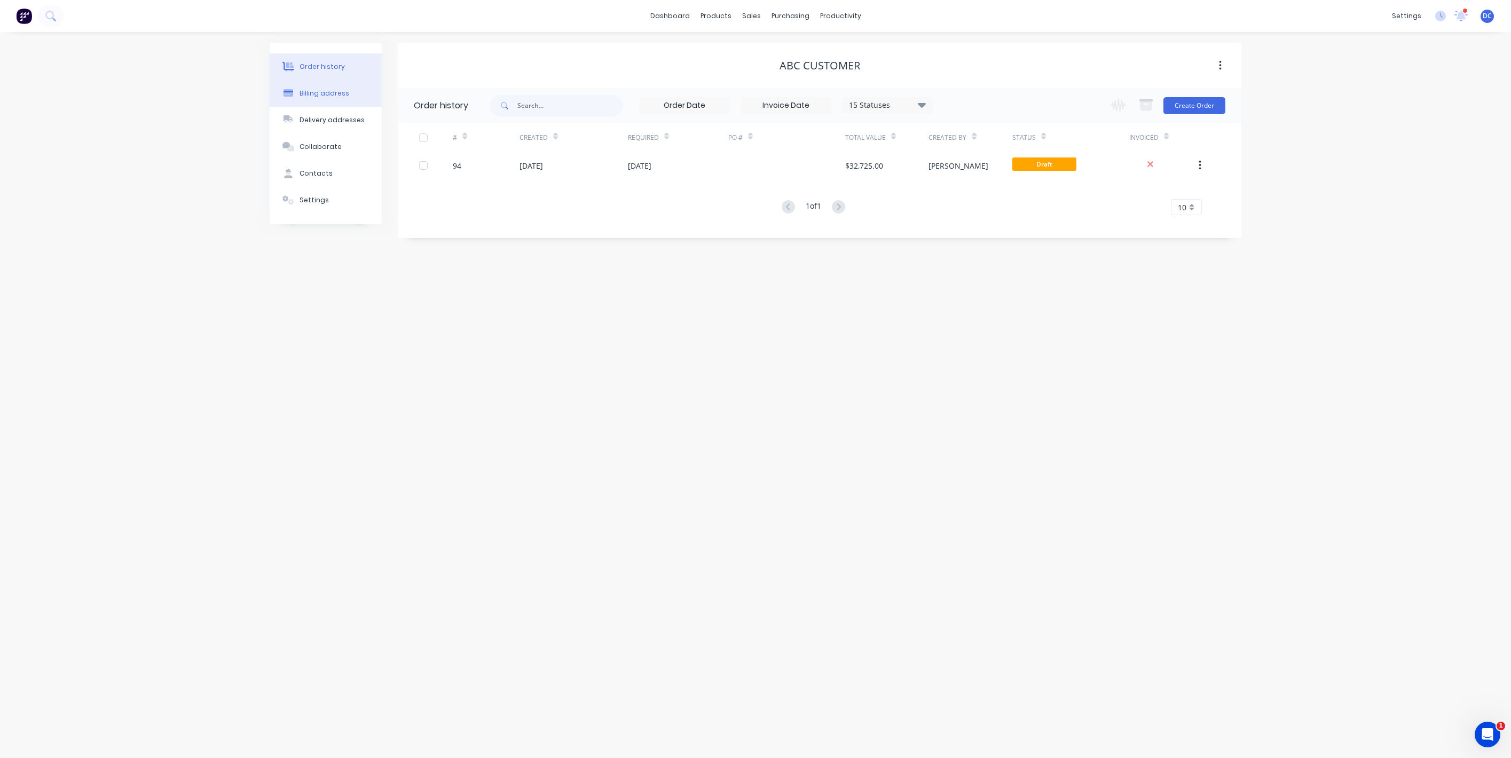
click at [320, 99] on button "Billing address" at bounding box center [326, 93] width 112 height 27
select select "AU"
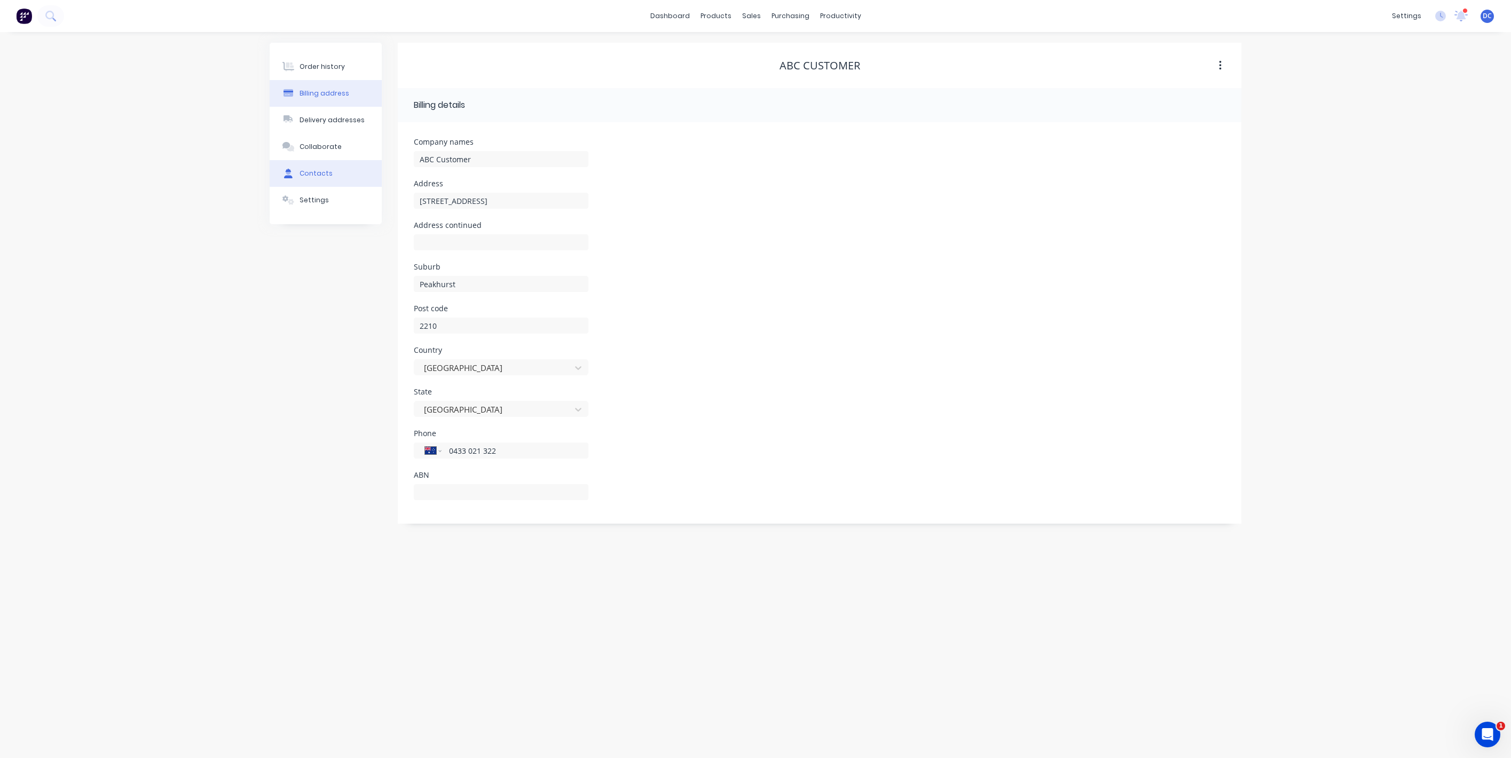
click at [309, 169] on div "Contacts" at bounding box center [315, 174] width 33 height 10
click at [312, 199] on div "Settings" at bounding box center [313, 200] width 29 height 10
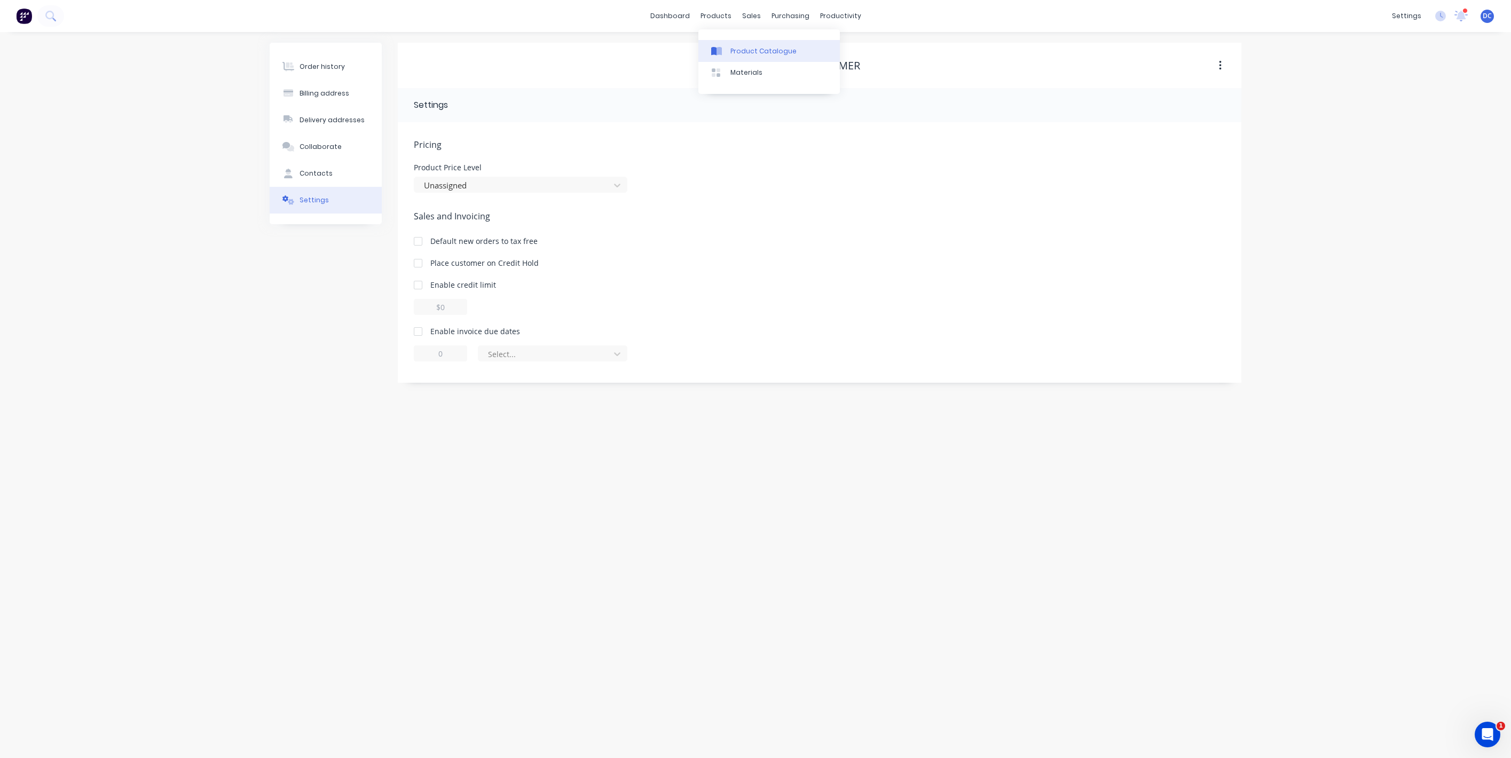
click at [729, 50] on link "Product Catalogue" at bounding box center [768, 50] width 141 height 21
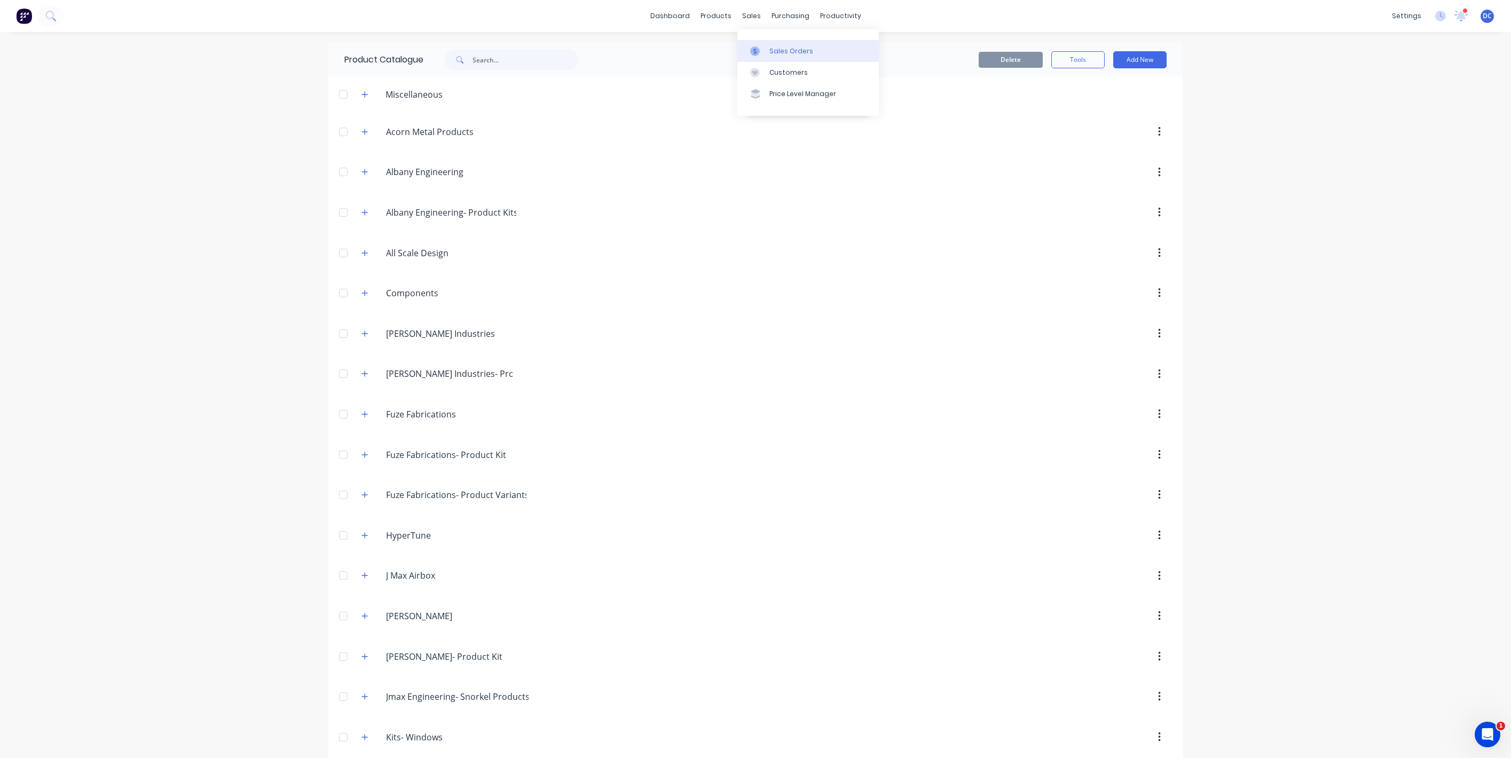
click at [769, 47] on div "Sales Orders" at bounding box center [791, 51] width 44 height 10
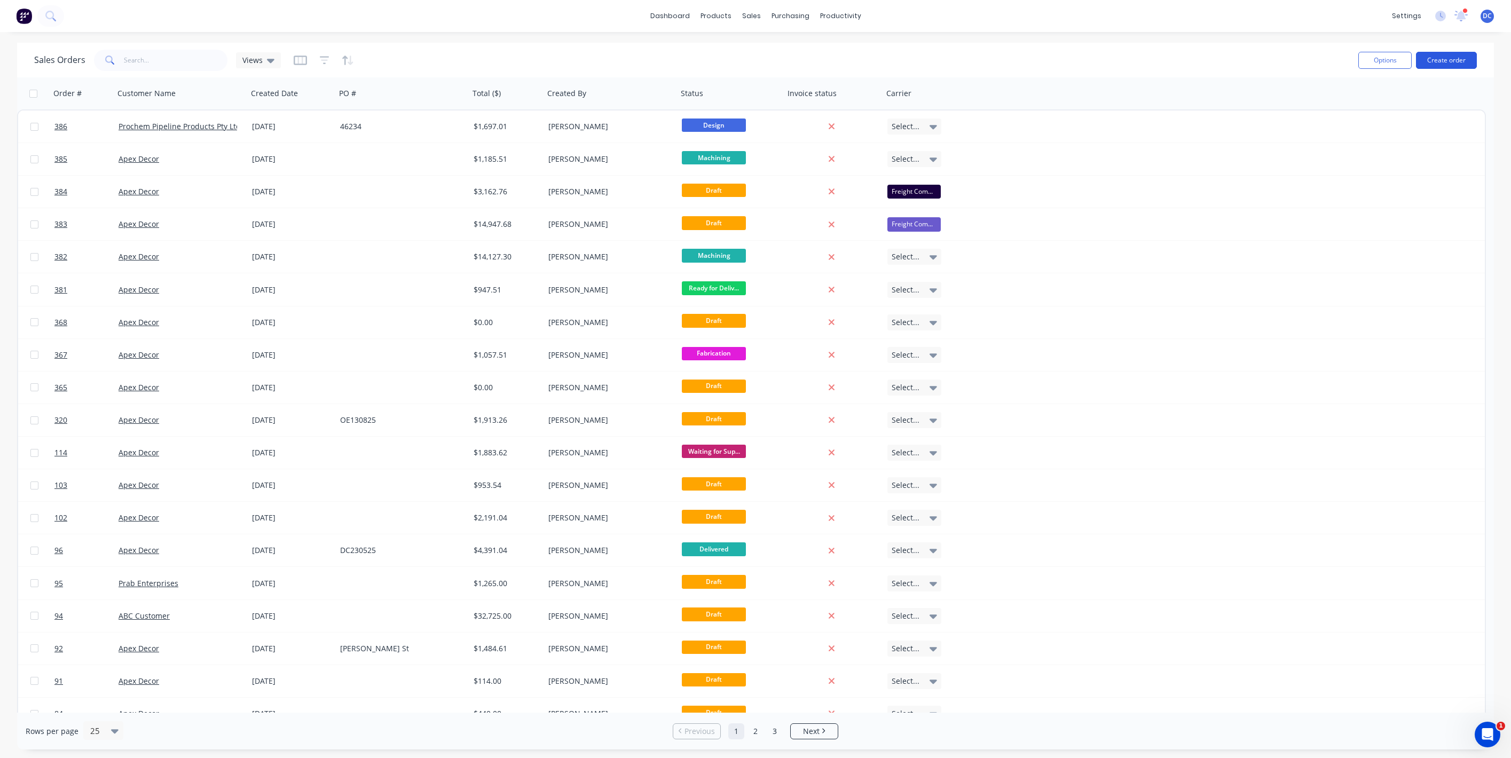
click at [1436, 57] on button "Create order" at bounding box center [1446, 60] width 61 height 17
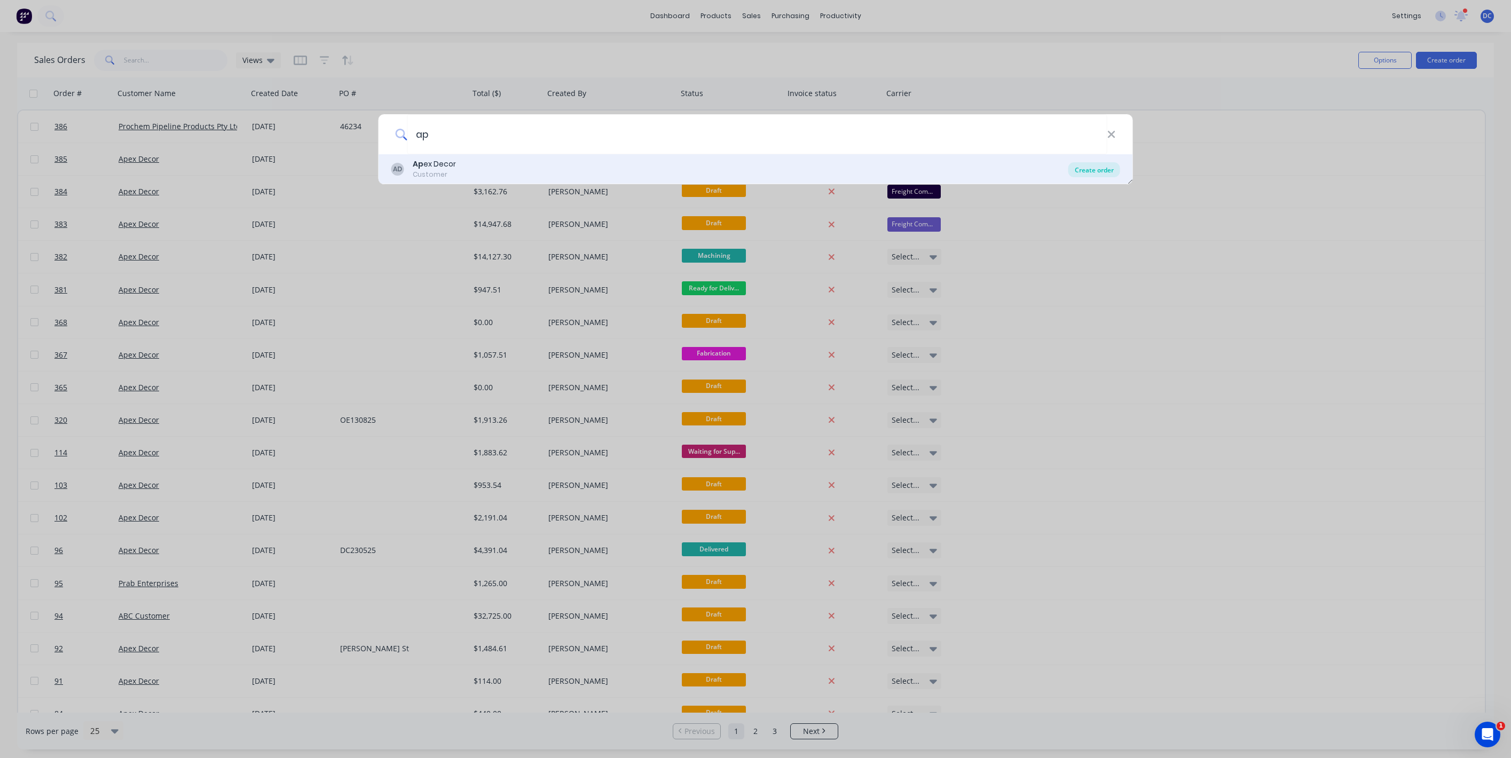
type input "ap"
click at [1084, 169] on div "Create order" at bounding box center [1094, 169] width 52 height 15
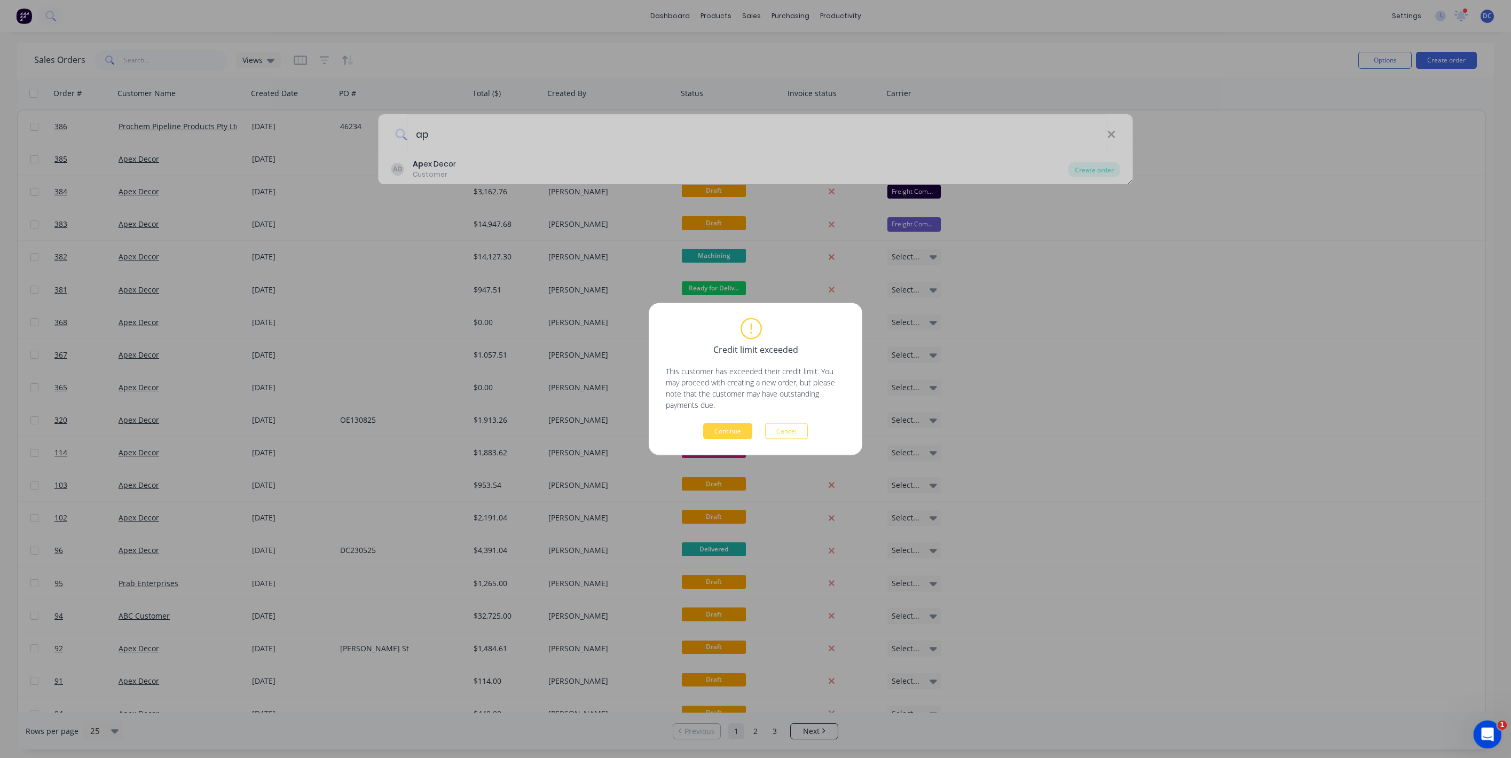
click at [1479, 728] on div "Open Intercom Messenger" at bounding box center [1485, 732] width 35 height 35
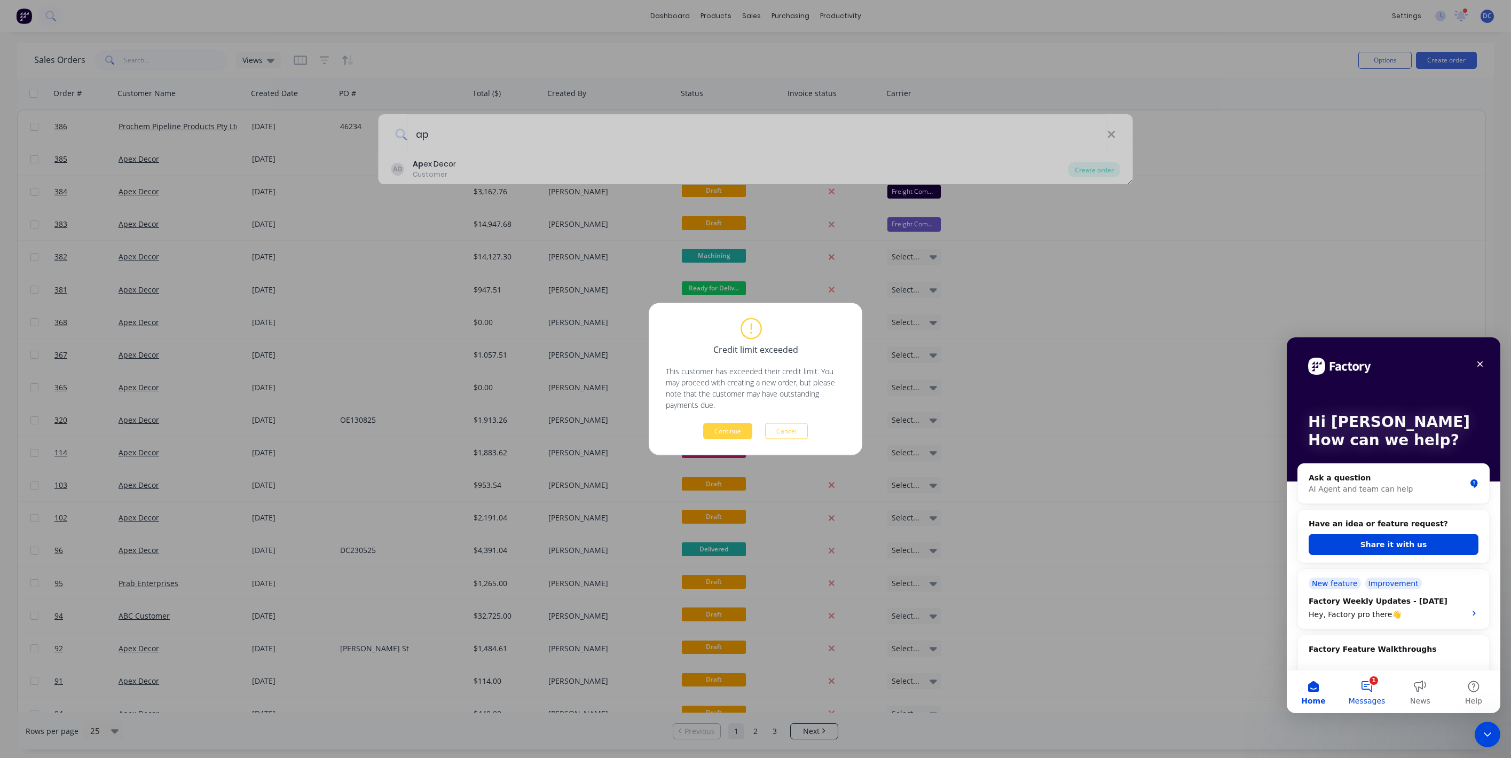
click at [1370, 688] on button "1 Messages" at bounding box center [1366, 691] width 53 height 43
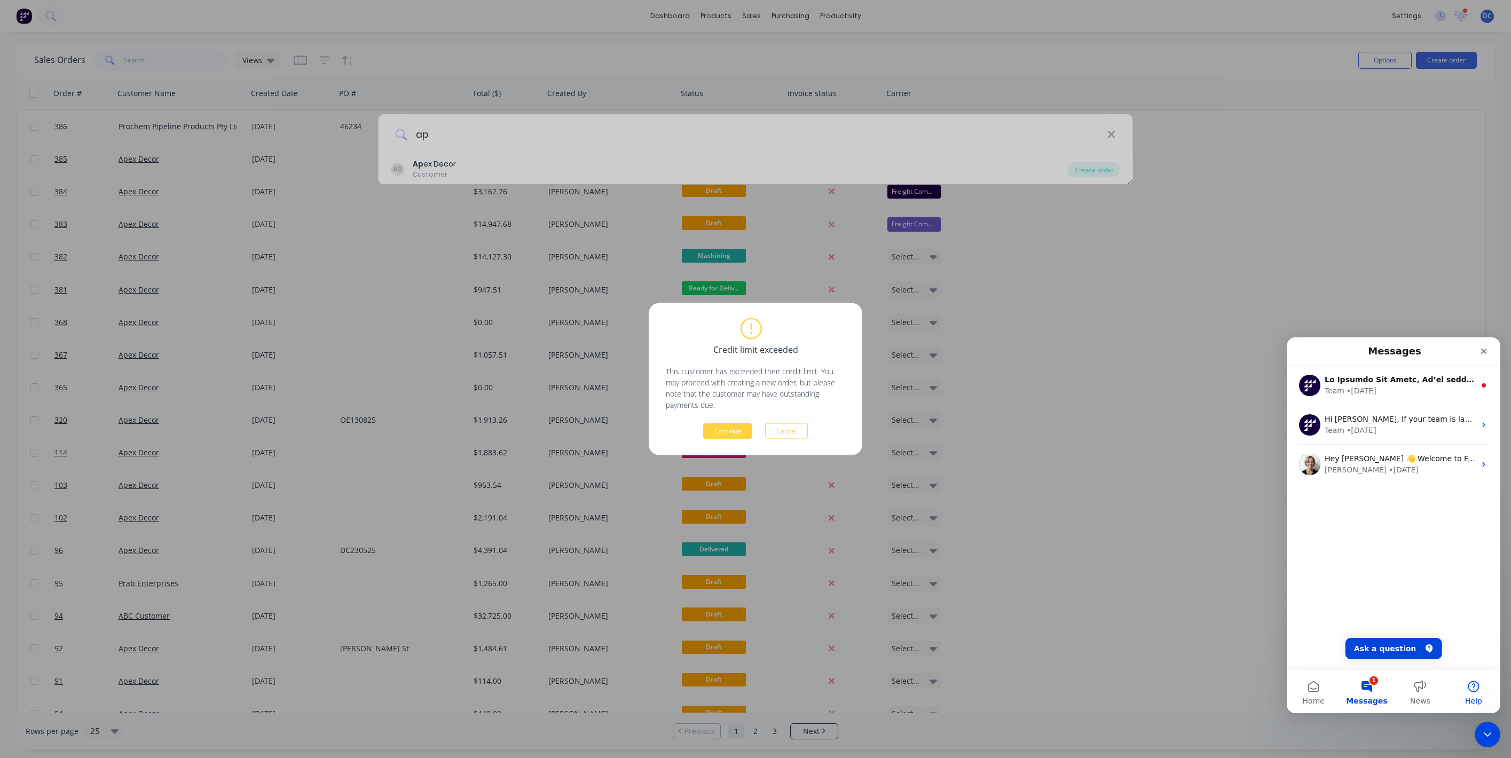
click at [1478, 688] on button "Help" at bounding box center [1473, 691] width 53 height 43
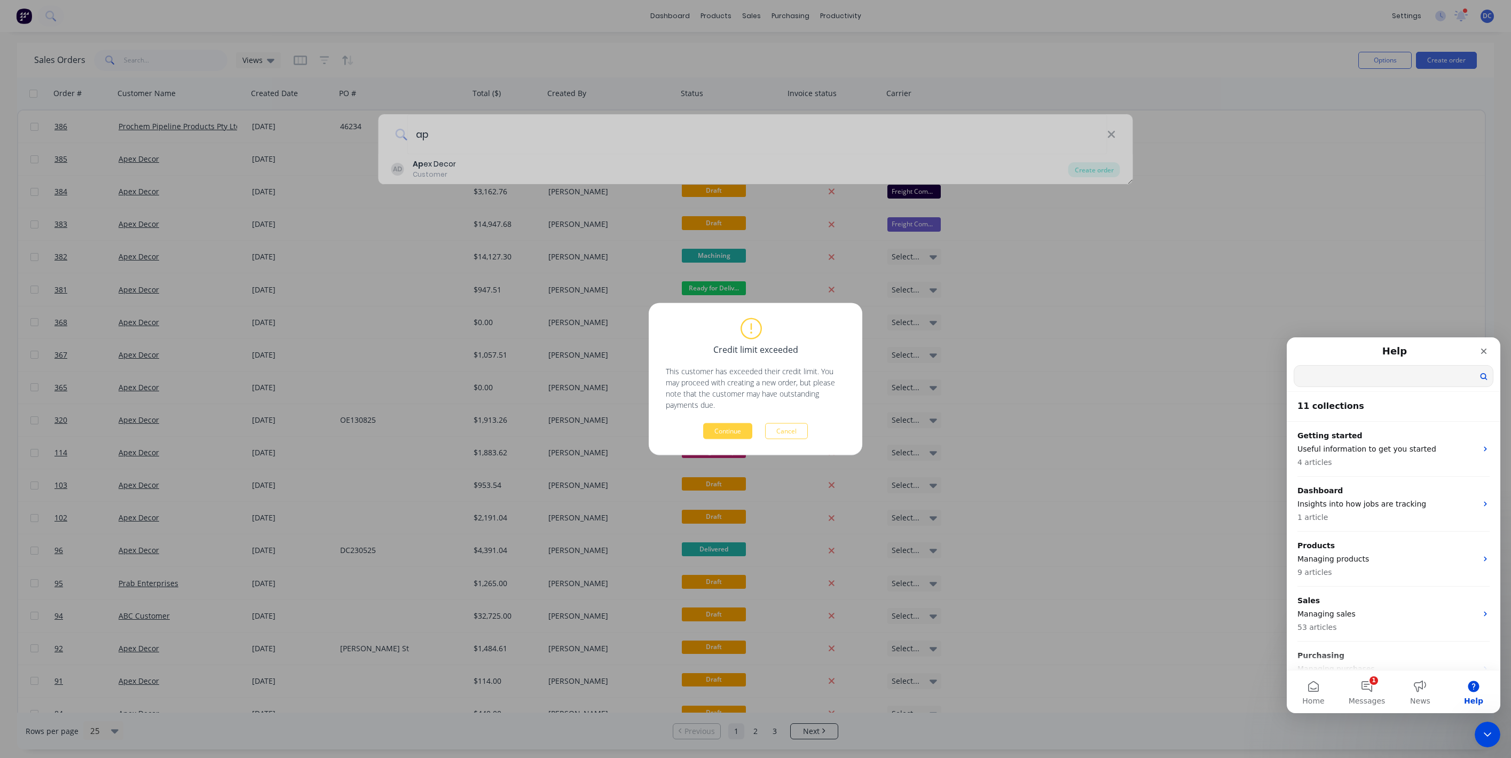
click at [1364, 376] on input "Search for help" at bounding box center [1393, 376] width 199 height 21
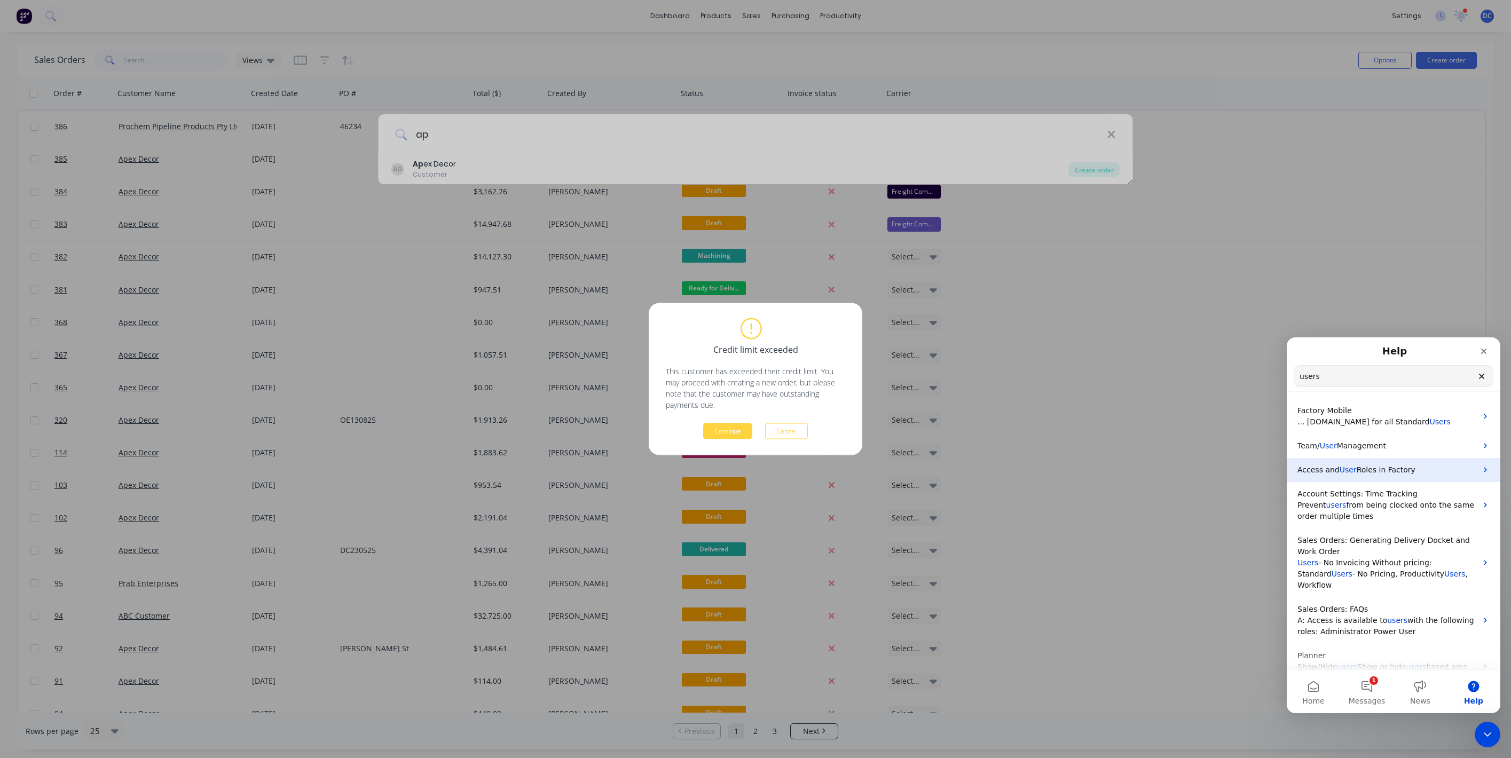
type input "users"
click at [1376, 464] on p "Access and User Roles in Factory" at bounding box center [1386, 469] width 179 height 11
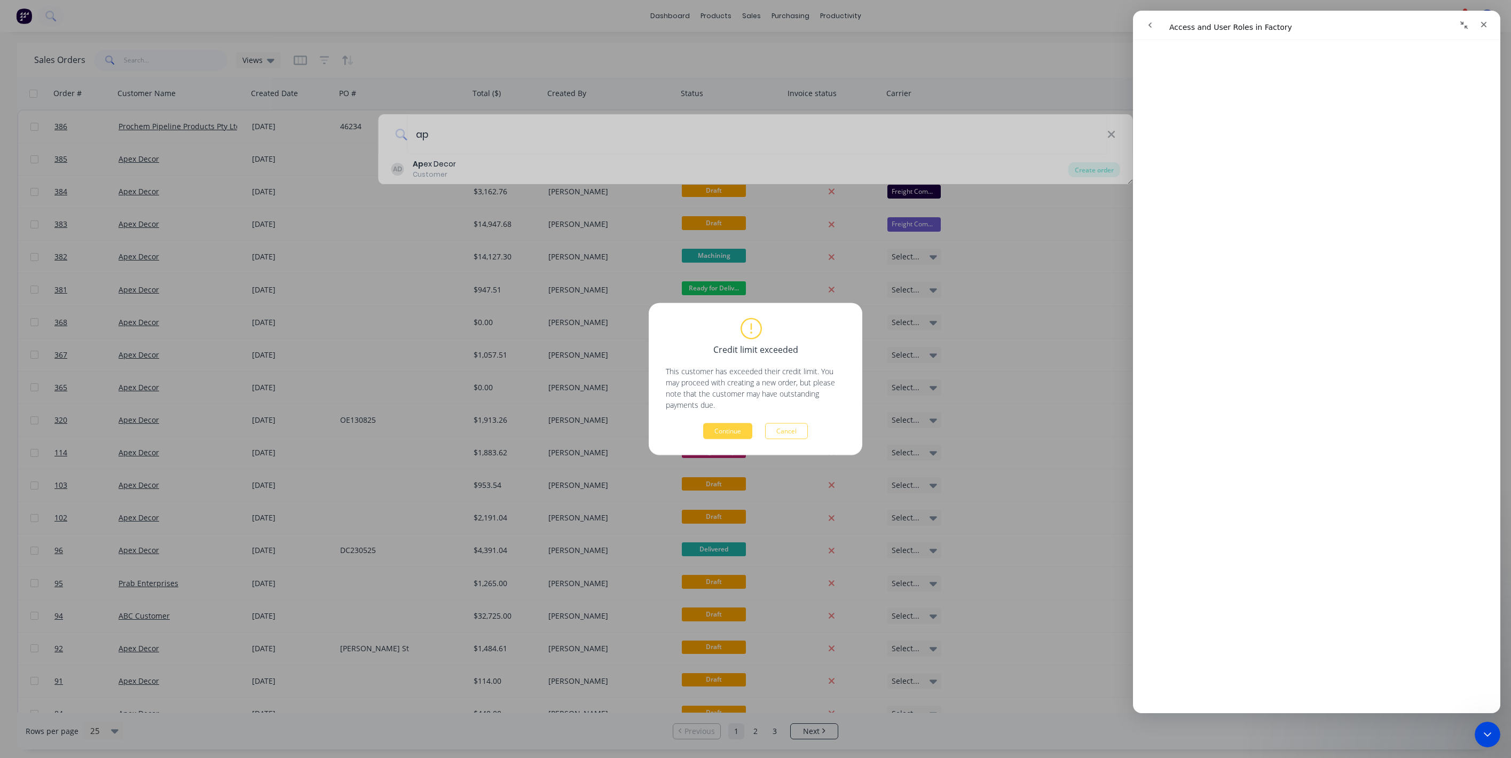
scroll to position [161, 0]
click at [786, 432] on button "Cancel" at bounding box center [786, 431] width 43 height 16
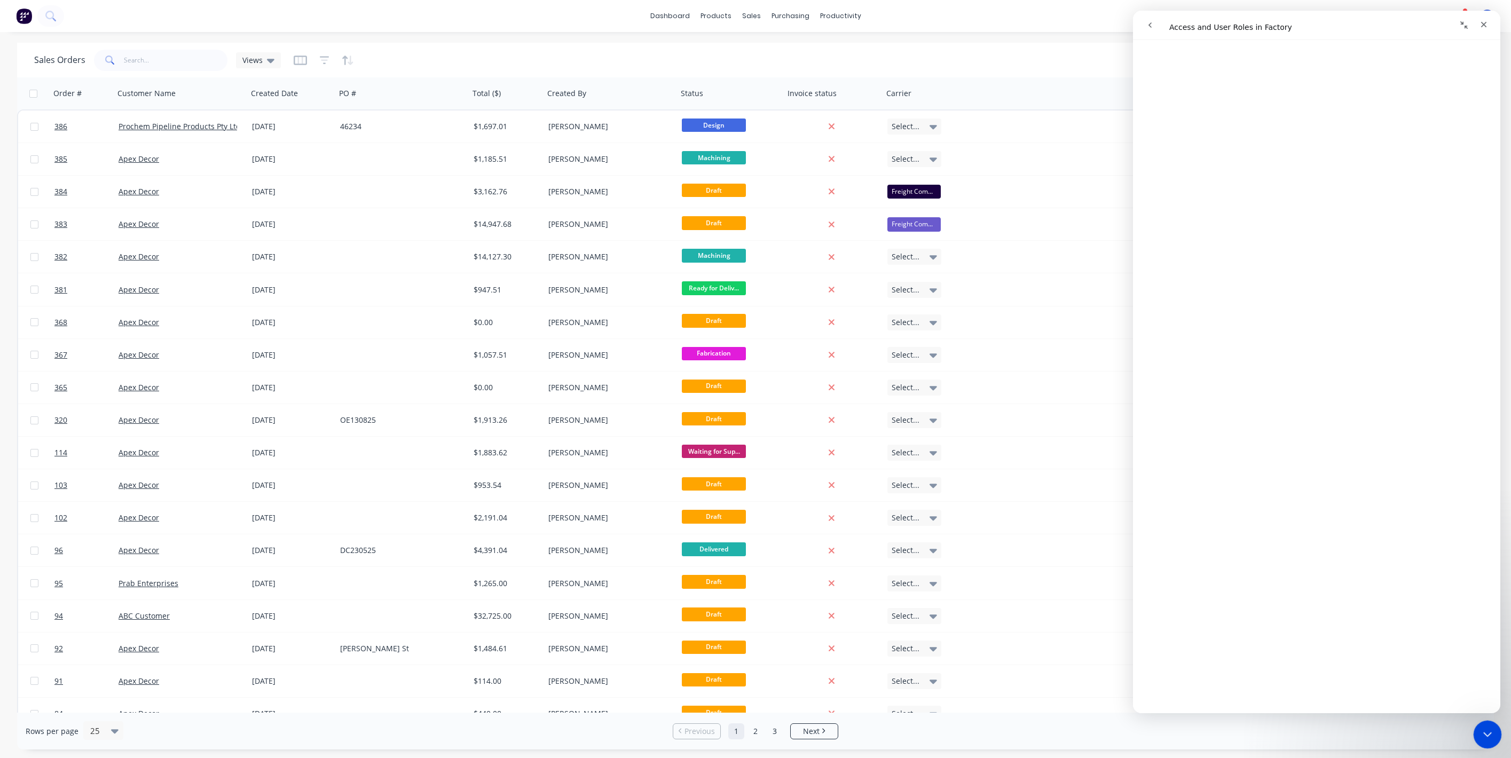
click at [1480, 737] on icon "Close Intercom Messenger" at bounding box center [1485, 733] width 13 height 13
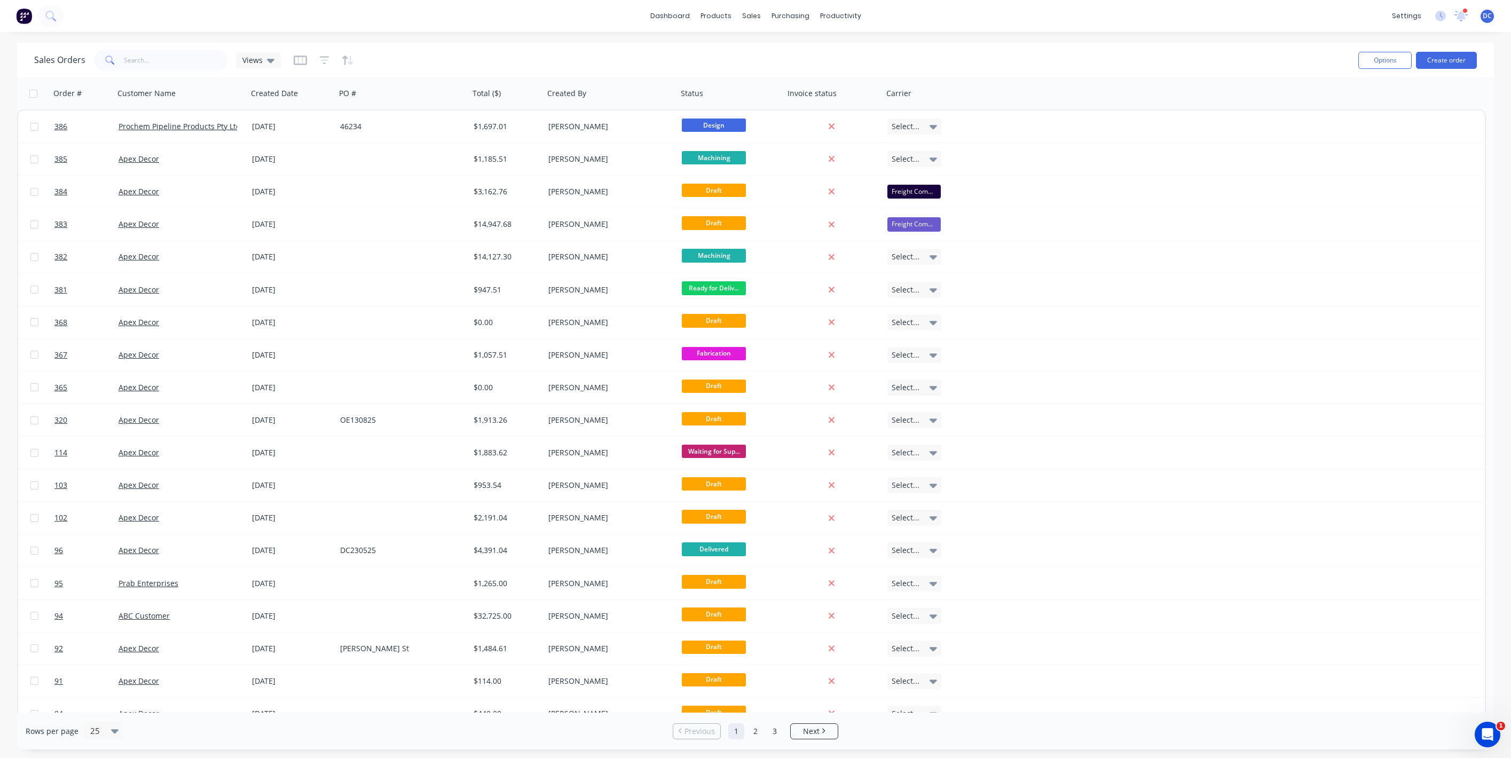
click at [24, 21] on img at bounding box center [24, 16] width 16 height 16
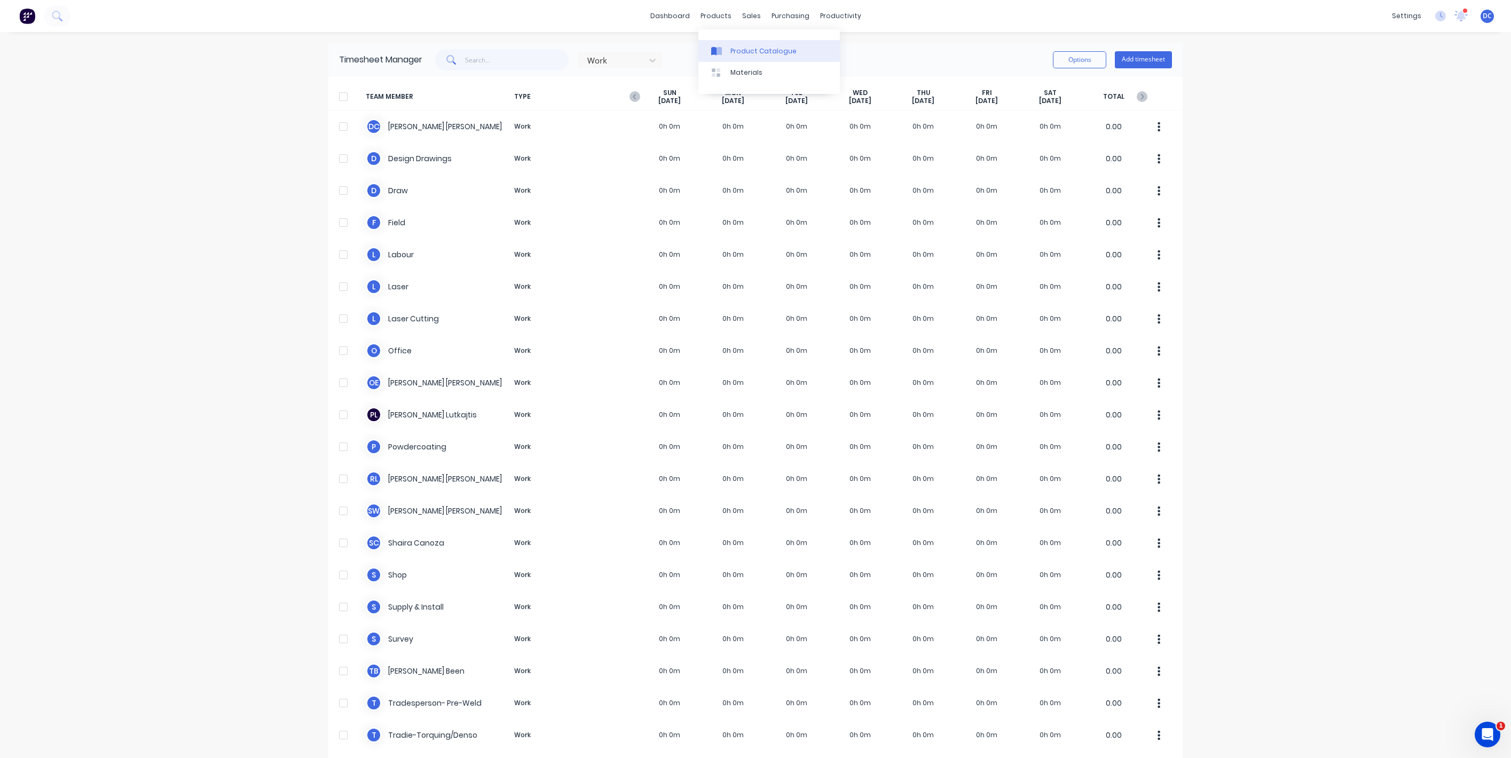
click at [724, 44] on link "Product Catalogue" at bounding box center [768, 50] width 141 height 21
